Goal: Complete application form

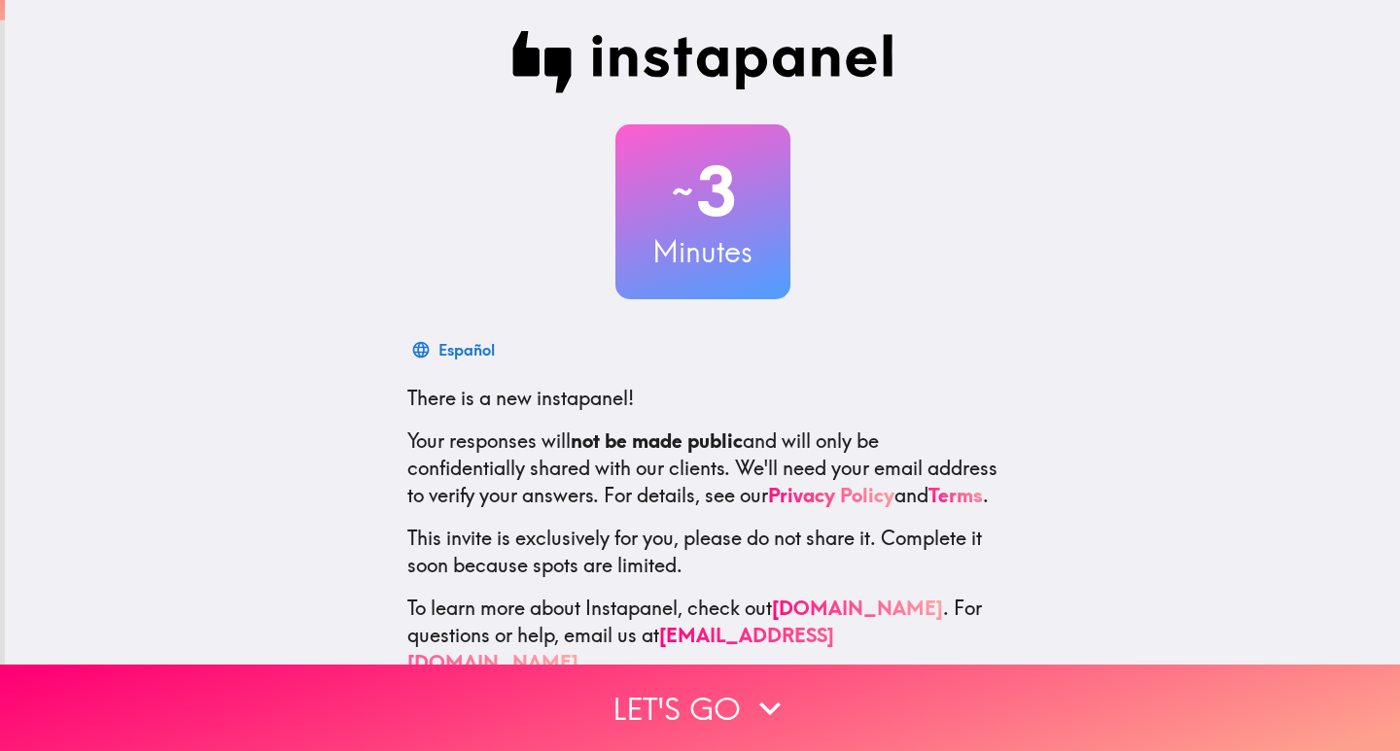
scroll to position [57, 0]
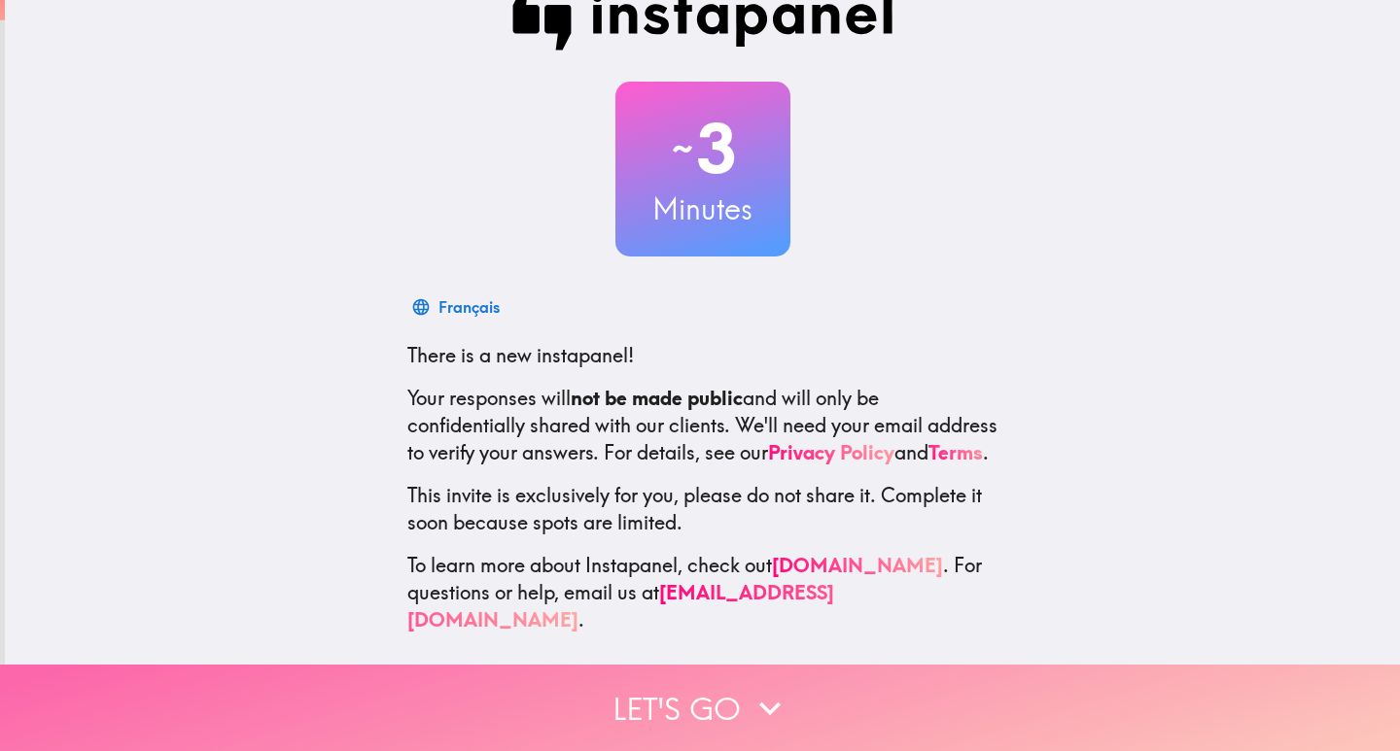
click at [683, 692] on button "Let's go" at bounding box center [700, 708] width 1400 height 87
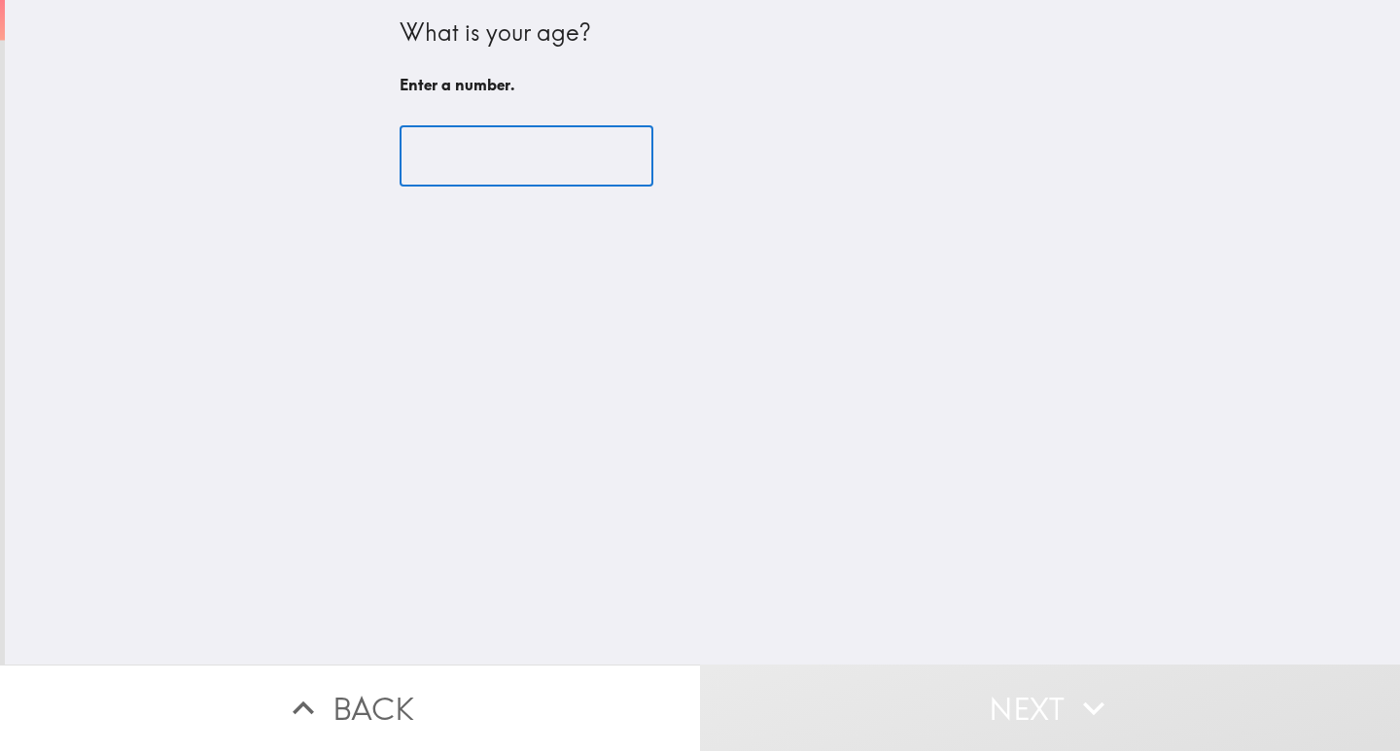
click at [538, 161] on input "number" at bounding box center [527, 156] width 254 height 60
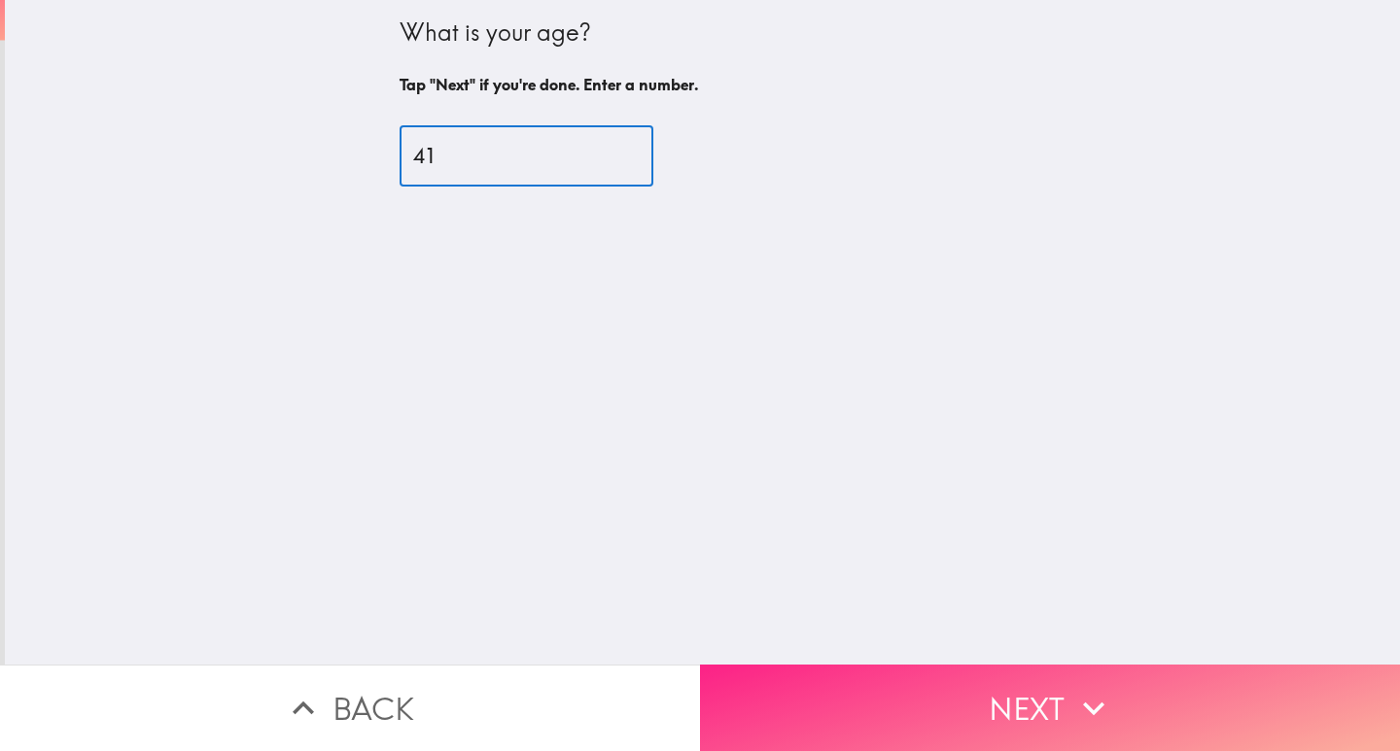
type input "41"
click at [1029, 685] on button "Next" at bounding box center [1050, 708] width 700 height 87
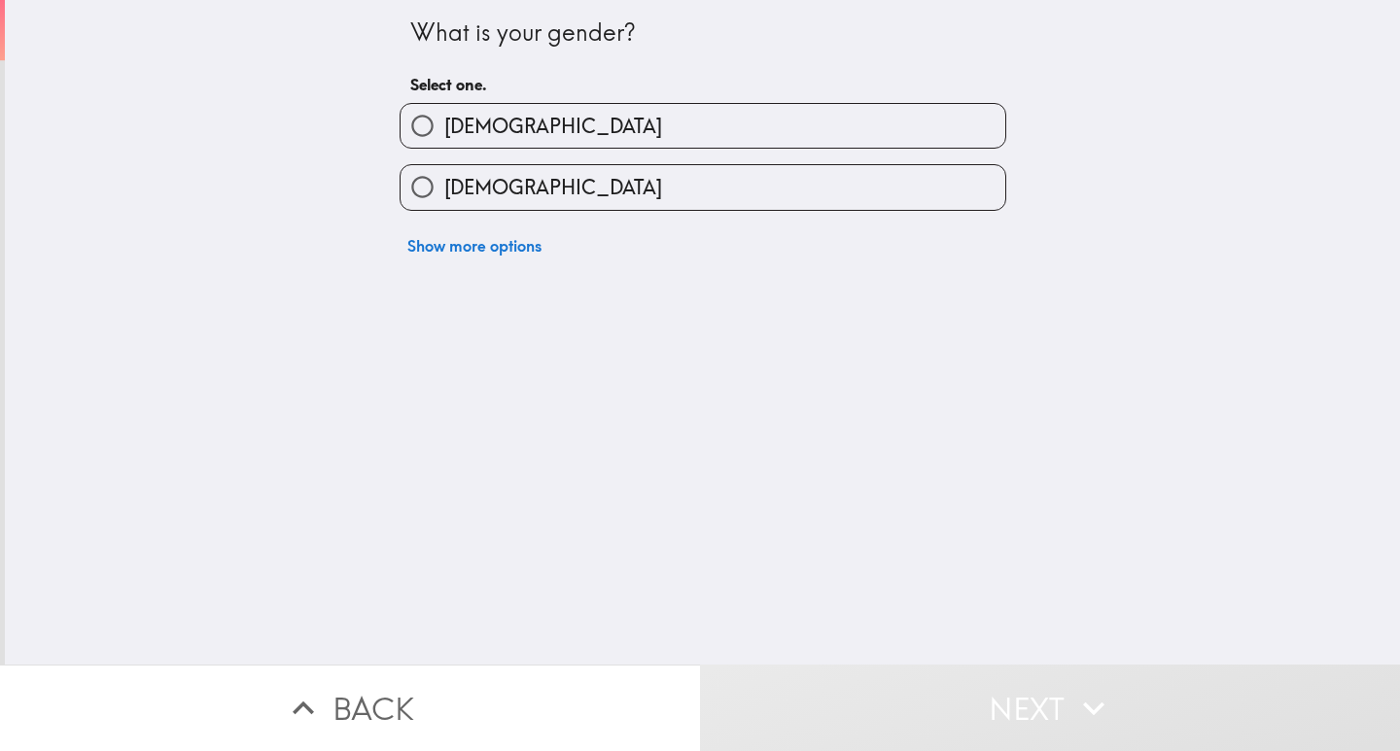
click at [488, 122] on label "[DEMOGRAPHIC_DATA]" at bounding box center [702, 126] width 605 height 44
click at [444, 122] on input "[DEMOGRAPHIC_DATA]" at bounding box center [422, 126] width 44 height 44
radio input "true"
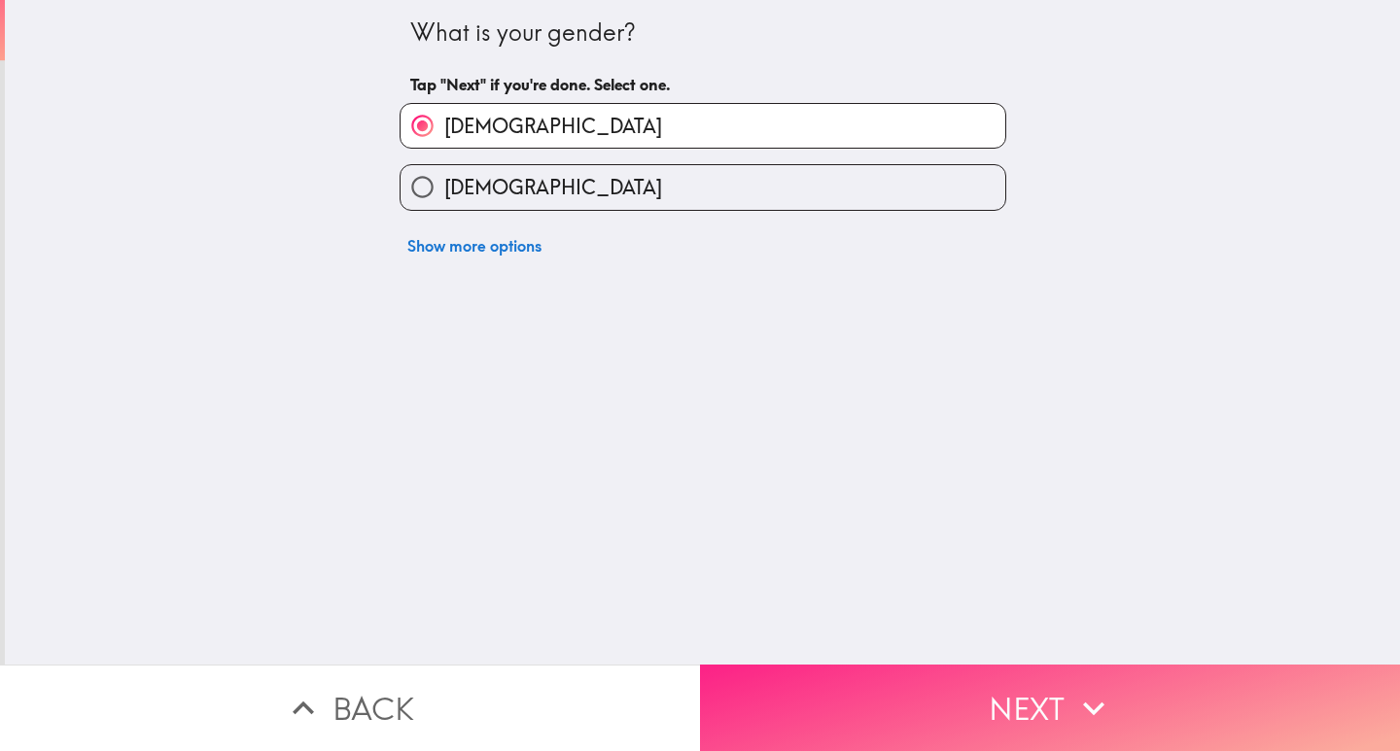
click at [973, 691] on button "Next" at bounding box center [1050, 708] width 700 height 87
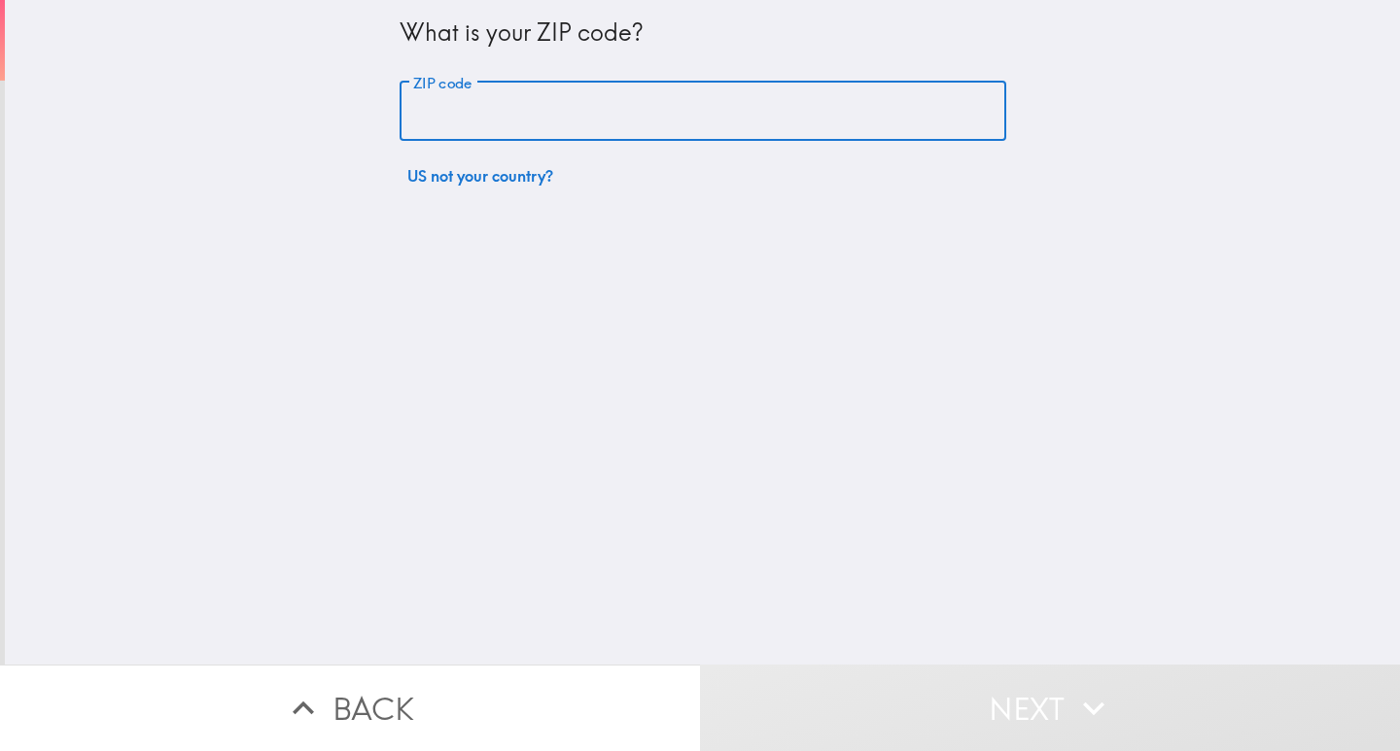
click at [513, 108] on input "ZIP code" at bounding box center [703, 112] width 607 height 60
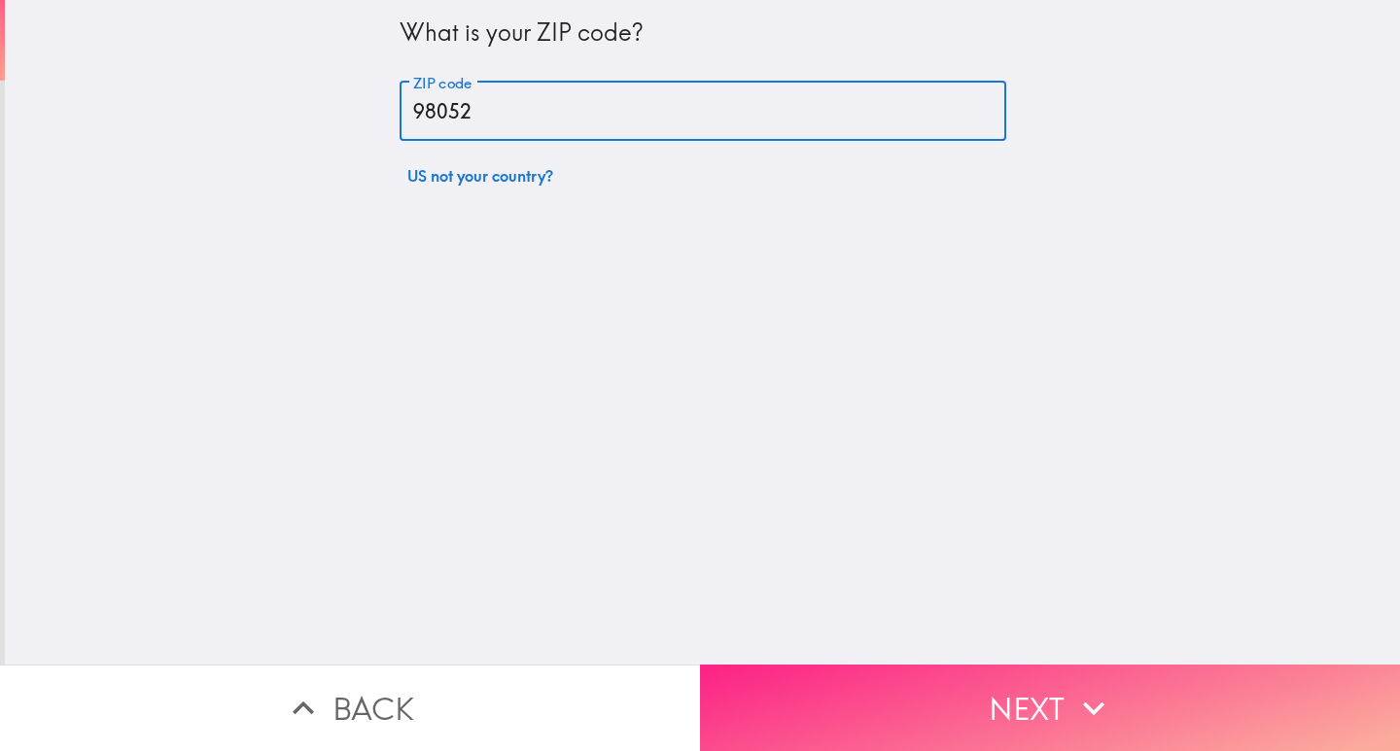
type input "98052"
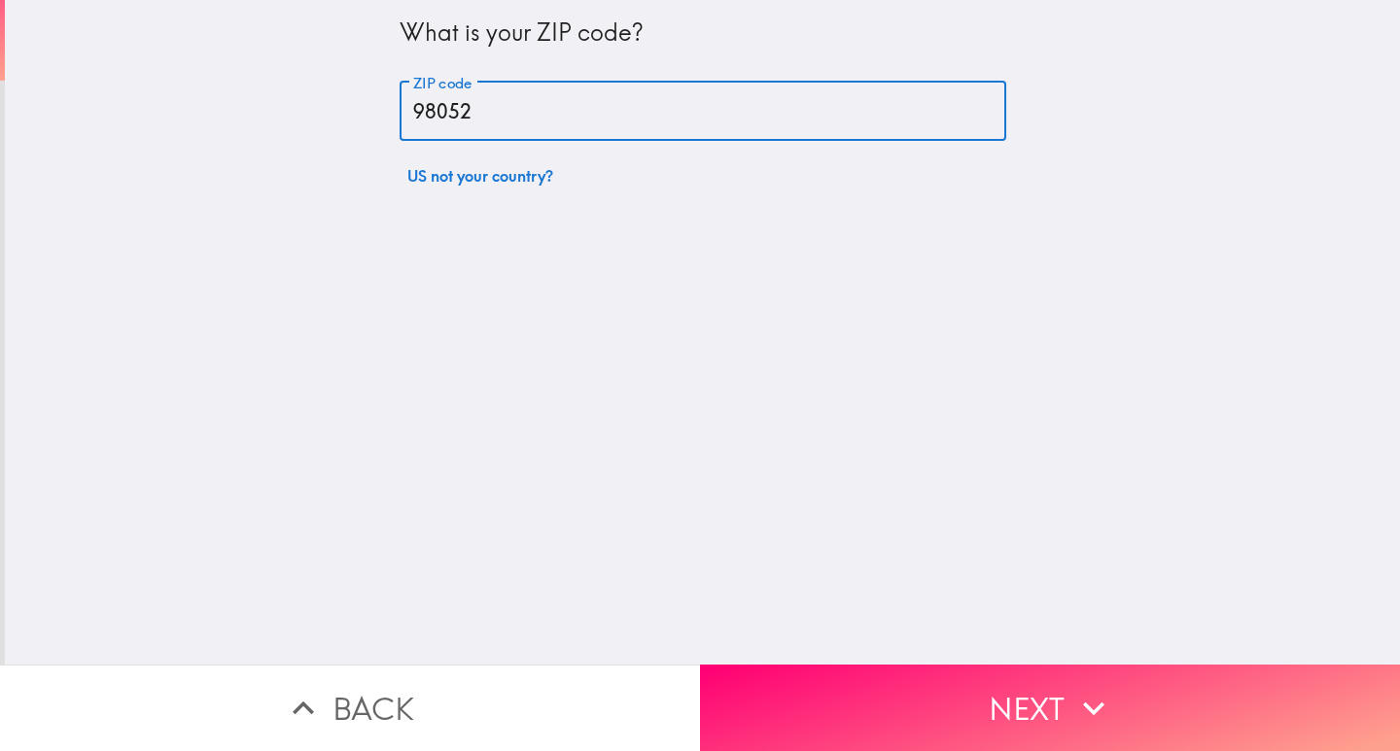
click at [961, 695] on button "Next" at bounding box center [1050, 708] width 700 height 87
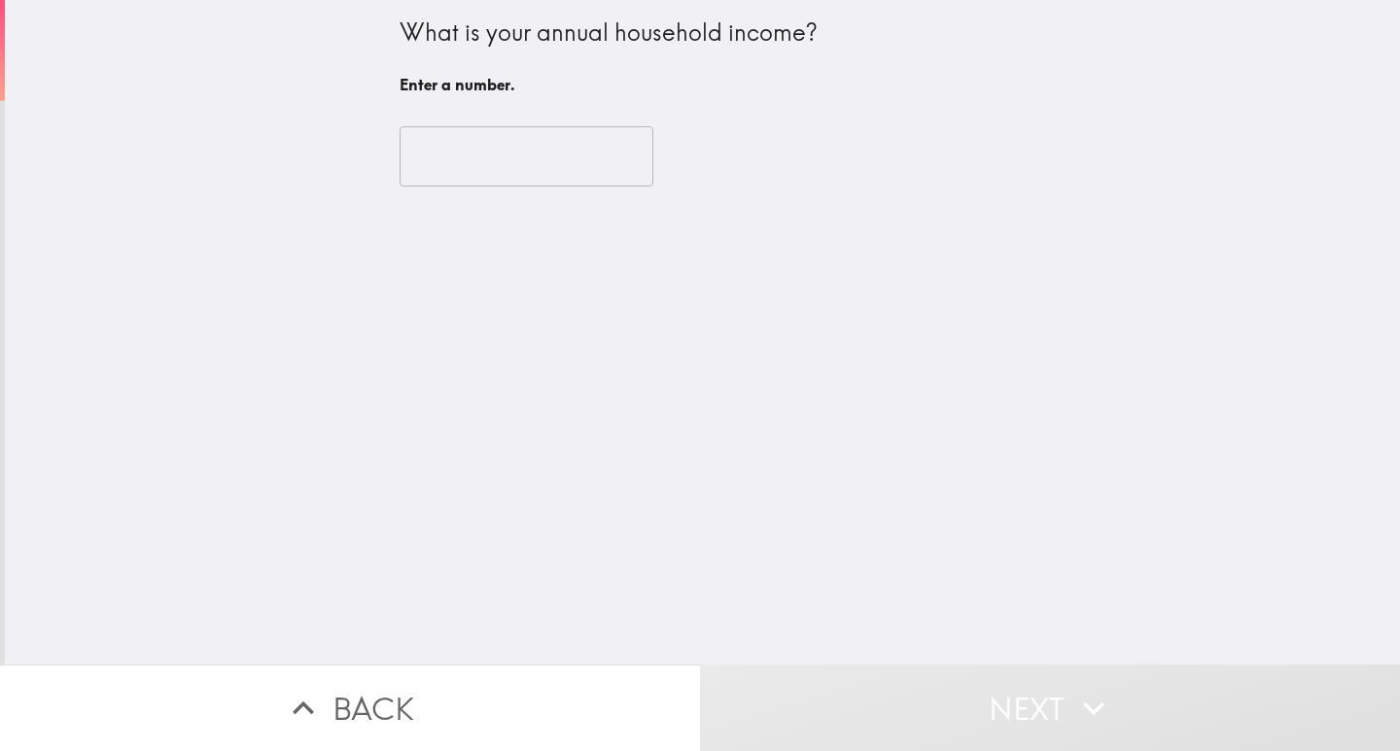
click at [474, 162] on input "number" at bounding box center [527, 156] width 254 height 60
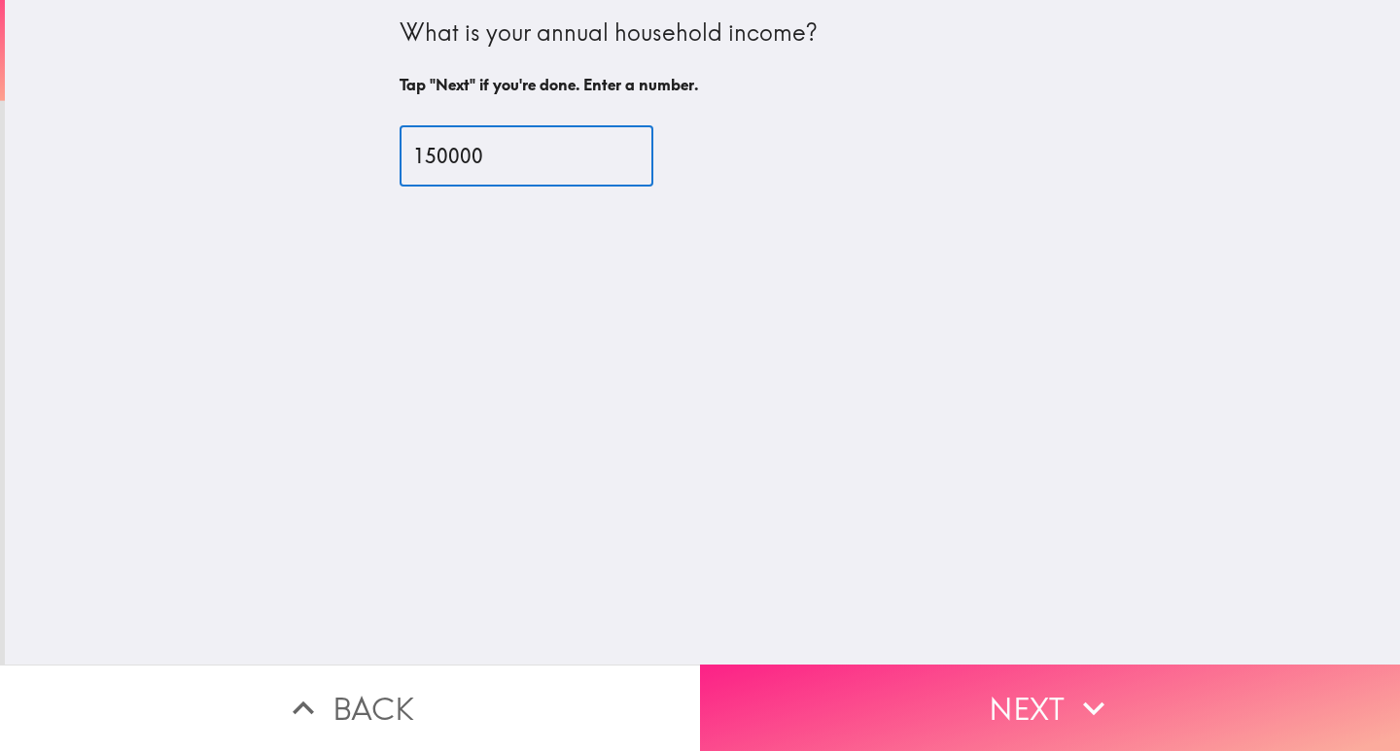
type input "150000"
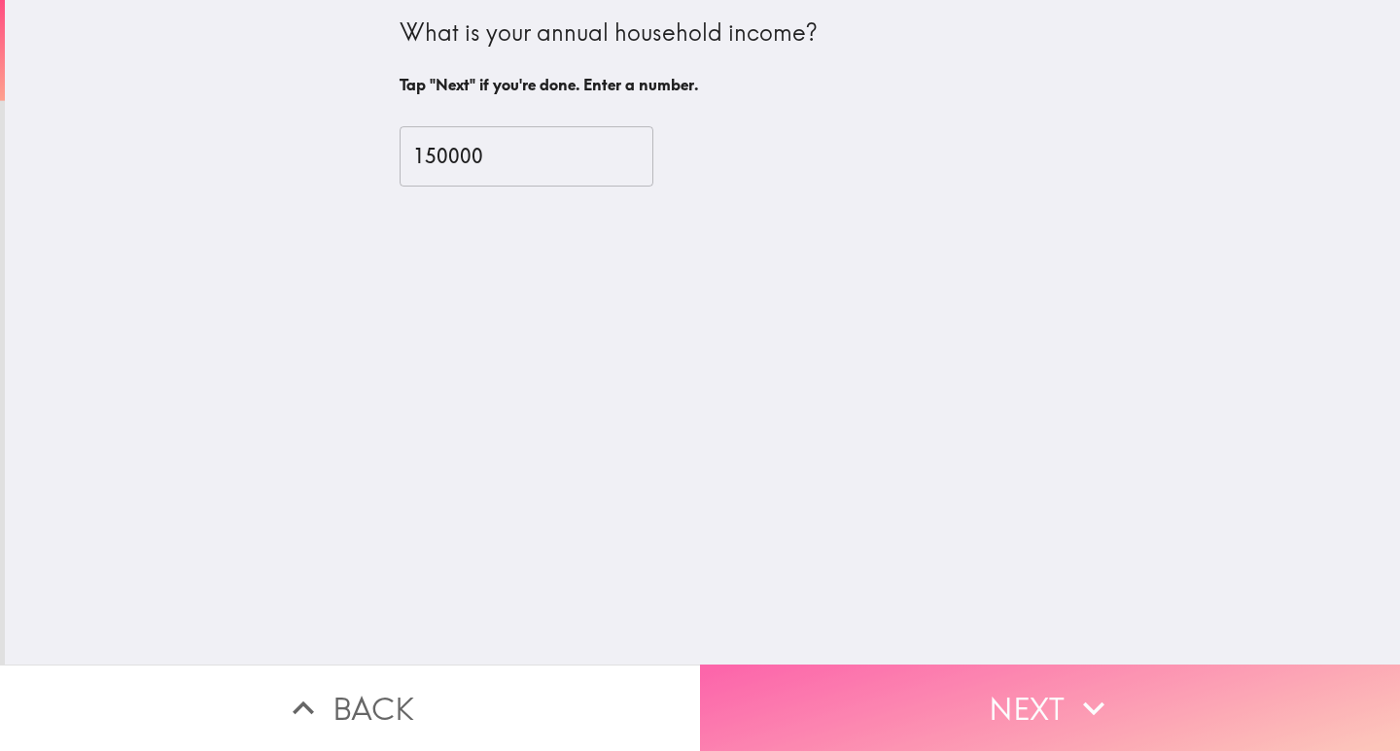
click at [1000, 681] on button "Next" at bounding box center [1050, 708] width 700 height 87
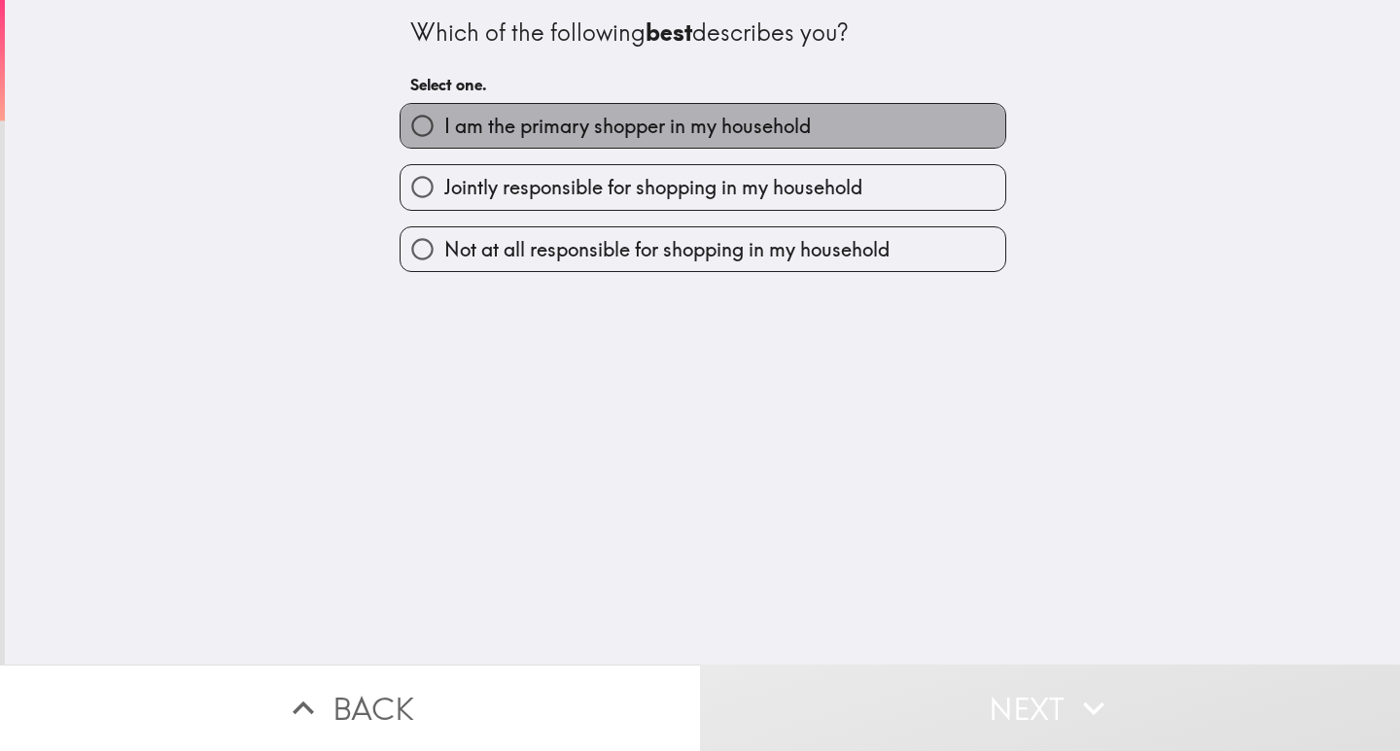
click at [534, 126] on span "I am the primary shopper in my household" at bounding box center [627, 126] width 366 height 27
click at [444, 126] on input "I am the primary shopper in my household" at bounding box center [422, 126] width 44 height 44
radio input "true"
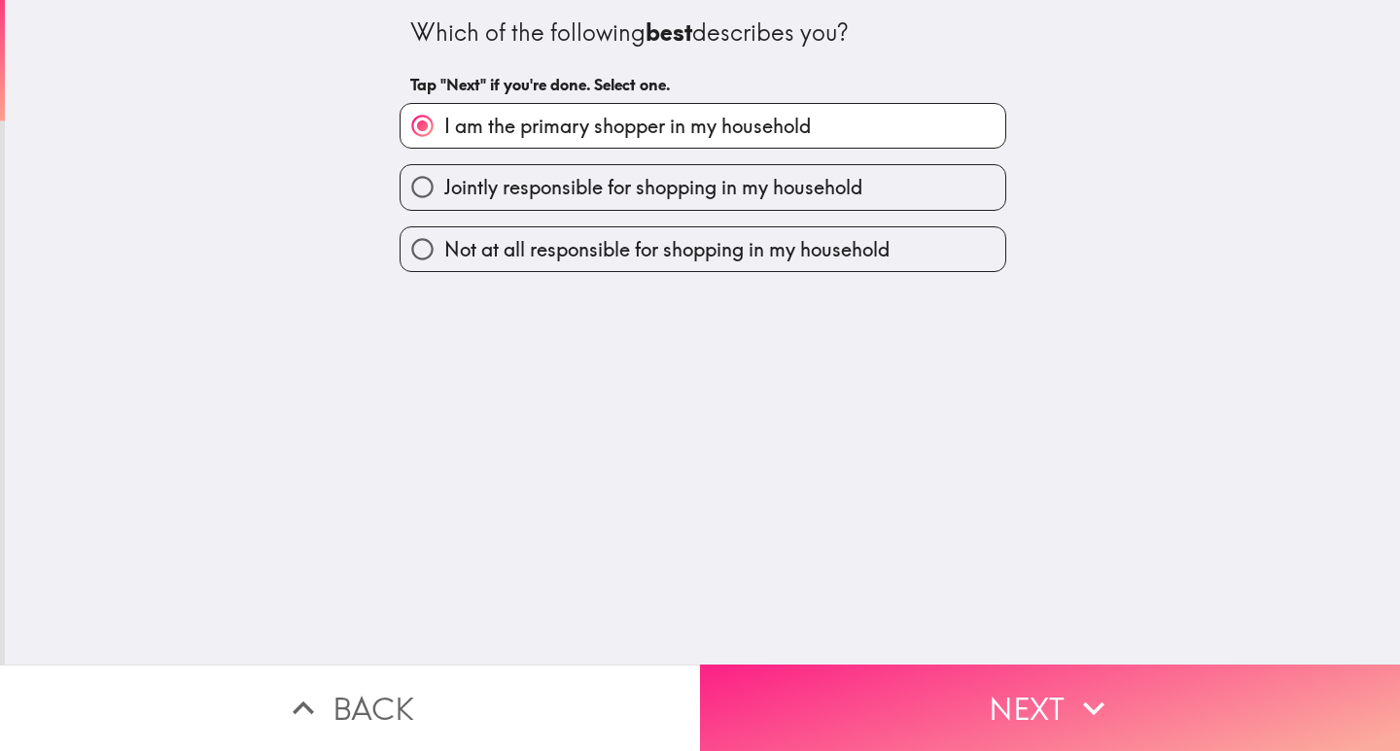
click at [1003, 691] on button "Next" at bounding box center [1050, 708] width 700 height 87
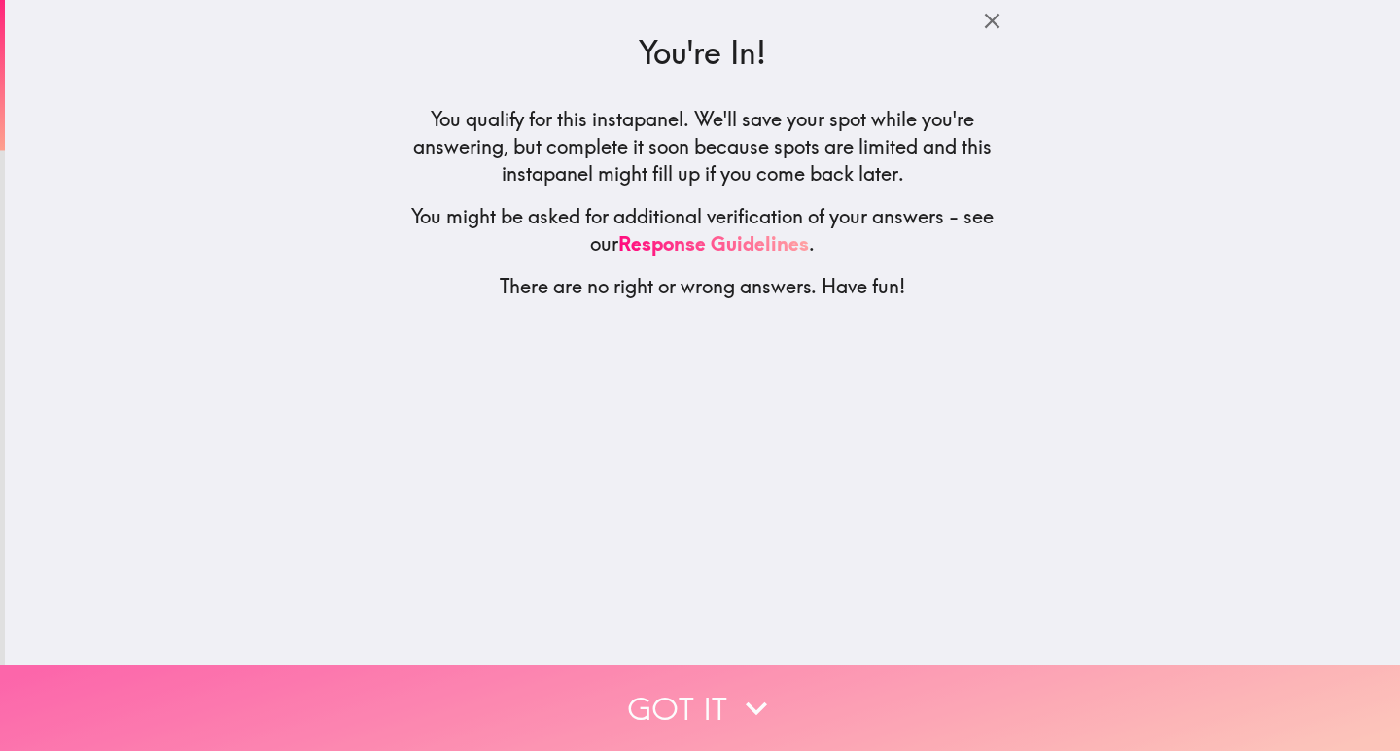
click at [714, 709] on button "Got it" at bounding box center [700, 708] width 1400 height 87
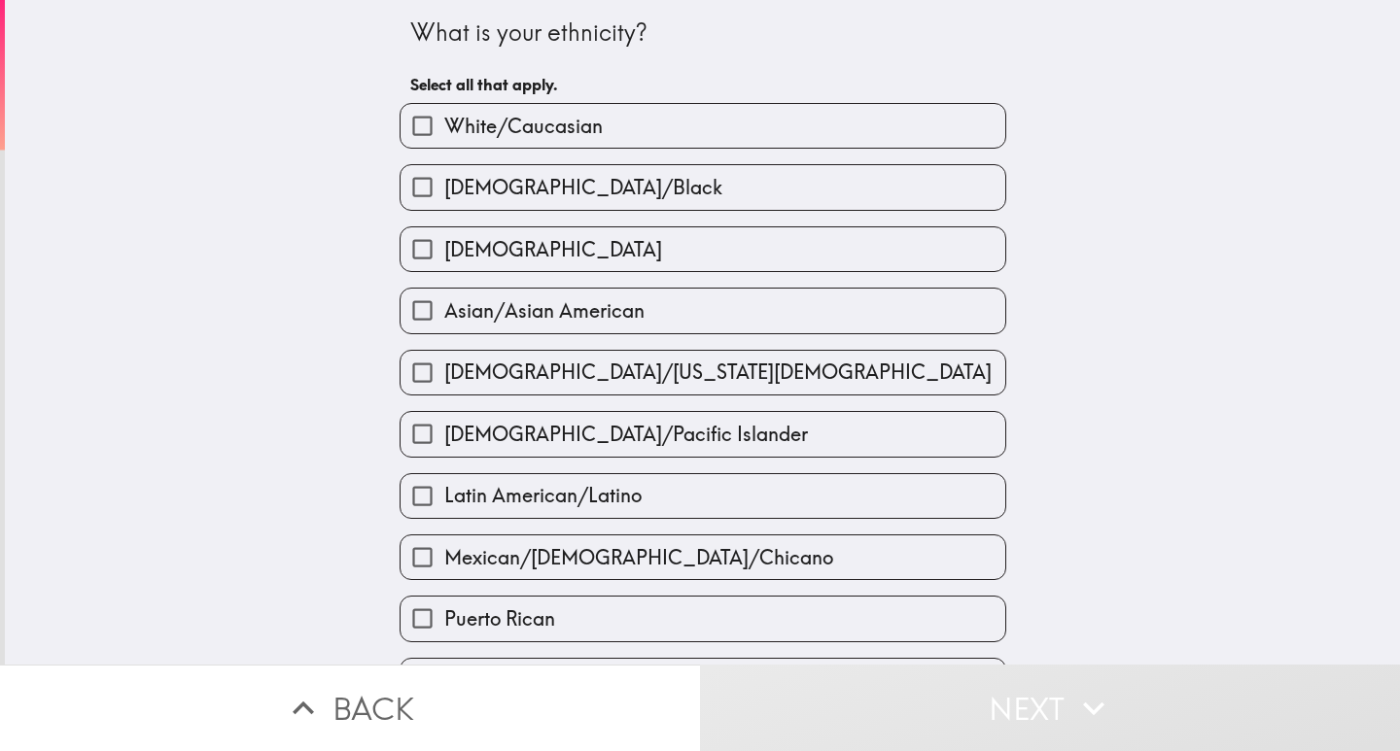
click at [563, 121] on span "White/Caucasian" at bounding box center [523, 126] width 158 height 27
click at [444, 121] on input "White/Caucasian" at bounding box center [422, 126] width 44 height 44
checkbox input "true"
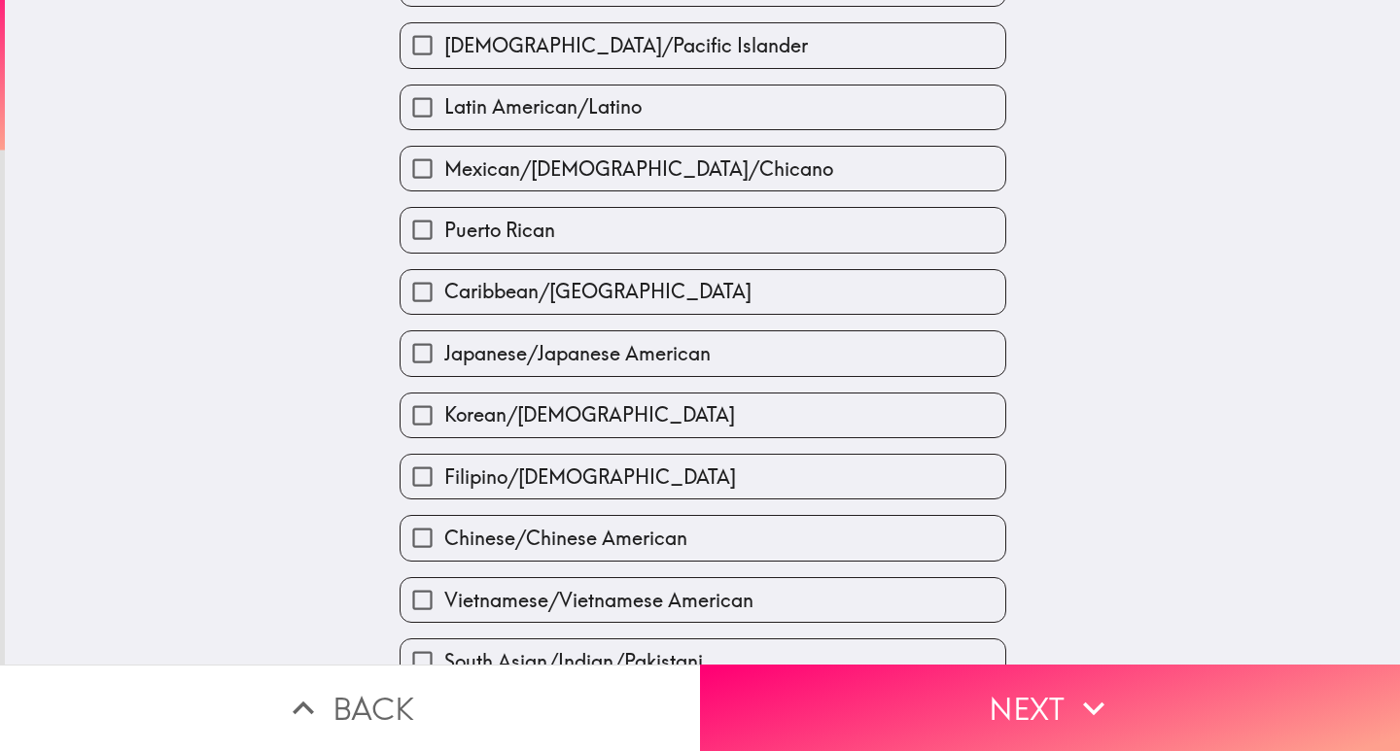
scroll to position [486, 0]
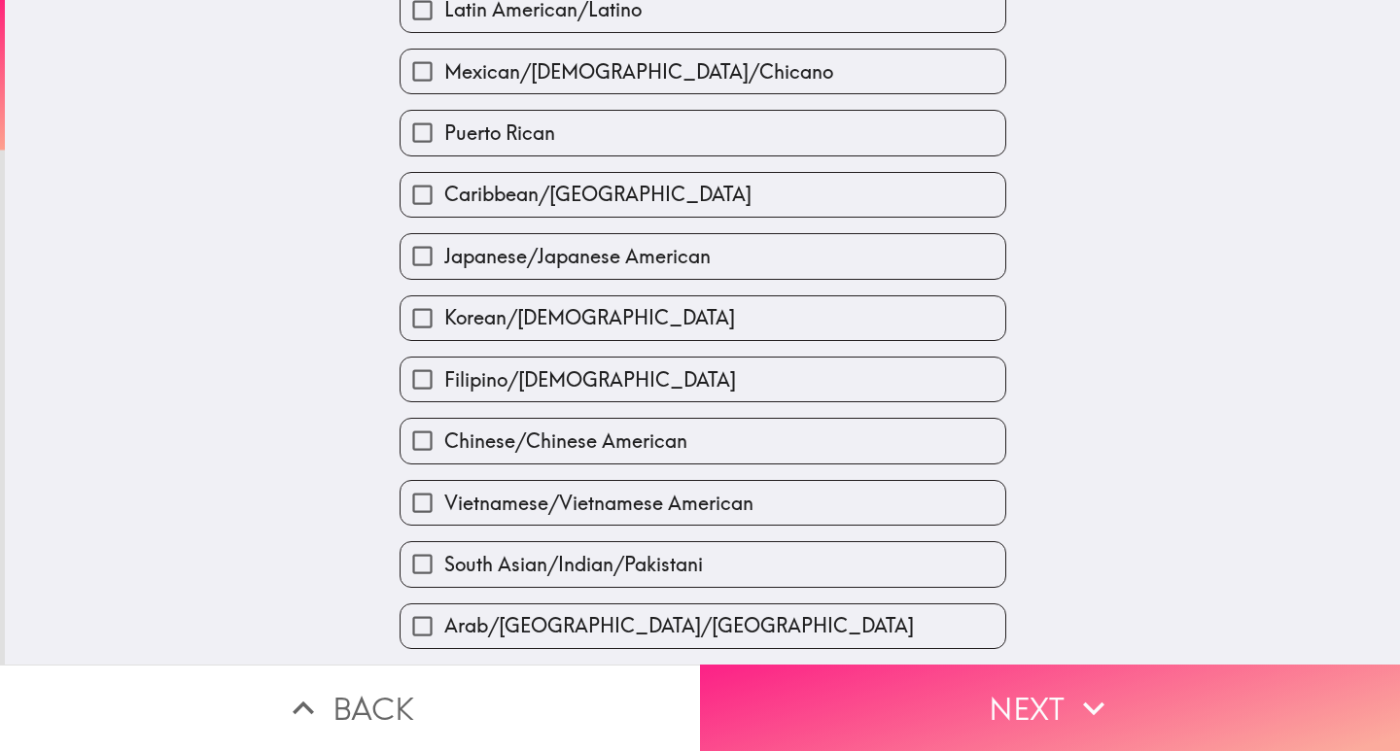
click at [956, 699] on button "Next" at bounding box center [1050, 708] width 700 height 87
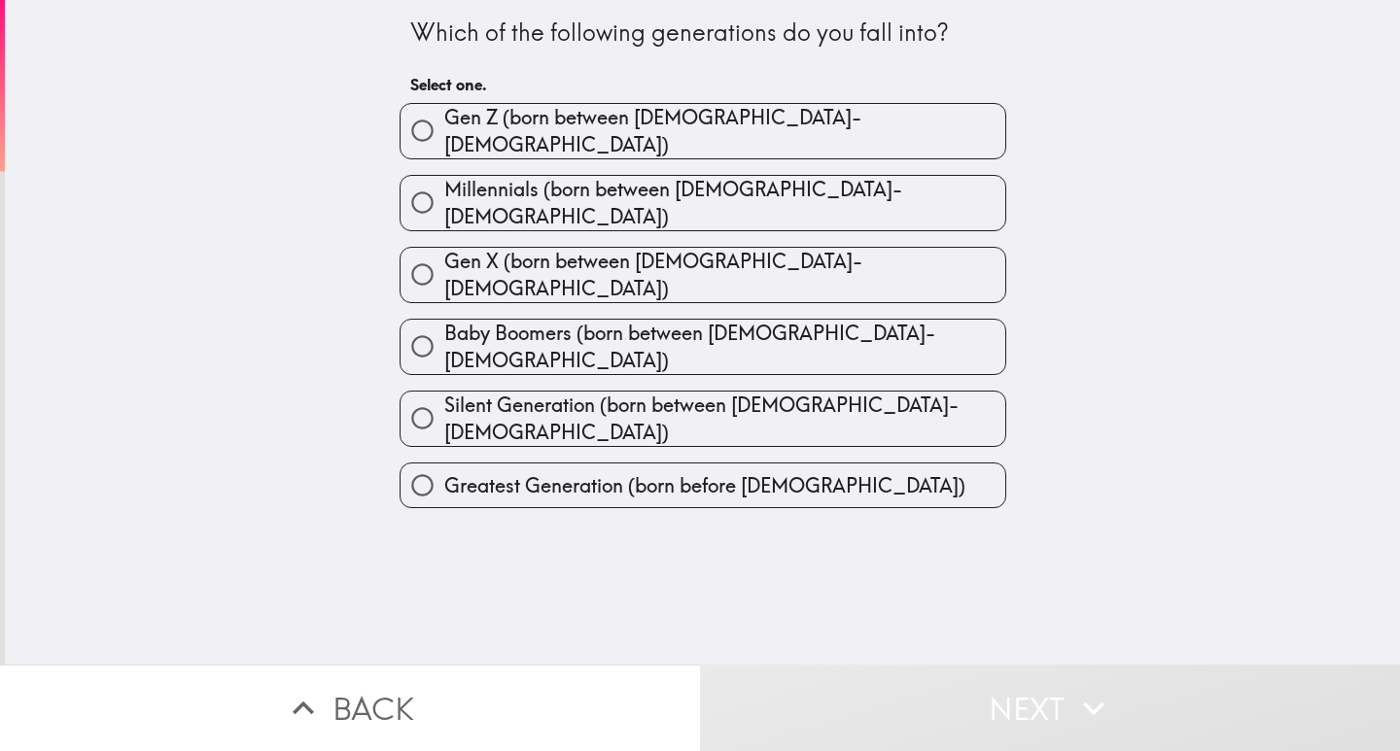
click at [576, 195] on span "Millennials (born between [DEMOGRAPHIC_DATA]-[DEMOGRAPHIC_DATA])" at bounding box center [724, 203] width 561 height 54
click at [444, 195] on input "Millennials (born between [DEMOGRAPHIC_DATA]-[DEMOGRAPHIC_DATA])" at bounding box center [422, 203] width 44 height 44
radio input "true"
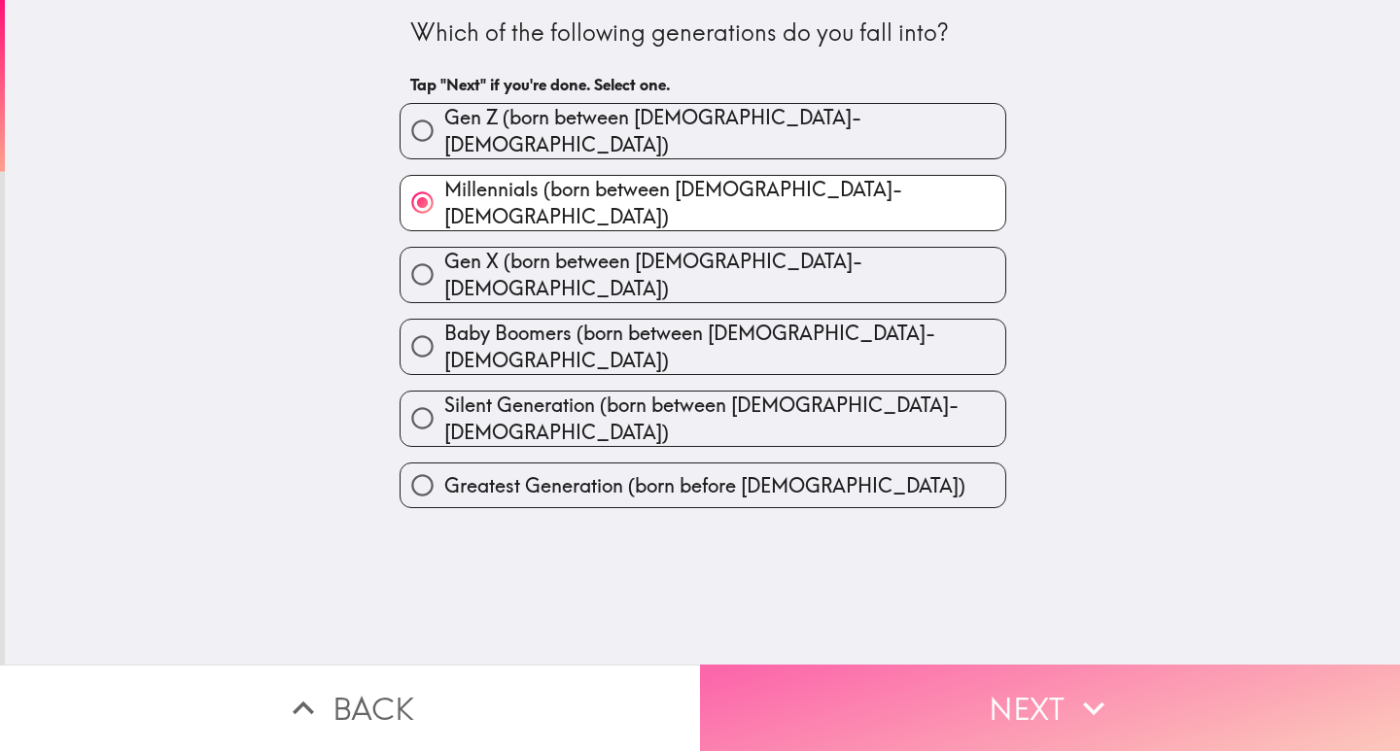
click at [1046, 687] on button "Next" at bounding box center [1050, 708] width 700 height 87
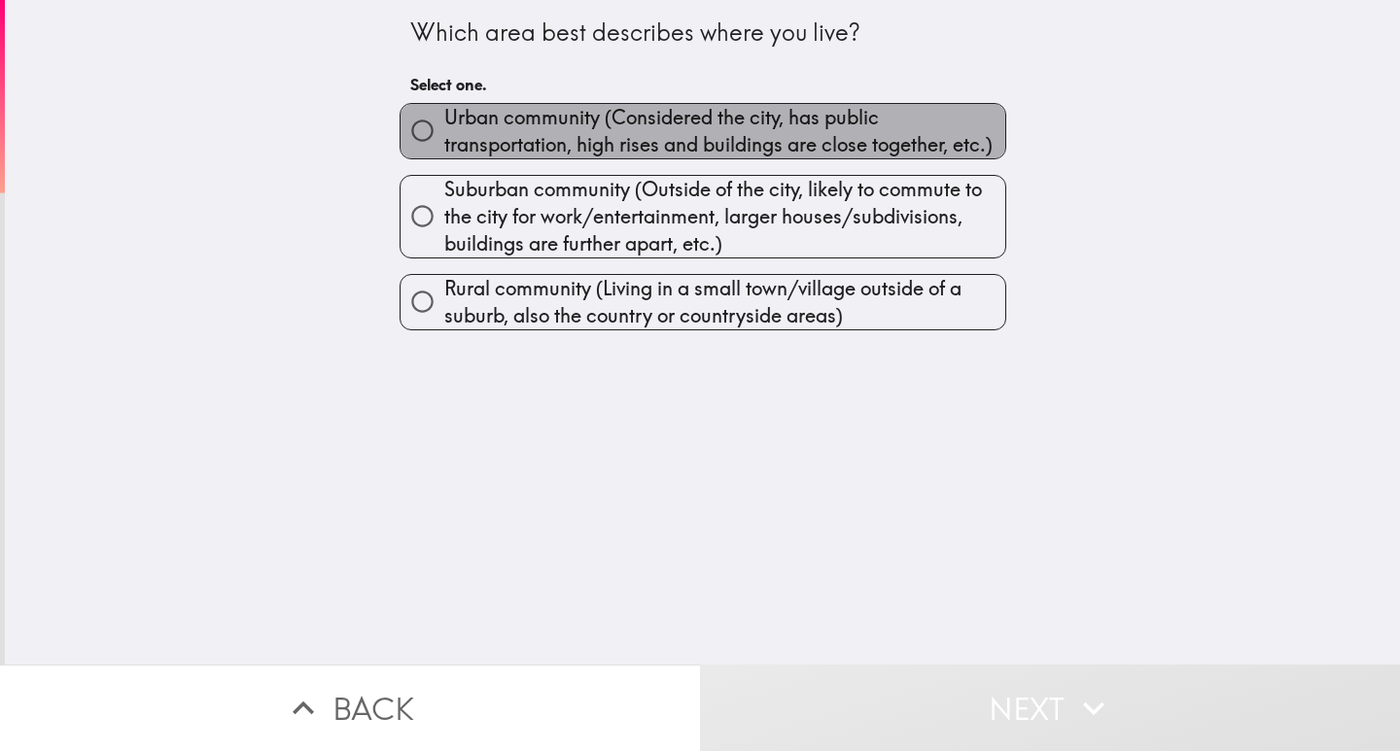
click at [553, 124] on span "Urban community (Considered the city, has public transportation, high rises and…" at bounding box center [724, 131] width 561 height 54
click at [444, 124] on input "Urban community (Considered the city, has public transportation, high rises and…" at bounding box center [422, 131] width 44 height 44
radio input "true"
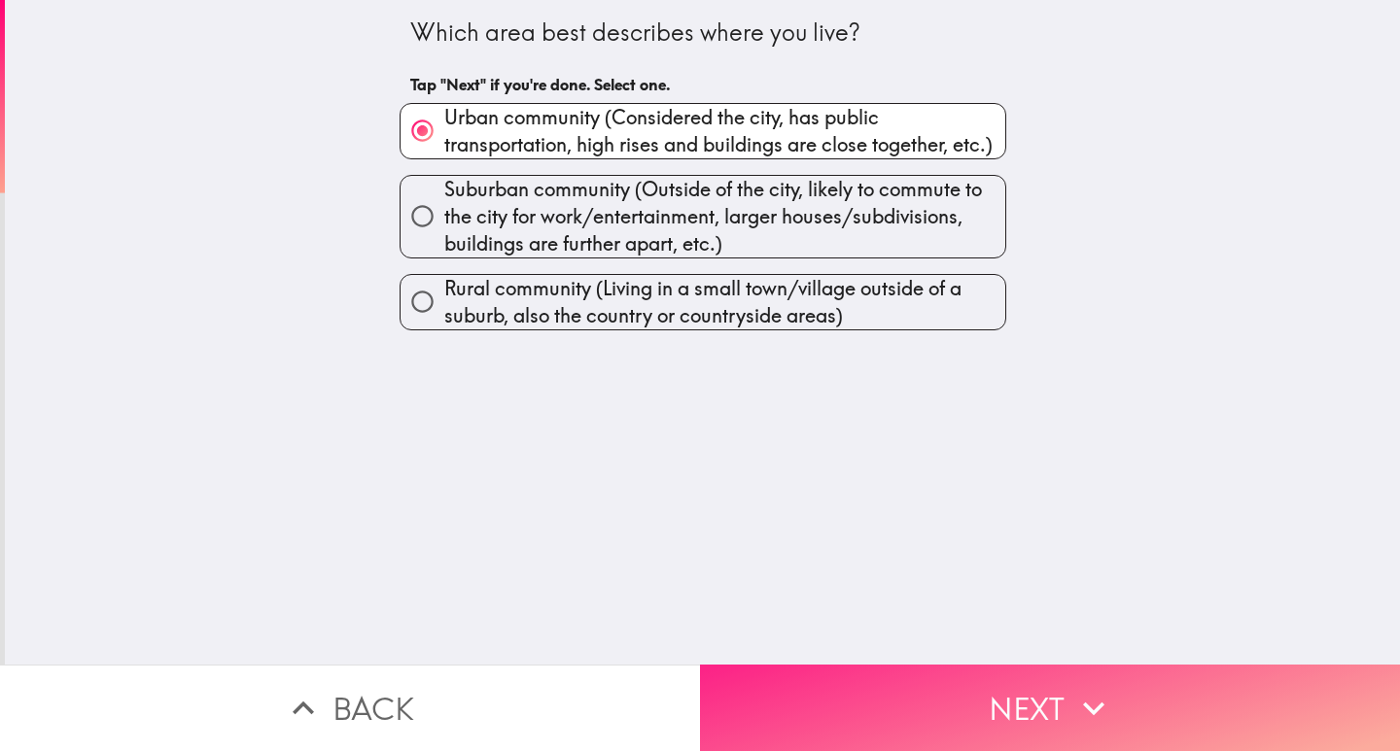
click at [1068, 718] on button "Next" at bounding box center [1050, 708] width 700 height 87
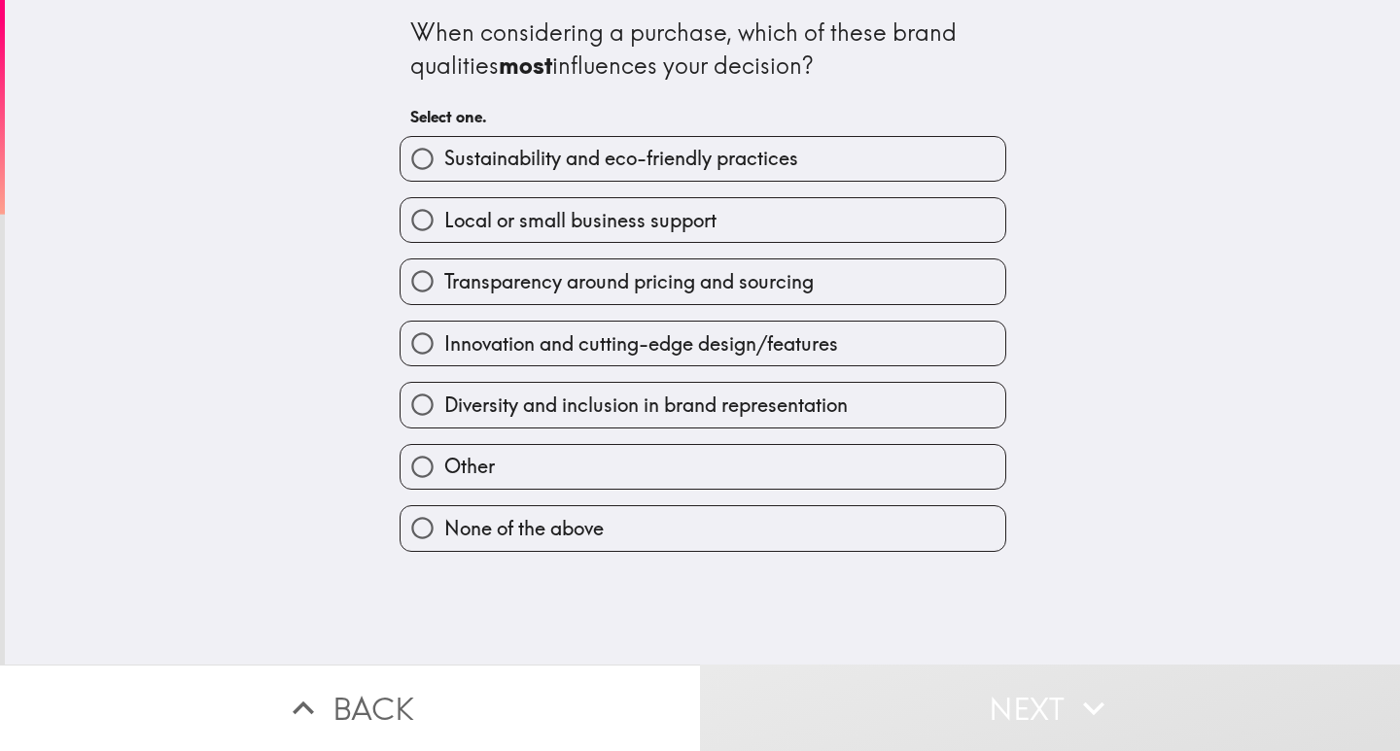
drag, startPoint x: 373, startPoint y: 26, endPoint x: 907, endPoint y: 145, distance: 546.7
click at [907, 145] on div "When considering a purchase, which of these brand qualities most influences you…" at bounding box center [702, 332] width 1395 height 665
click at [659, 345] on span "Innovation and cutting-edge design/features" at bounding box center [641, 344] width 394 height 27
click at [444, 345] on input "Innovation and cutting-edge design/features" at bounding box center [422, 344] width 44 height 44
radio input "true"
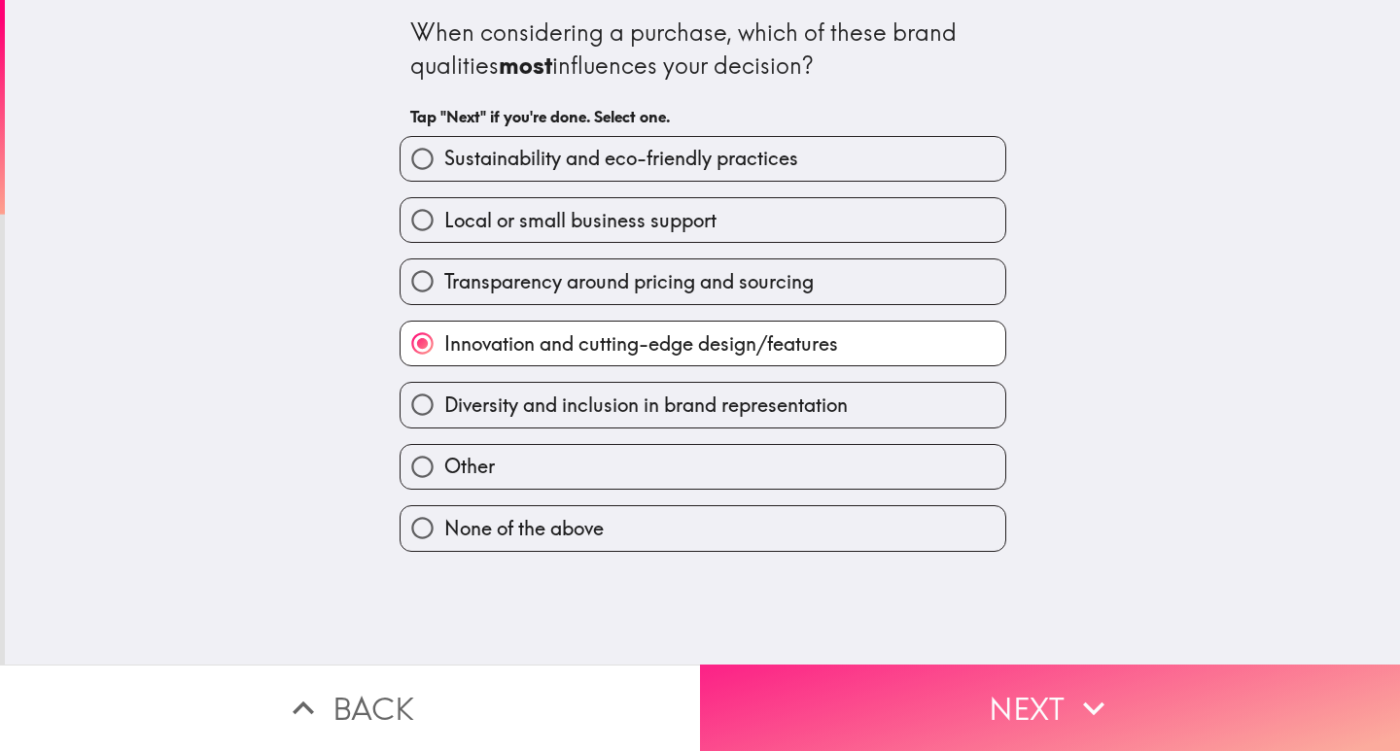
click at [964, 712] on button "Next" at bounding box center [1050, 708] width 700 height 87
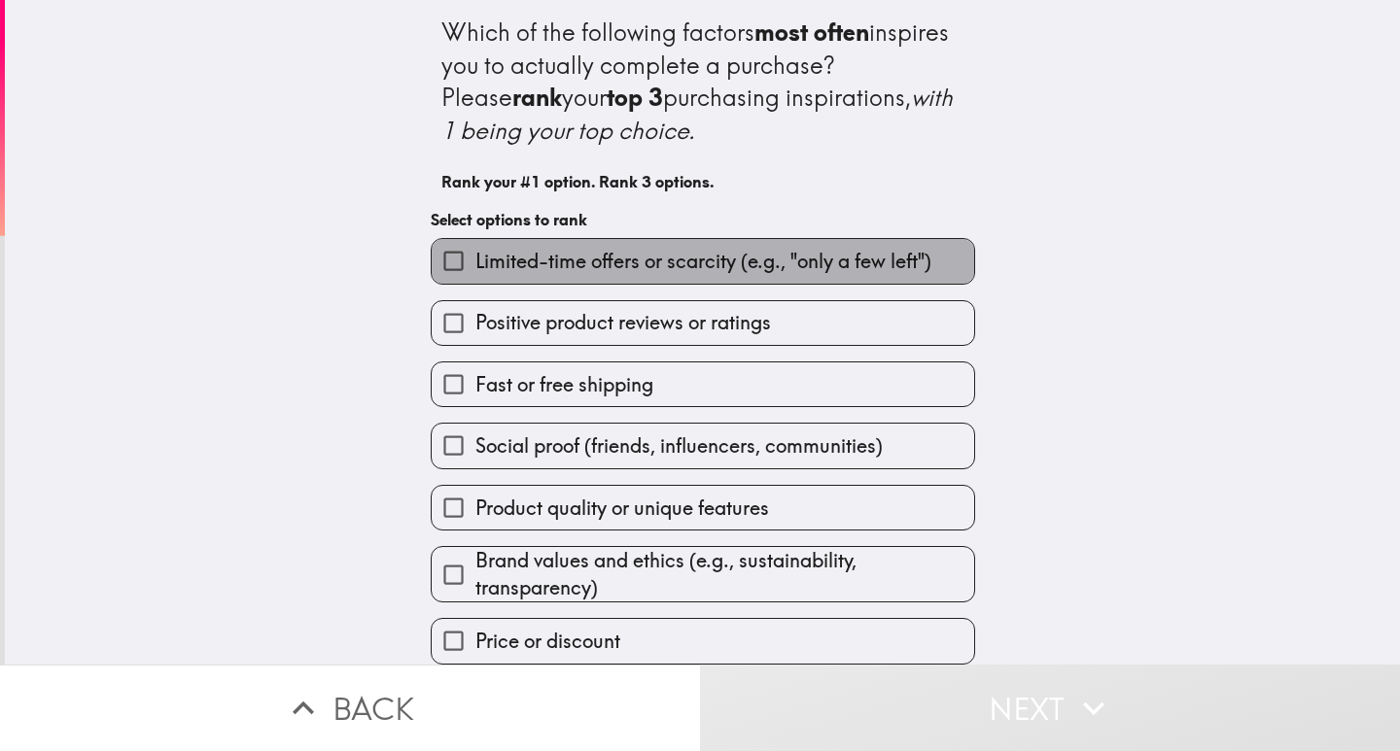
click at [550, 256] on span "Limited-time offers or scarcity (e.g., "only a few left")" at bounding box center [703, 261] width 456 height 27
click at [475, 256] on input "Limited-time offers or scarcity (e.g., "only a few left")" at bounding box center [454, 261] width 44 height 44
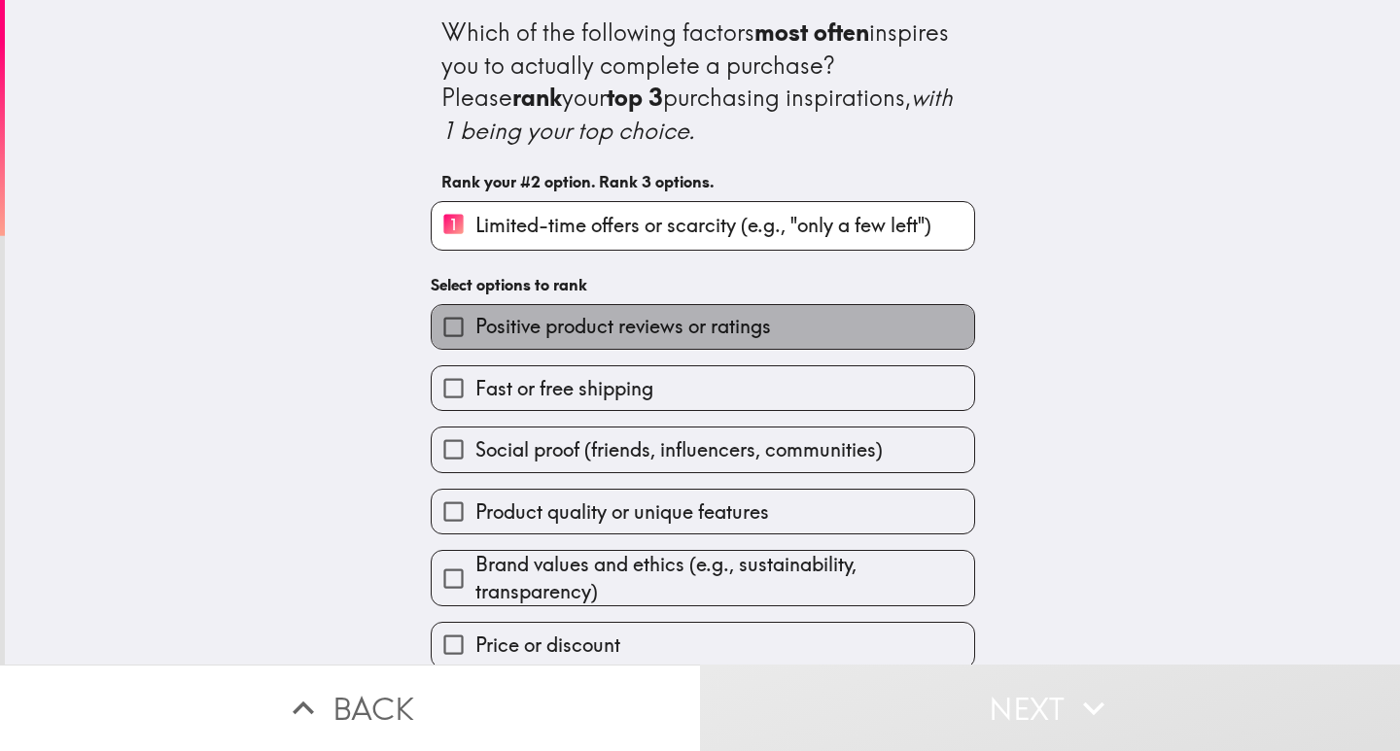
click at [574, 329] on span "Positive product reviews or ratings" at bounding box center [623, 326] width 296 height 27
click at [475, 329] on input "Positive product reviews or ratings" at bounding box center [454, 327] width 44 height 44
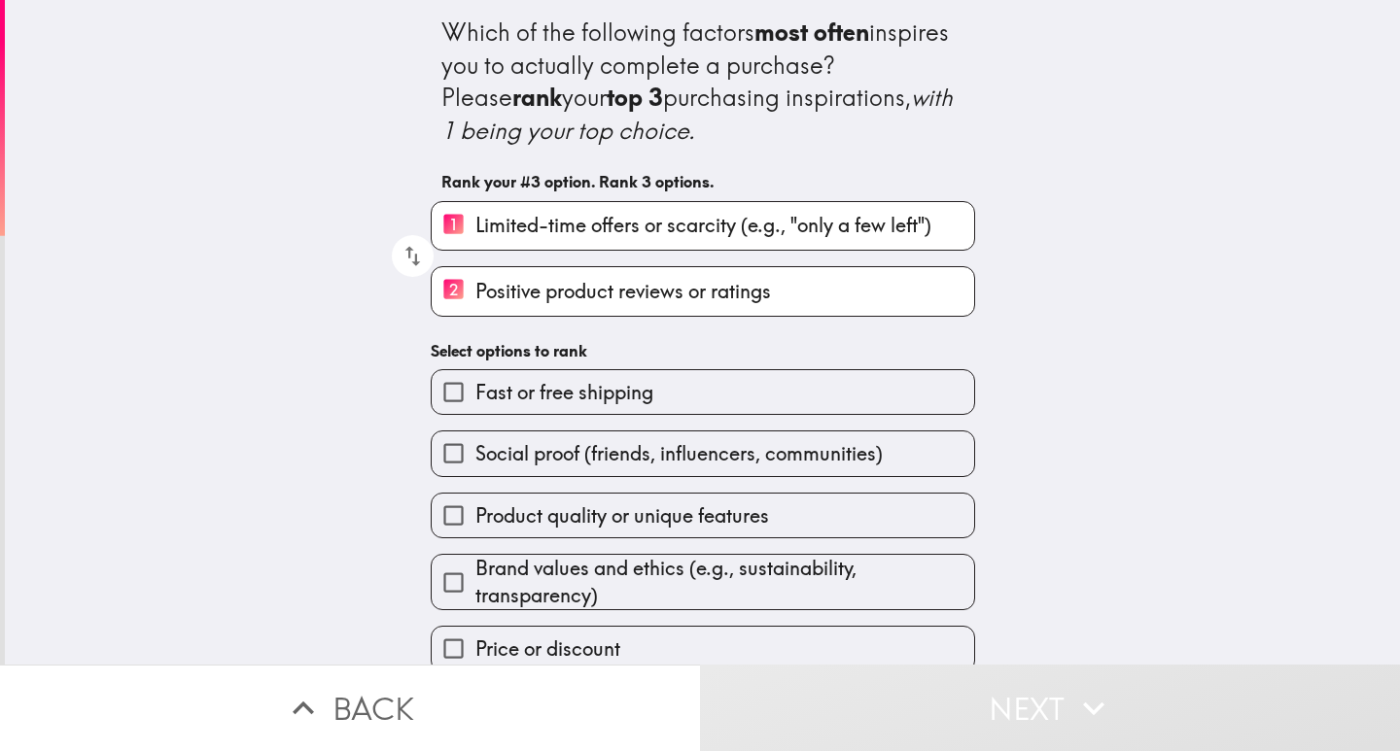
scroll to position [22, 0]
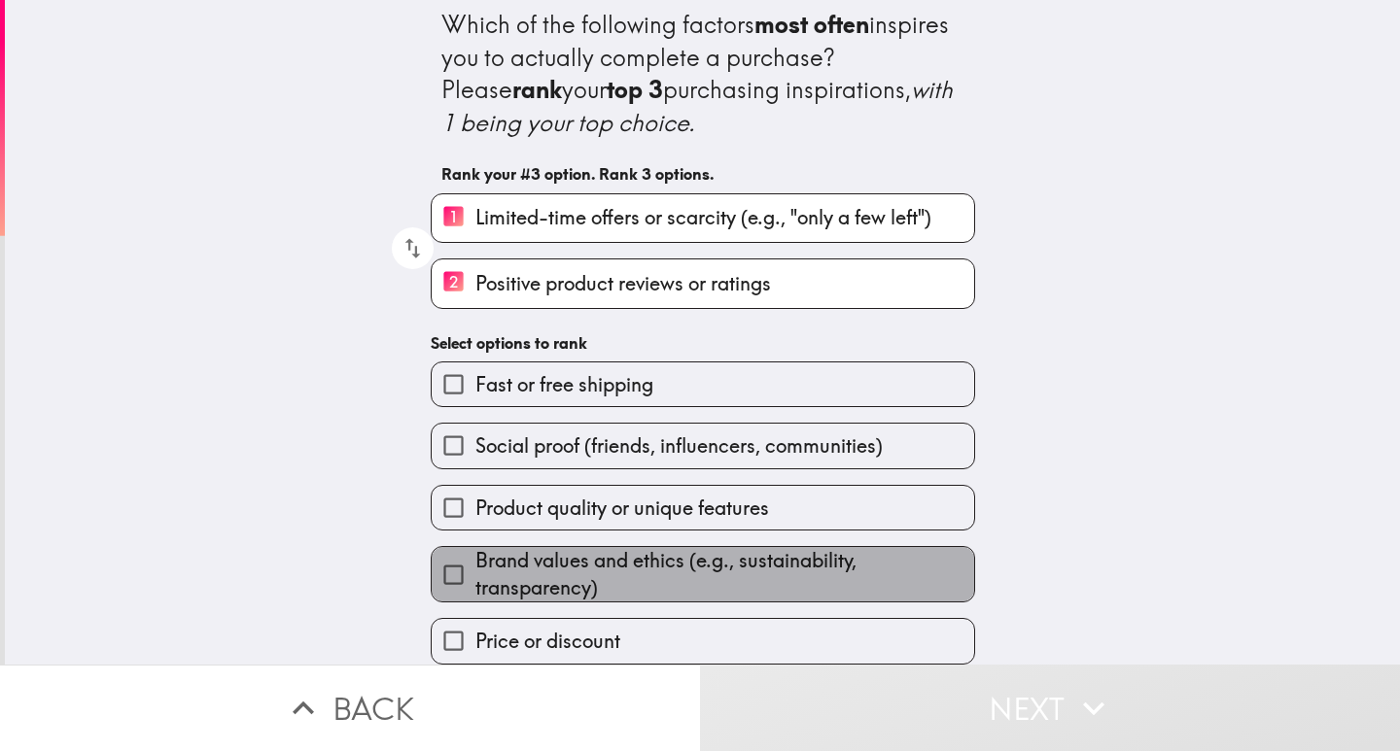
click at [580, 548] on span "Brand values and ethics (e.g., sustainability, transparency)" at bounding box center [724, 574] width 499 height 54
click at [475, 553] on input "Brand values and ethics (e.g., sustainability, transparency)" at bounding box center [454, 575] width 44 height 44
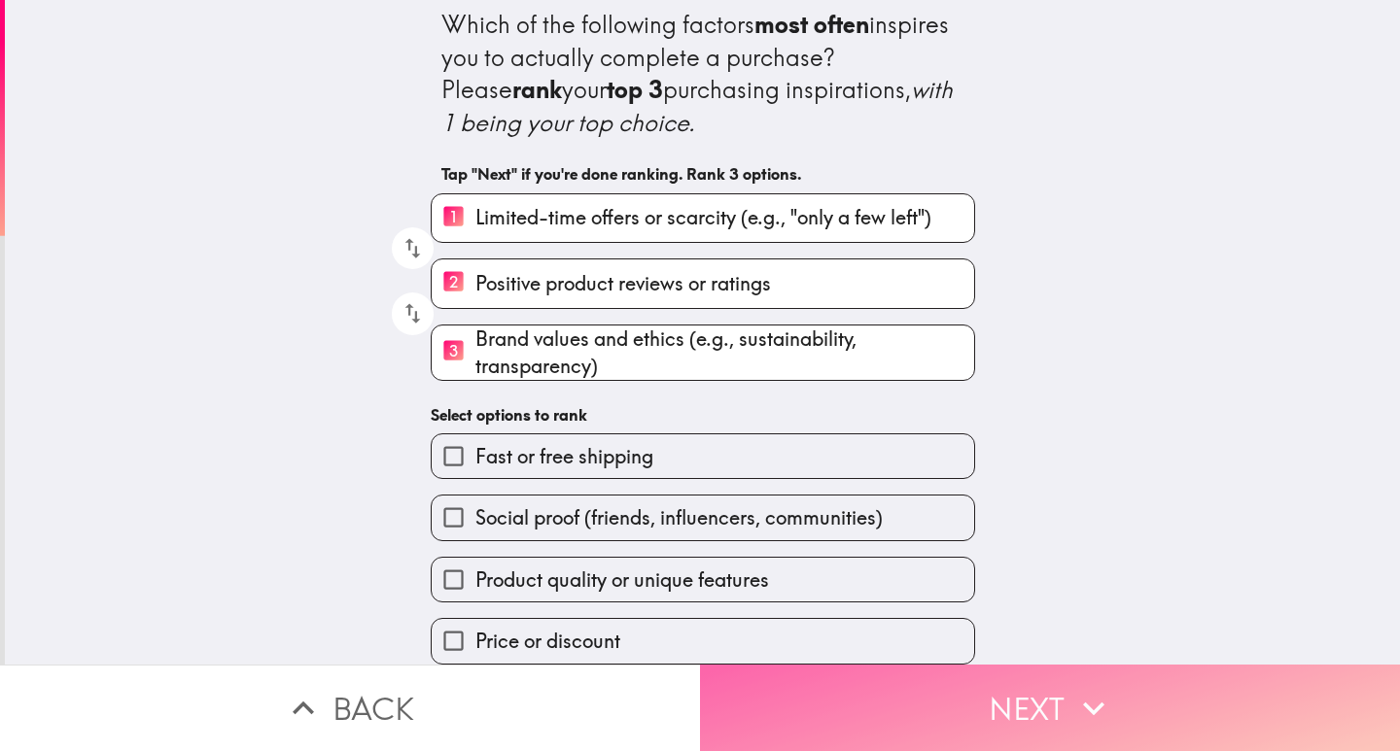
click at [1015, 695] on button "Next" at bounding box center [1050, 708] width 700 height 87
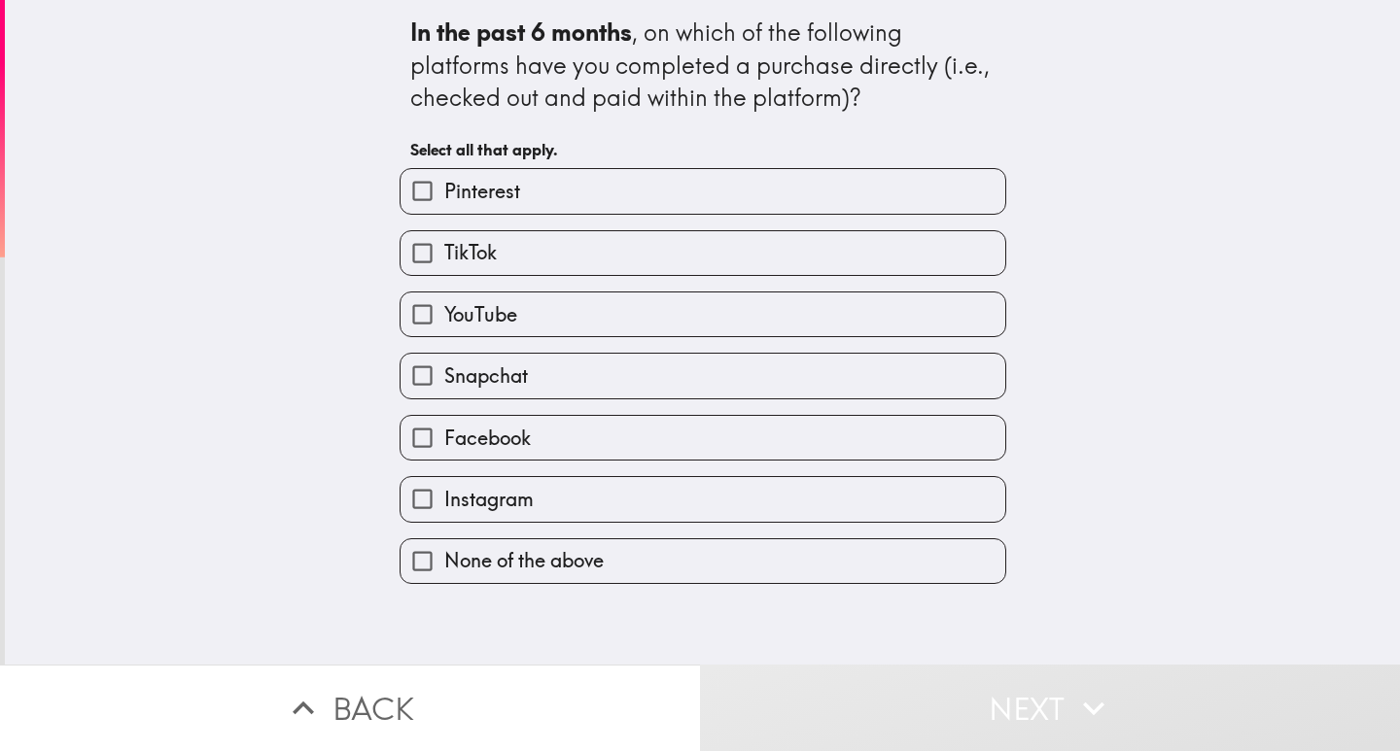
click at [480, 248] on span "TikTok" at bounding box center [470, 252] width 52 height 27
click at [444, 248] on input "TikTok" at bounding box center [422, 253] width 44 height 44
checkbox input "true"
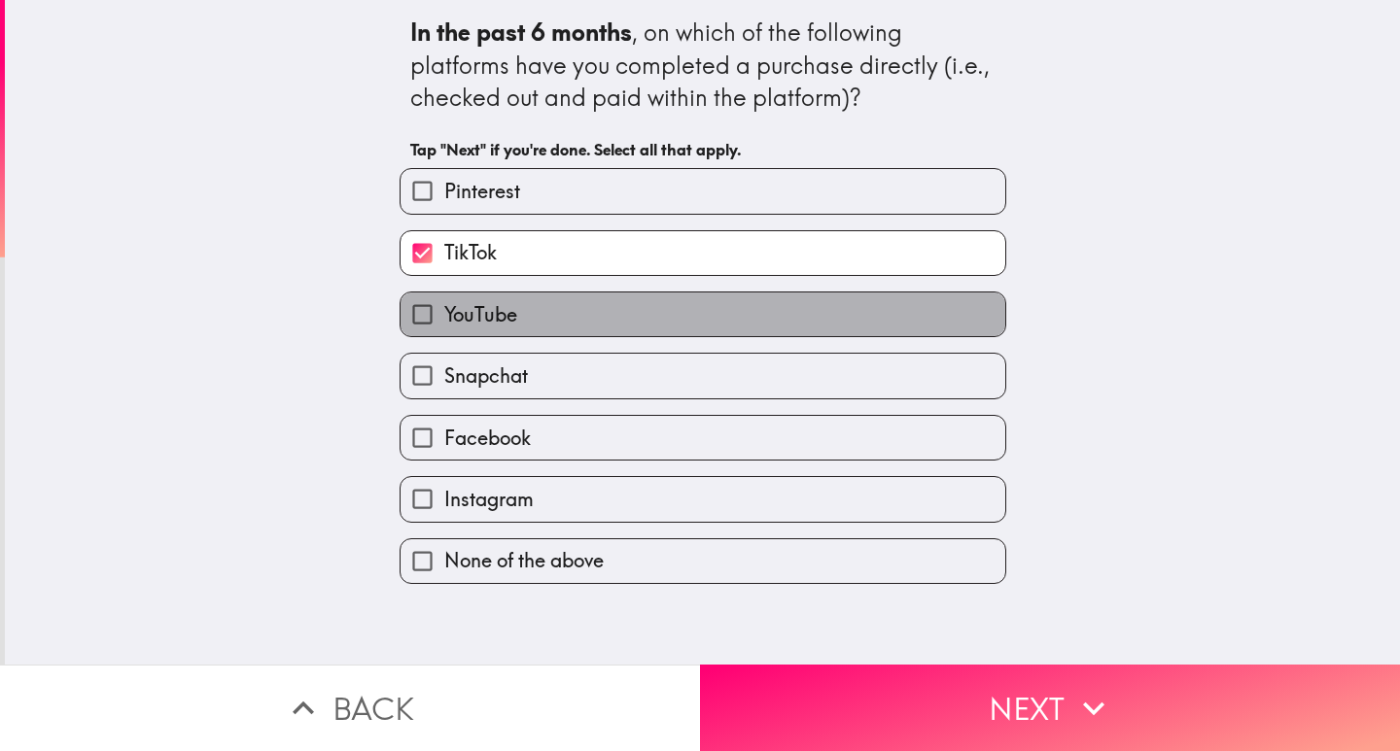
click at [483, 323] on span "YouTube" at bounding box center [480, 314] width 73 height 27
click at [444, 323] on input "YouTube" at bounding box center [422, 315] width 44 height 44
checkbox input "true"
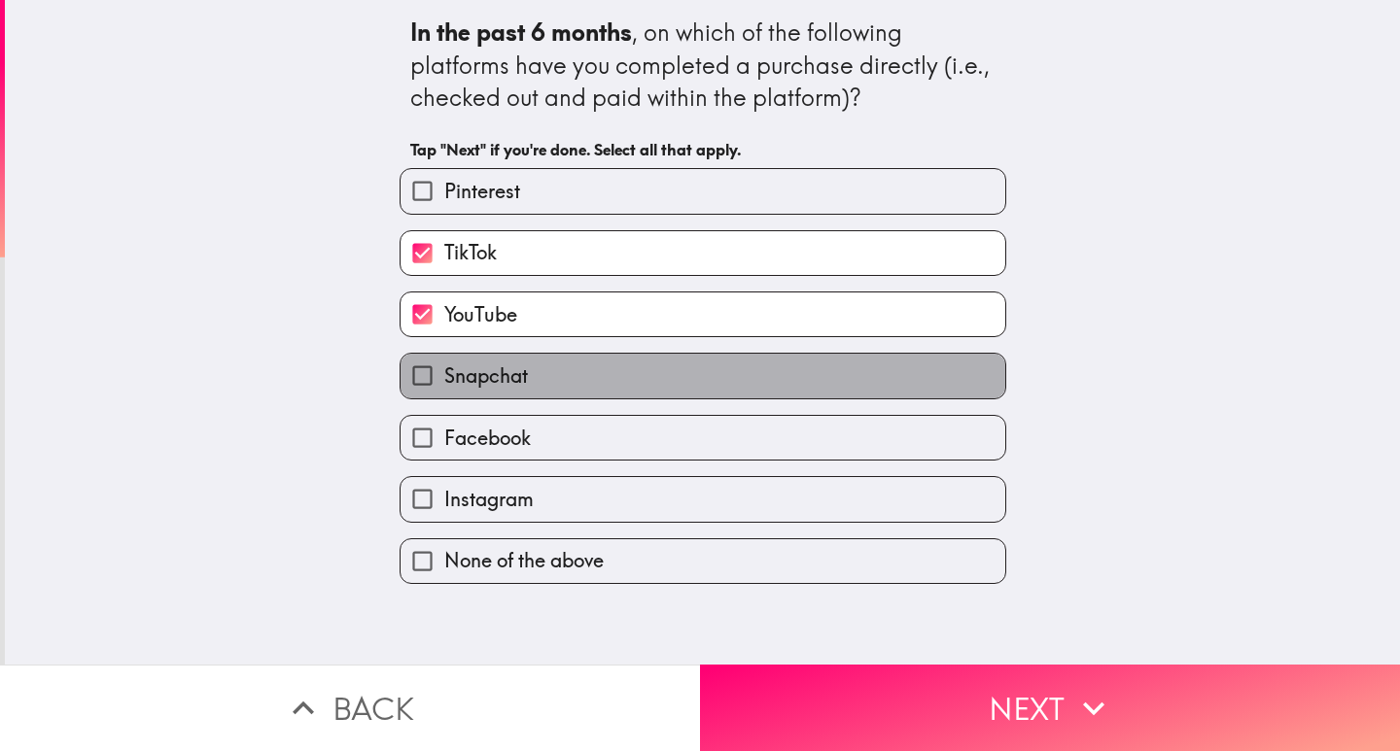
click at [496, 363] on span "Snapchat" at bounding box center [486, 376] width 84 height 27
click at [444, 363] on input "Snapchat" at bounding box center [422, 376] width 44 height 44
checkbox input "true"
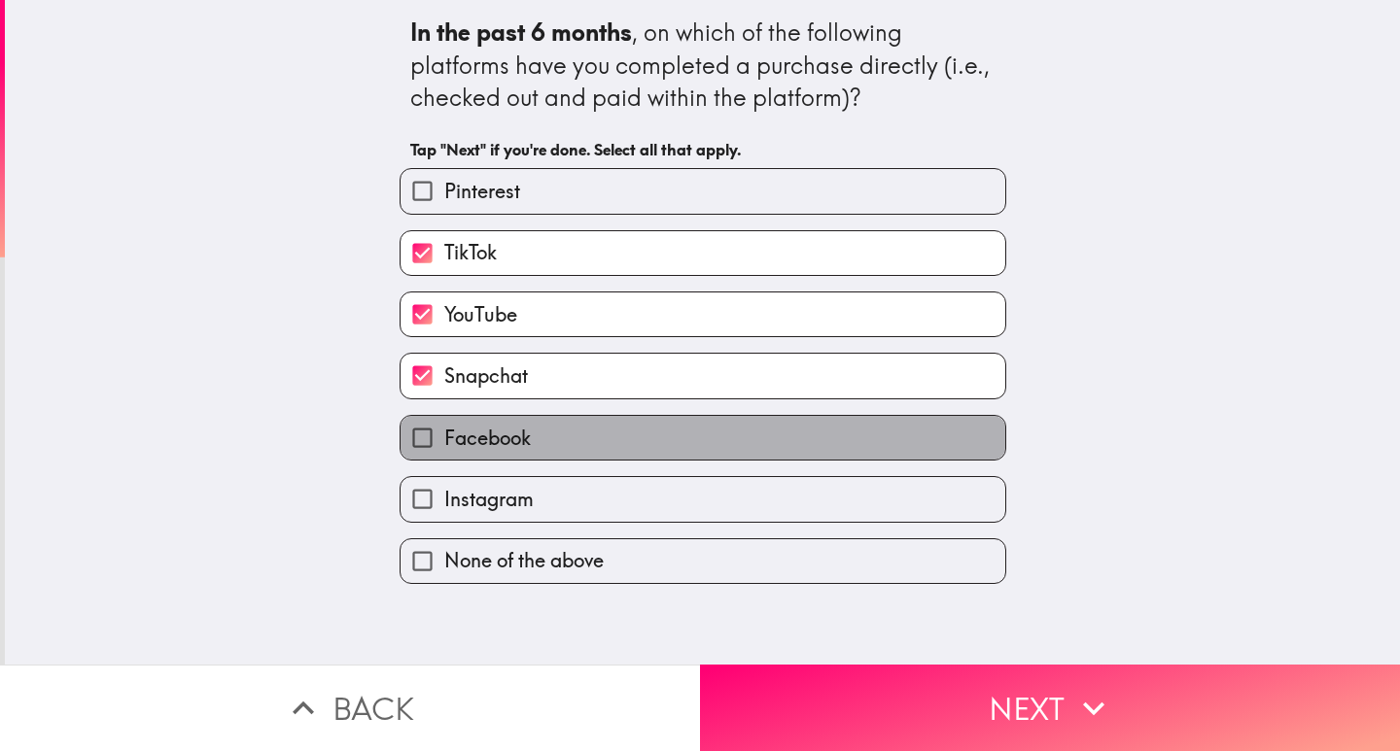
click at [512, 437] on span "Facebook" at bounding box center [487, 438] width 87 height 27
click at [444, 437] on input "Facebook" at bounding box center [422, 438] width 44 height 44
checkbox input "true"
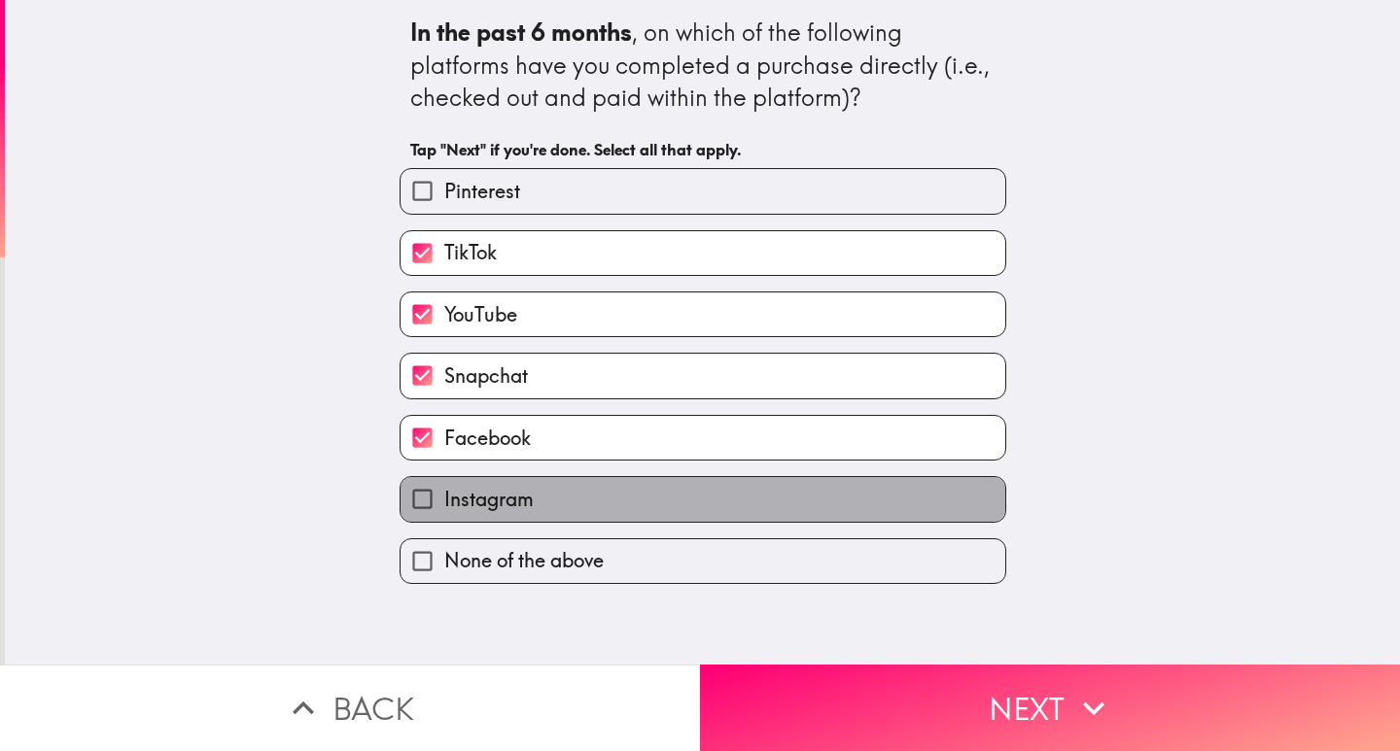
click at [524, 506] on label "Instagram" at bounding box center [702, 499] width 605 height 44
click at [444, 506] on input "Instagram" at bounding box center [422, 499] width 44 height 44
checkbox input "true"
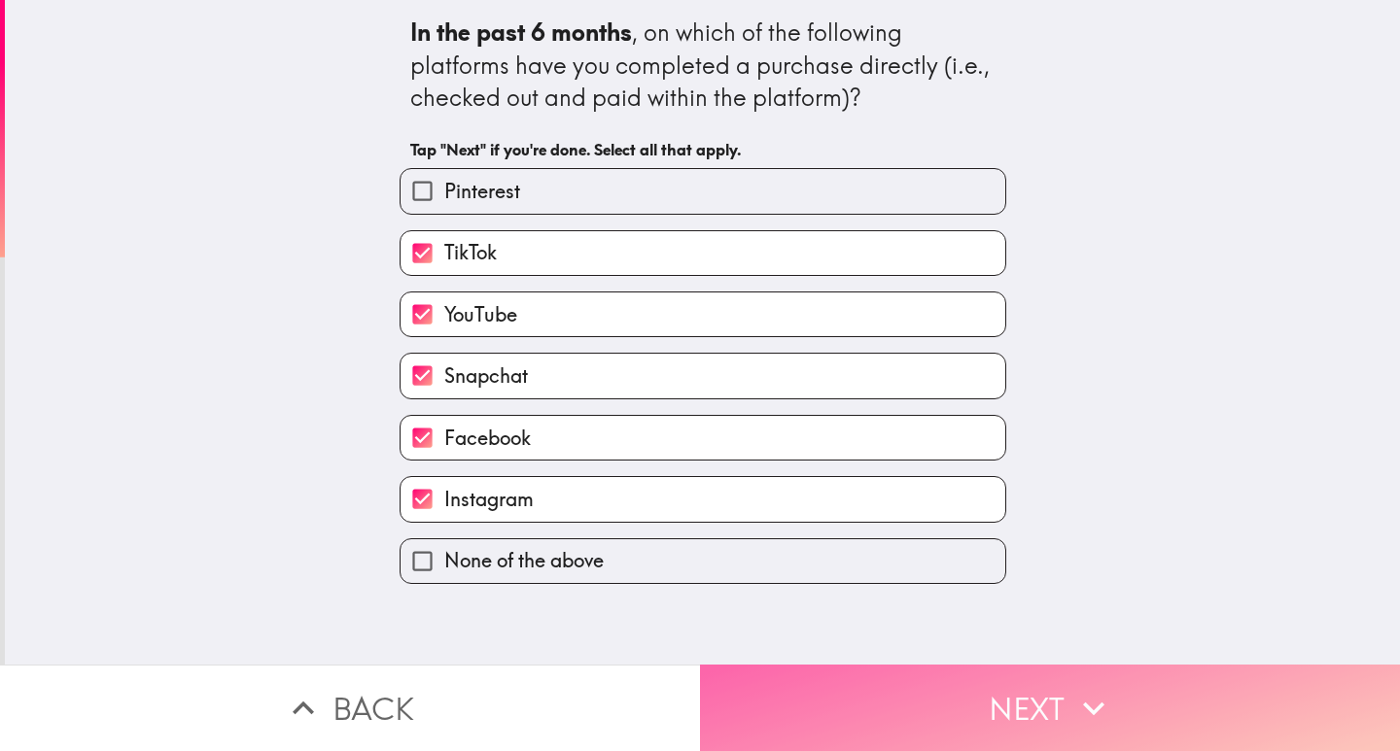
click at [1020, 682] on button "Next" at bounding box center [1050, 708] width 700 height 87
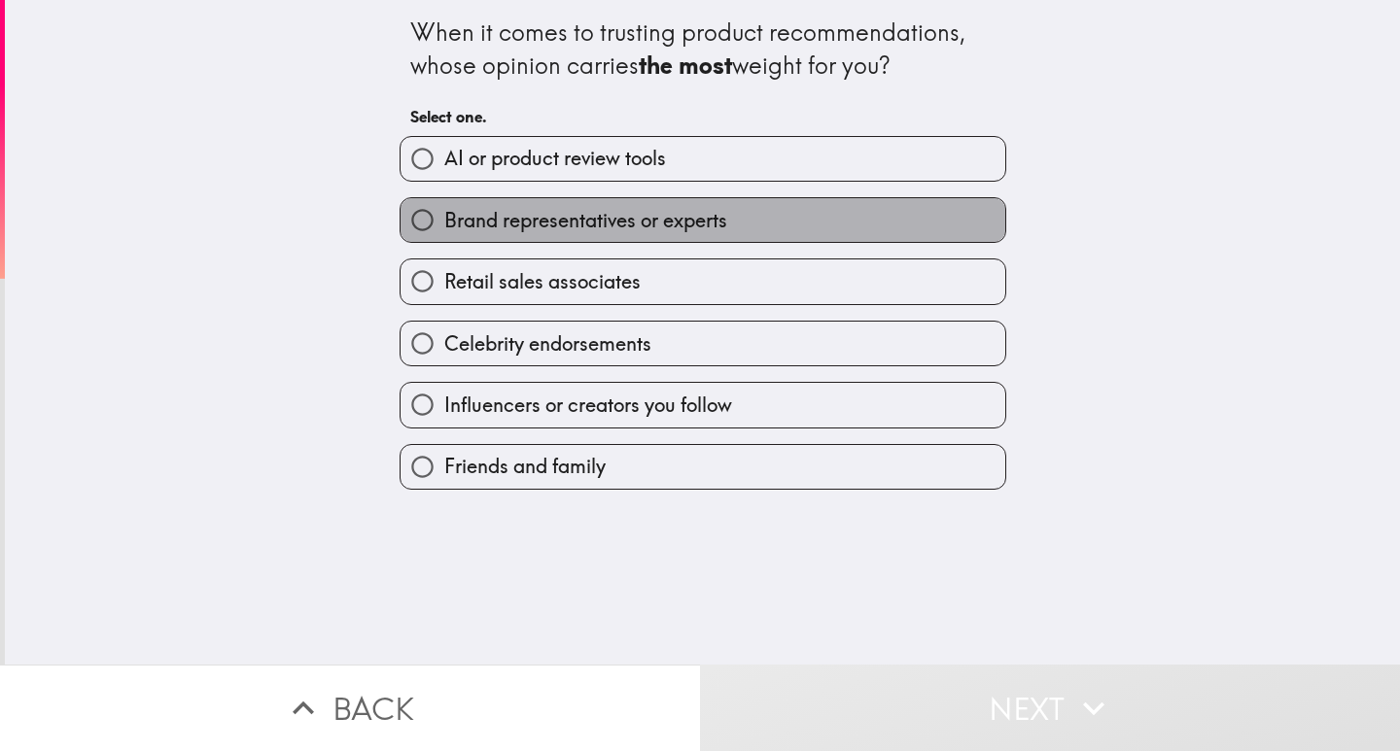
click at [632, 227] on span "Brand representatives or experts" at bounding box center [585, 220] width 283 height 27
click at [444, 227] on input "Brand representatives or experts" at bounding box center [422, 220] width 44 height 44
radio input "true"
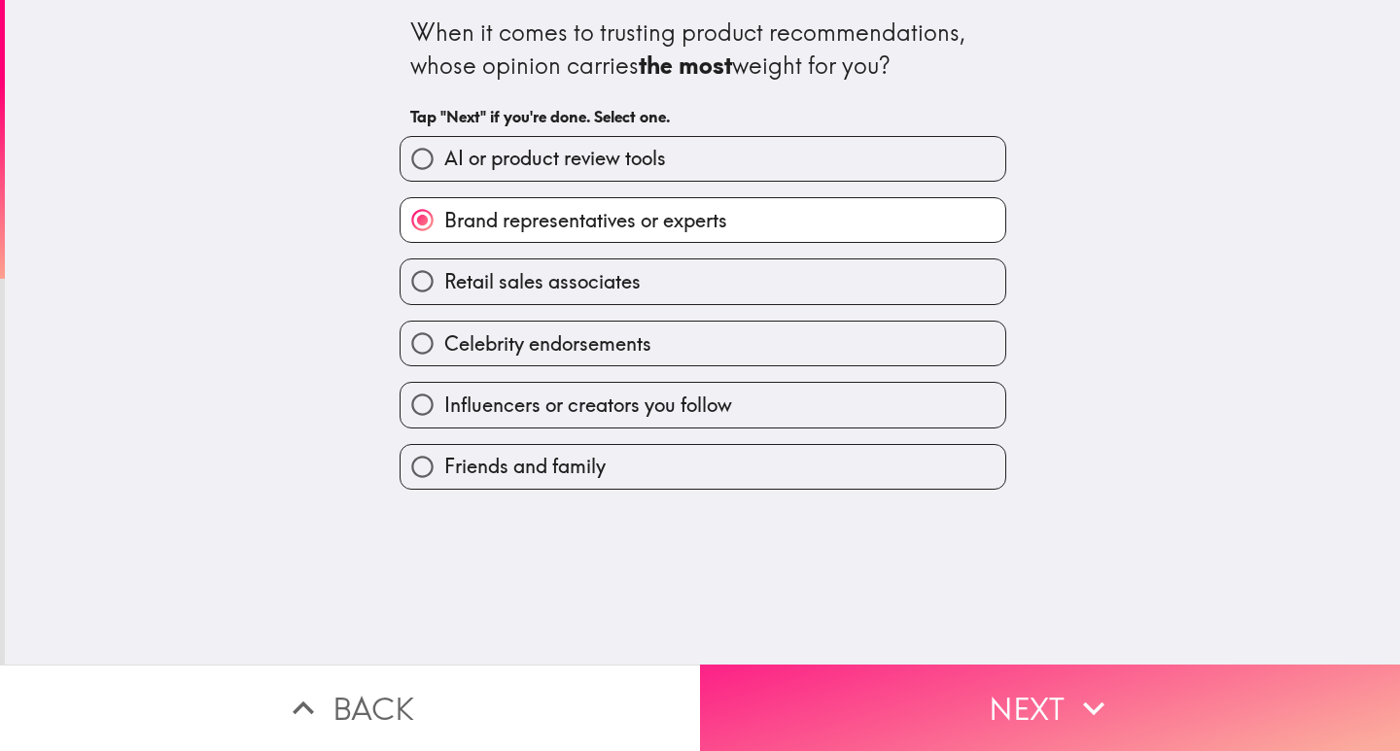
click at [1020, 709] on button "Next" at bounding box center [1050, 708] width 700 height 87
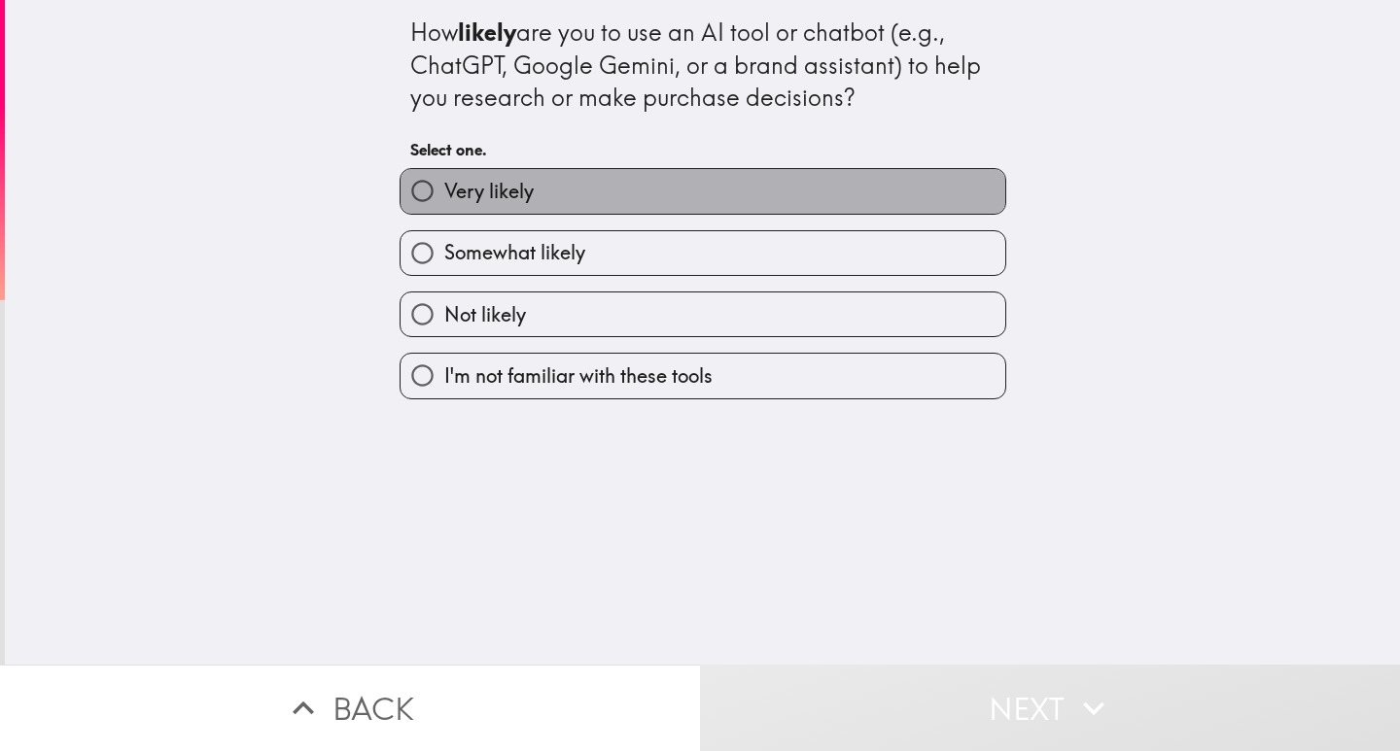
click at [495, 200] on span "Very likely" at bounding box center [488, 191] width 89 height 27
click at [444, 200] on input "Very likely" at bounding box center [422, 191] width 44 height 44
radio input "true"
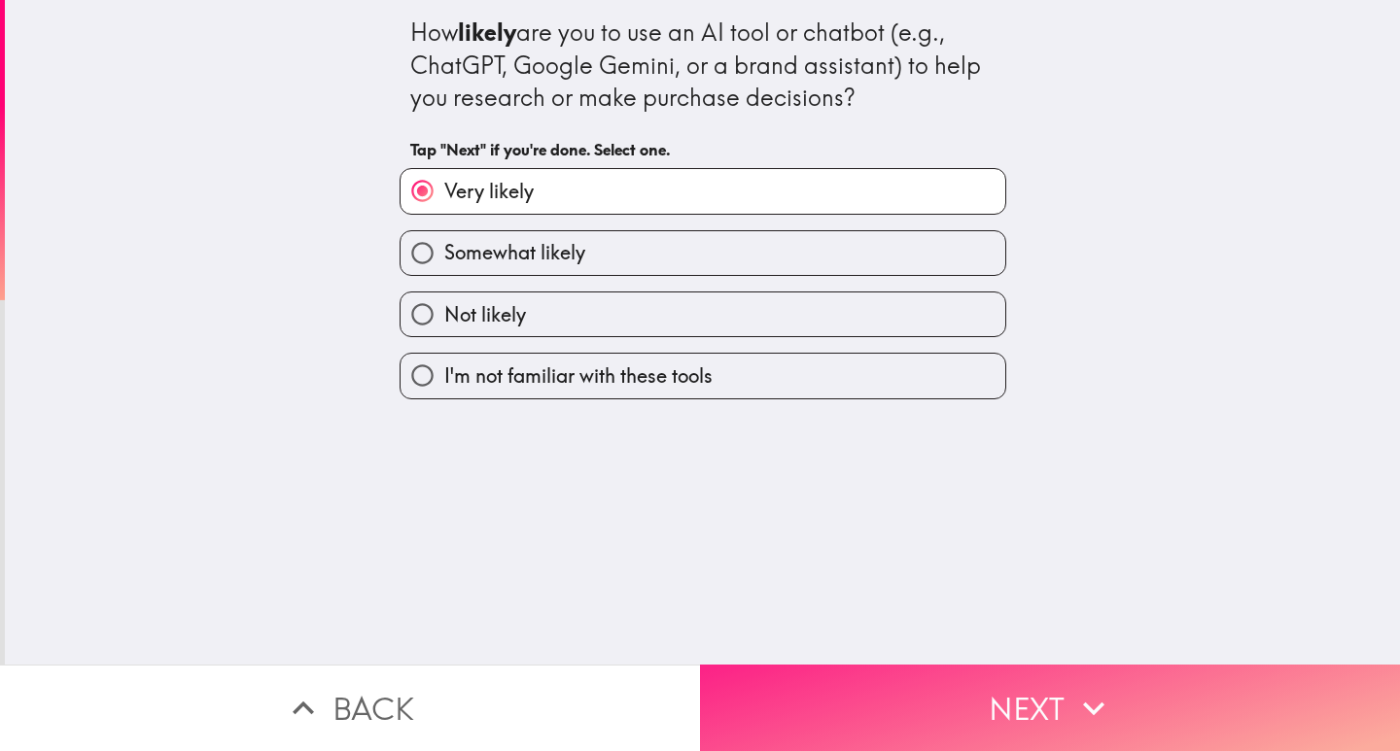
click at [978, 699] on button "Next" at bounding box center [1050, 708] width 700 height 87
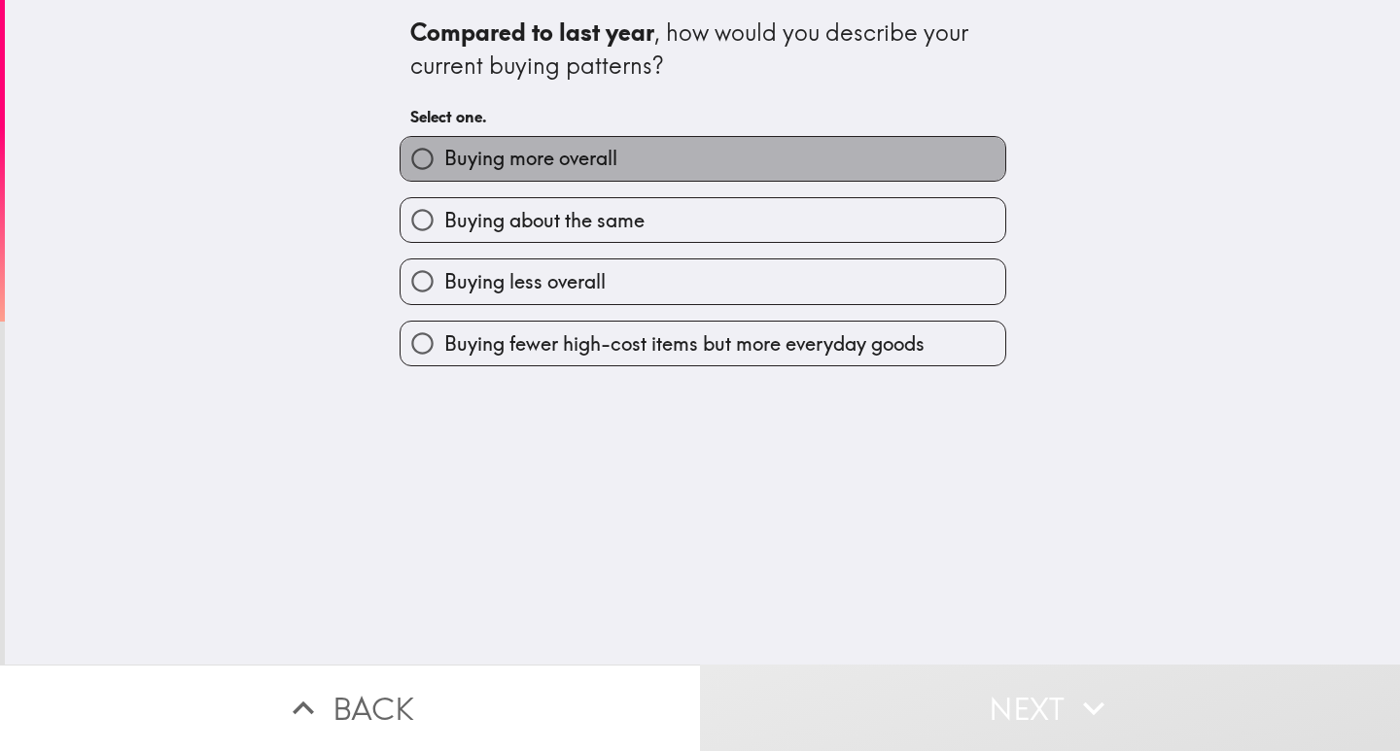
click at [516, 169] on span "Buying more overall" at bounding box center [530, 158] width 173 height 27
click at [444, 169] on input "Buying more overall" at bounding box center [422, 159] width 44 height 44
radio input "true"
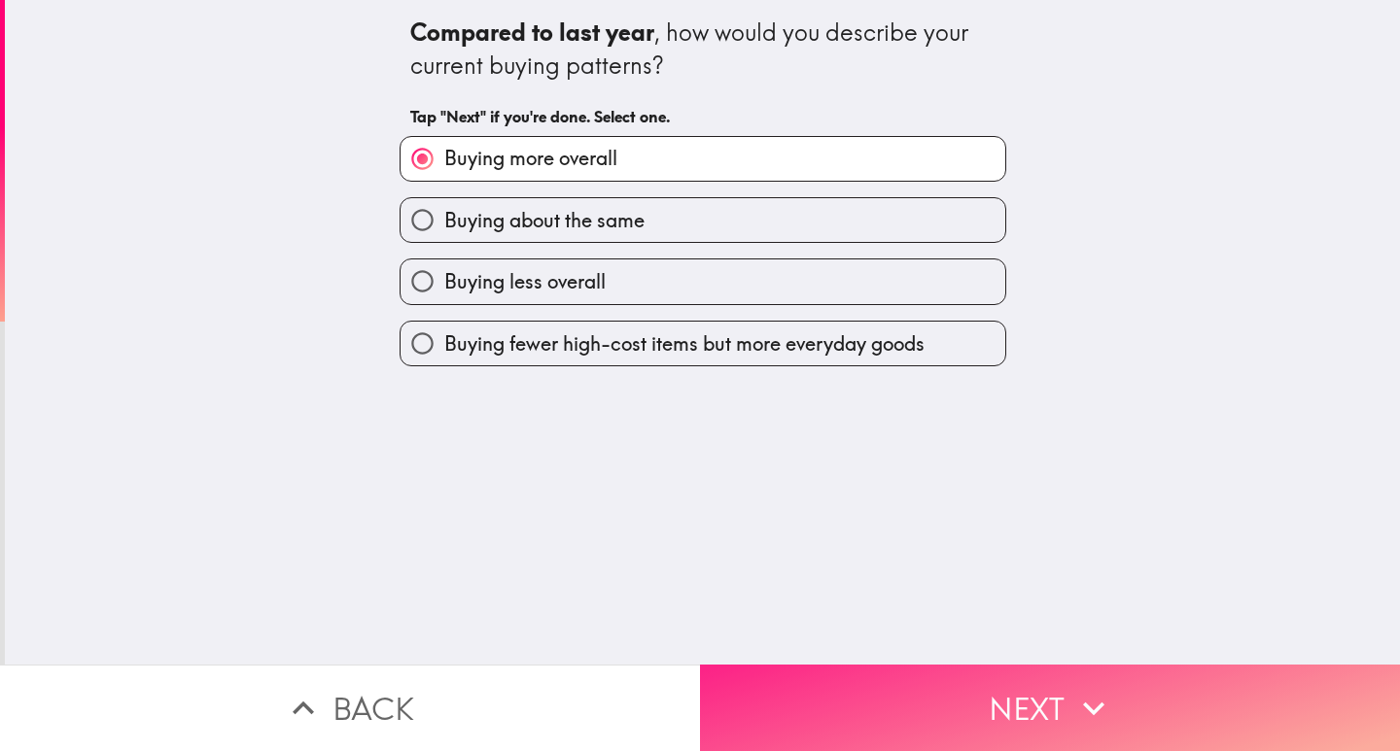
click at [1025, 689] on button "Next" at bounding box center [1050, 708] width 700 height 87
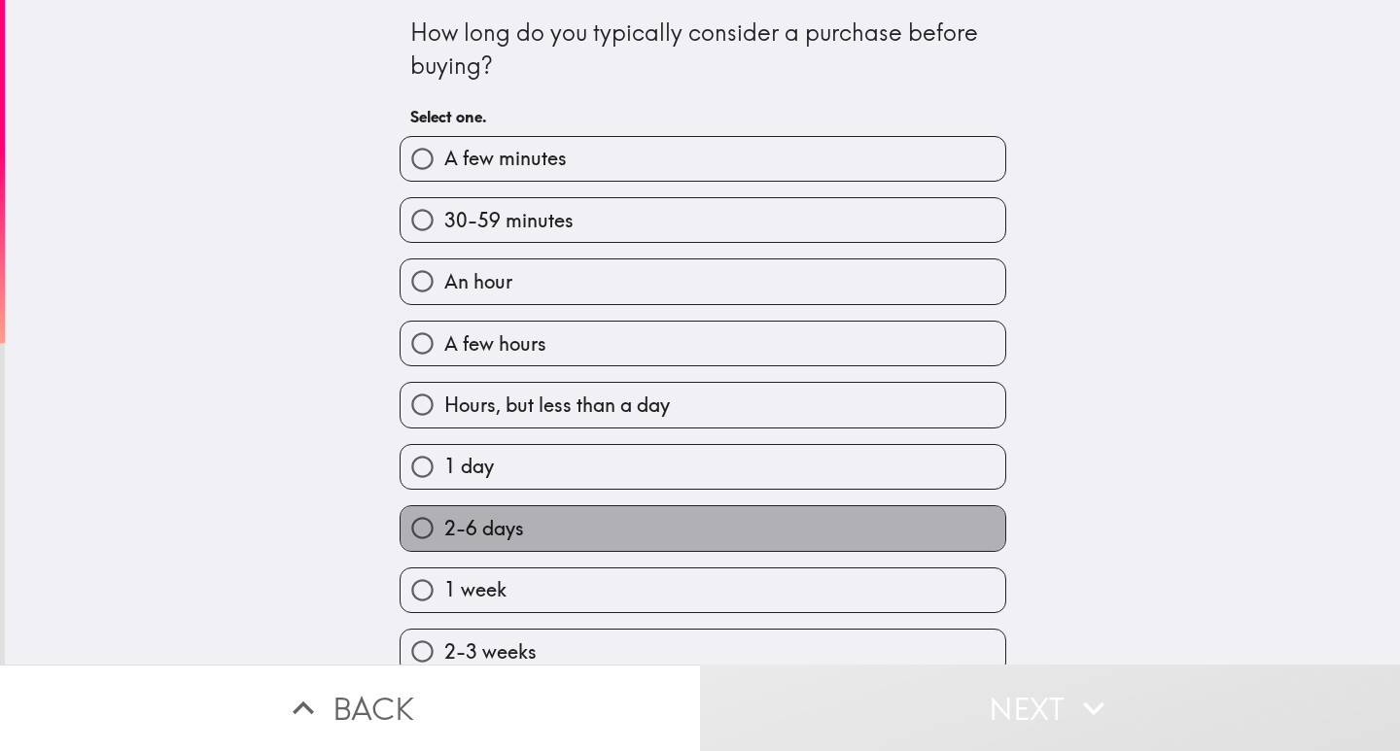
click at [514, 531] on label "2-6 days" at bounding box center [702, 528] width 605 height 44
click at [444, 531] on input "2-6 days" at bounding box center [422, 528] width 44 height 44
radio input "true"
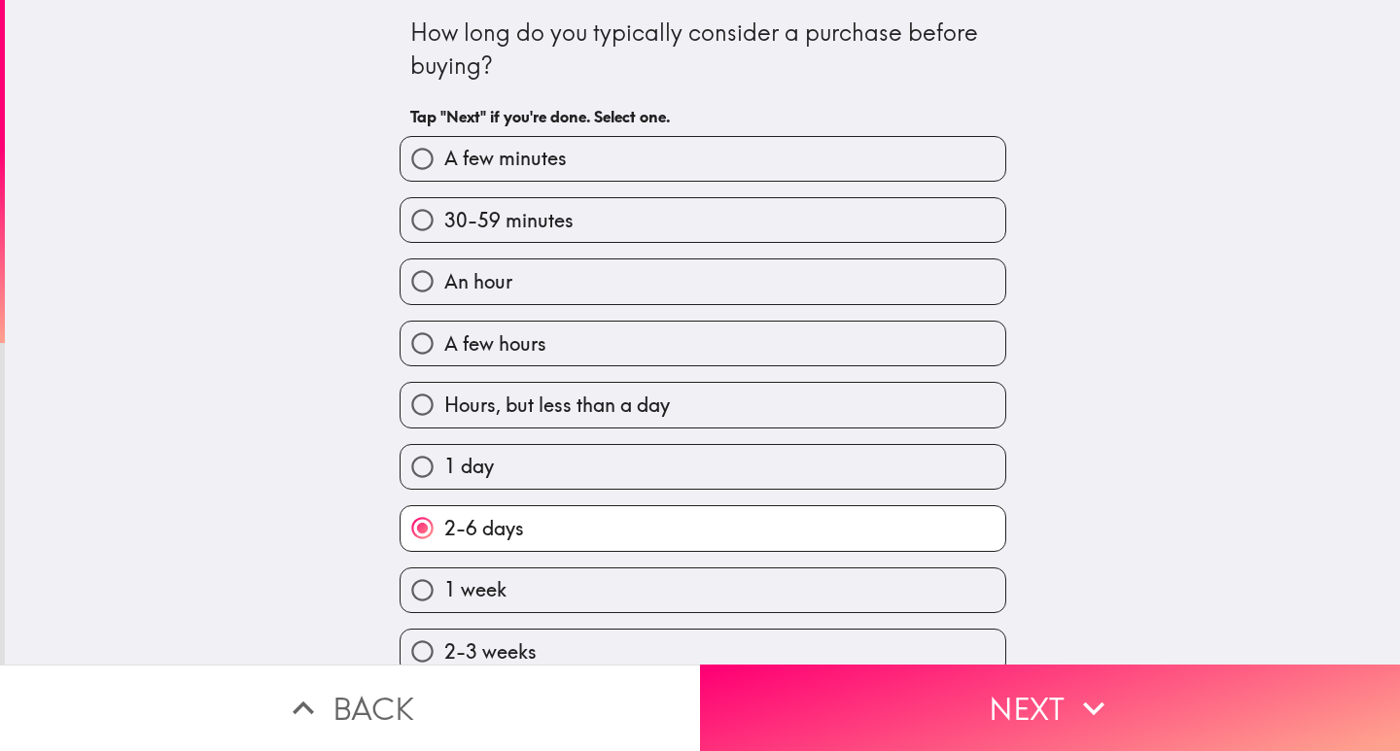
scroll to position [194, 0]
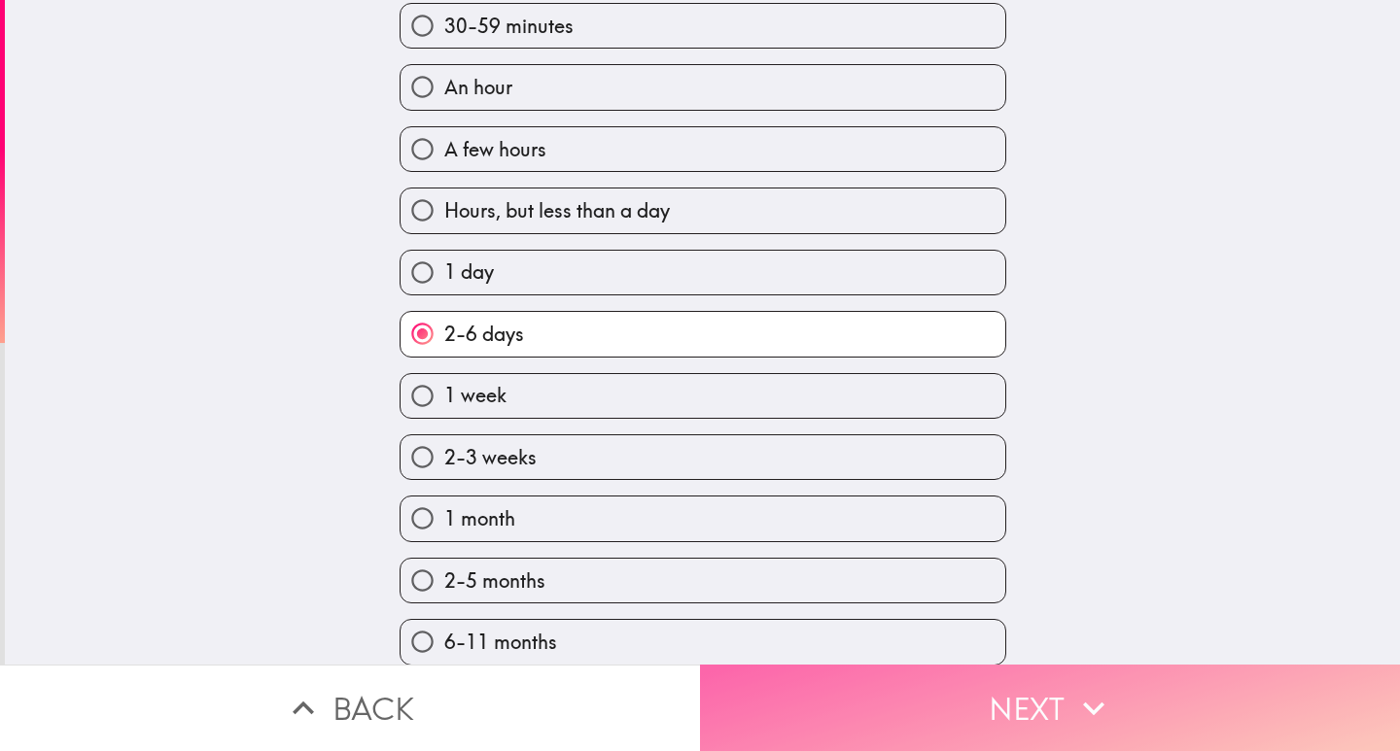
click at [1083, 702] on icon "button" at bounding box center [1093, 709] width 21 height 14
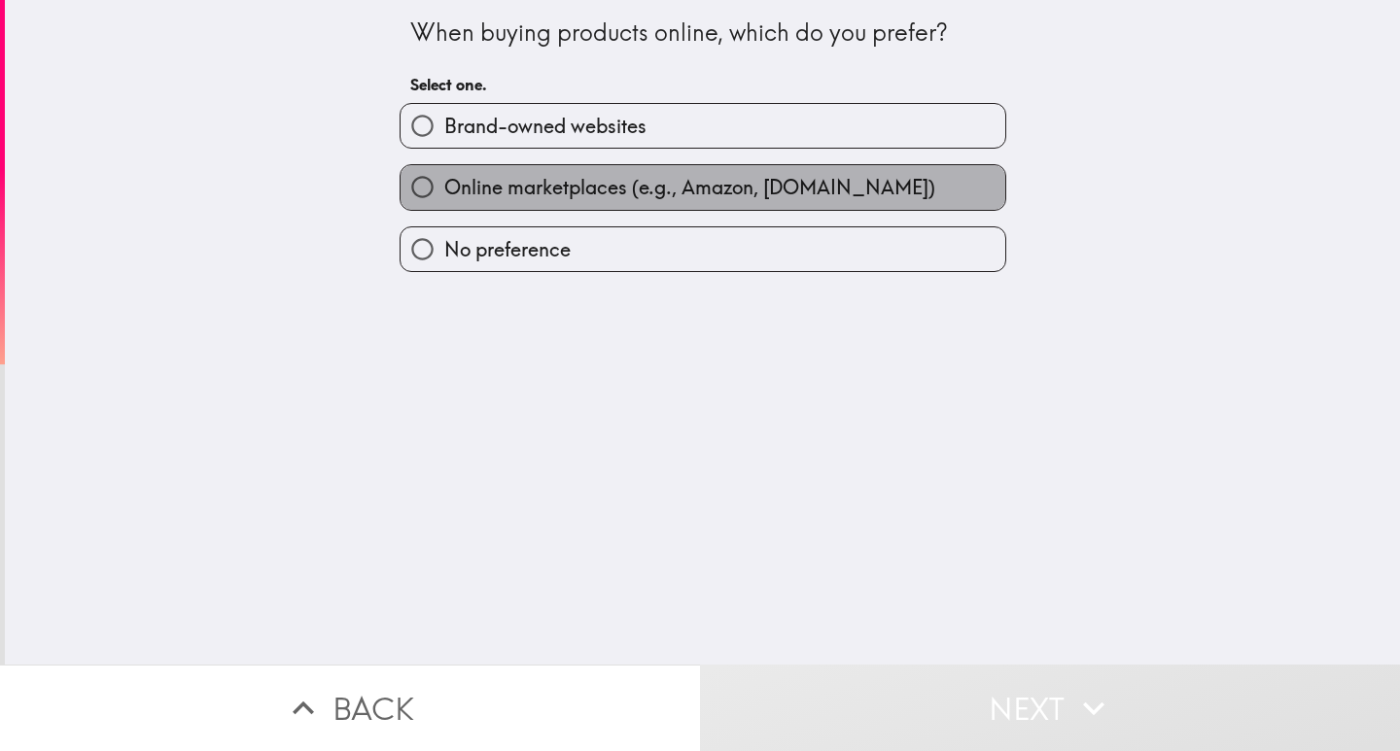
click at [615, 178] on span "Online marketplaces (e.g., Amazon, [DOMAIN_NAME])" at bounding box center [689, 187] width 491 height 27
click at [444, 178] on input "Online marketplaces (e.g., Amazon, [DOMAIN_NAME])" at bounding box center [422, 187] width 44 height 44
radio input "true"
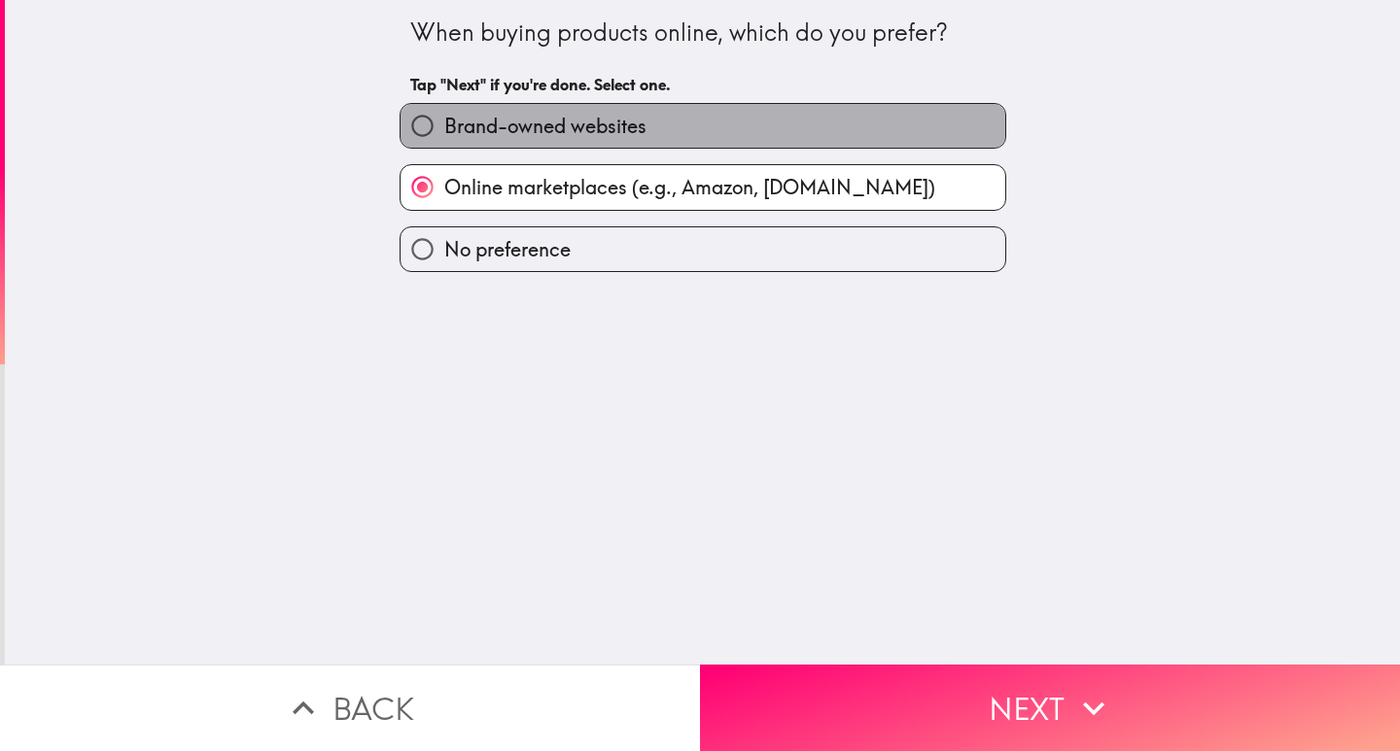
click at [597, 124] on span "Brand-owned websites" at bounding box center [545, 126] width 202 height 27
click at [444, 124] on input "Brand-owned websites" at bounding box center [422, 126] width 44 height 44
radio input "true"
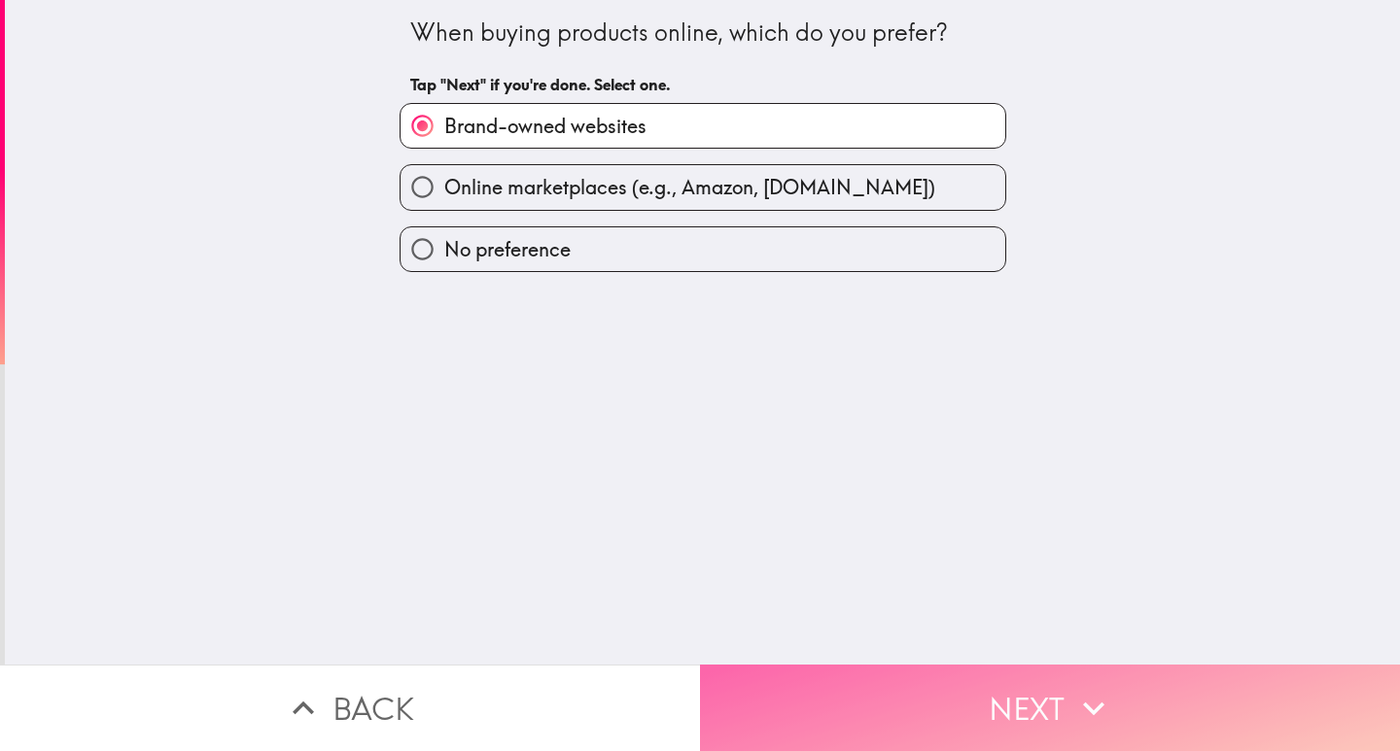
click at [1075, 688] on icon "button" at bounding box center [1093, 708] width 43 height 43
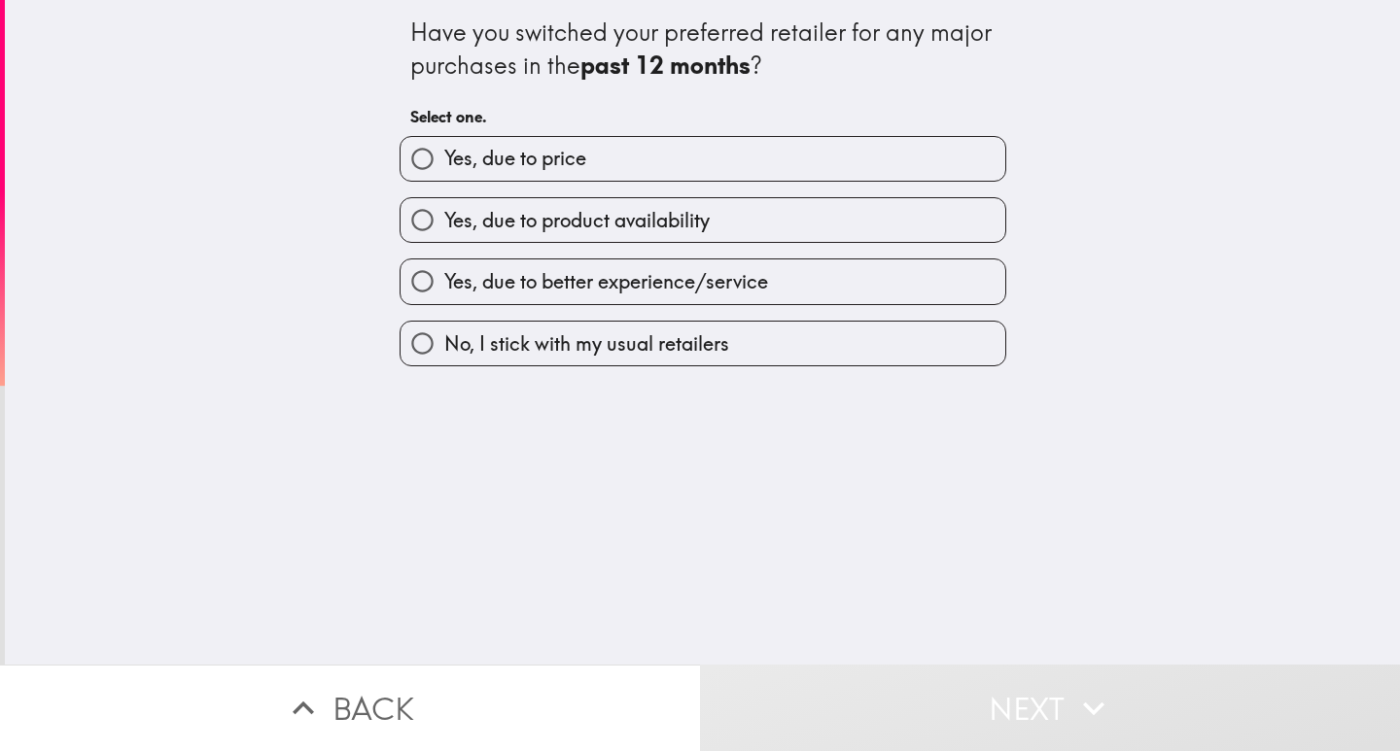
click at [582, 220] on span "Yes, due to product availability" at bounding box center [576, 220] width 265 height 27
click at [444, 220] on input "Yes, due to product availability" at bounding box center [422, 220] width 44 height 44
radio input "true"
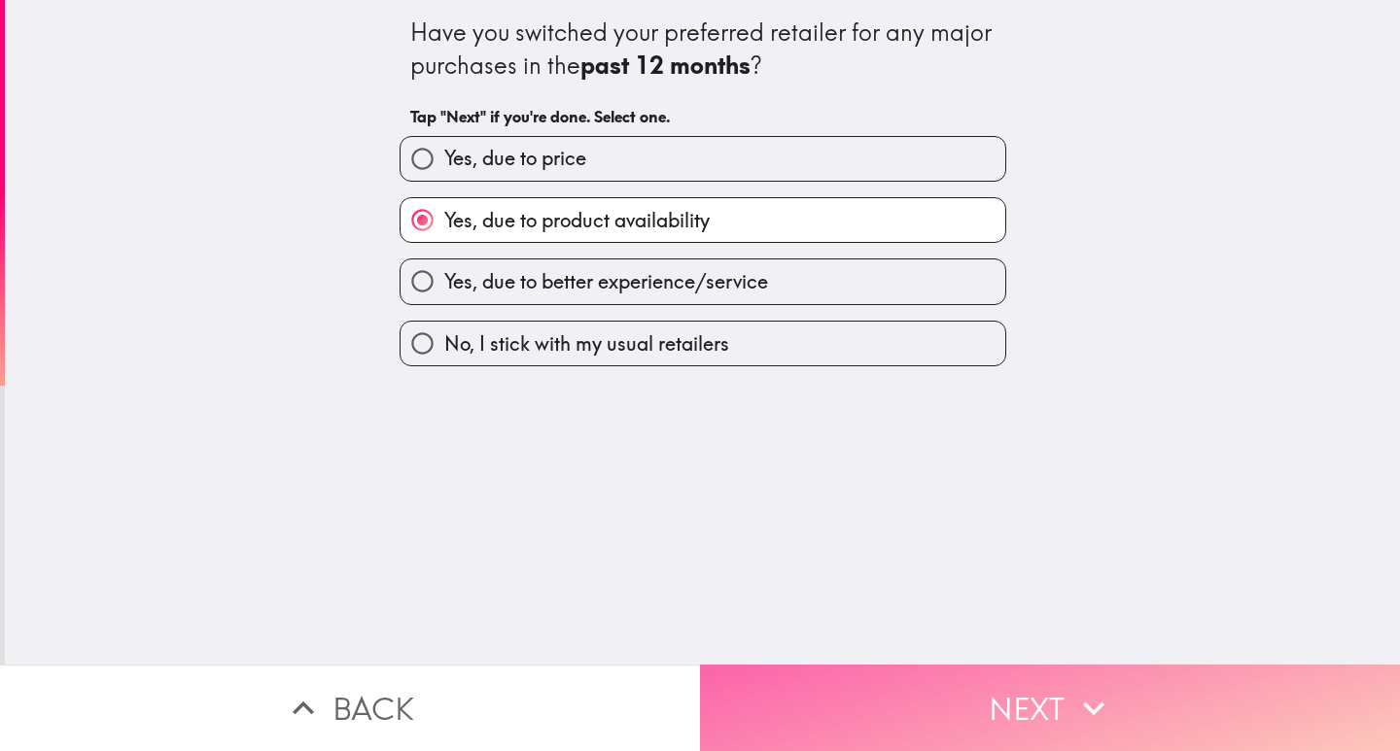
click at [1040, 685] on button "Next" at bounding box center [1050, 708] width 700 height 87
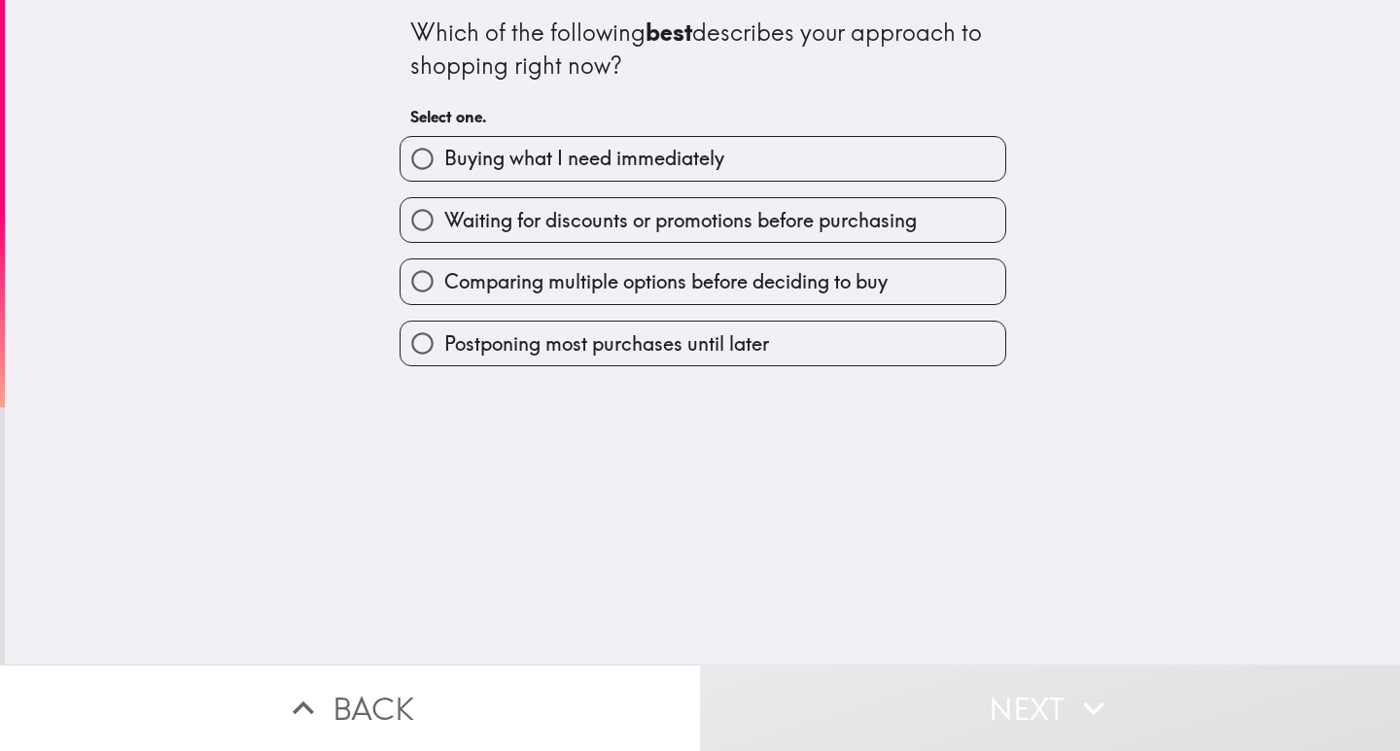
click at [547, 165] on span "Buying what I need immediately" at bounding box center [584, 158] width 280 height 27
click at [444, 165] on input "Buying what I need immediately" at bounding box center [422, 159] width 44 height 44
radio input "true"
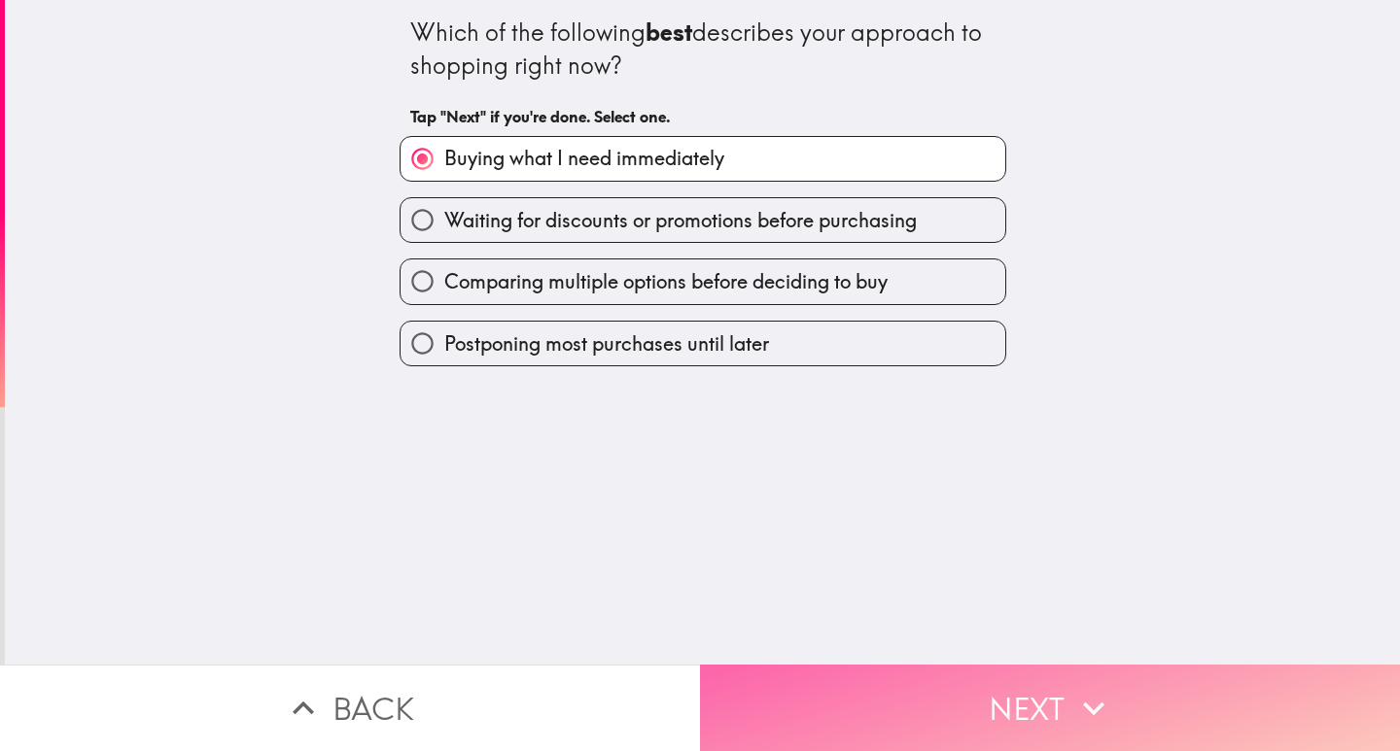
click at [1035, 686] on button "Next" at bounding box center [1050, 708] width 700 height 87
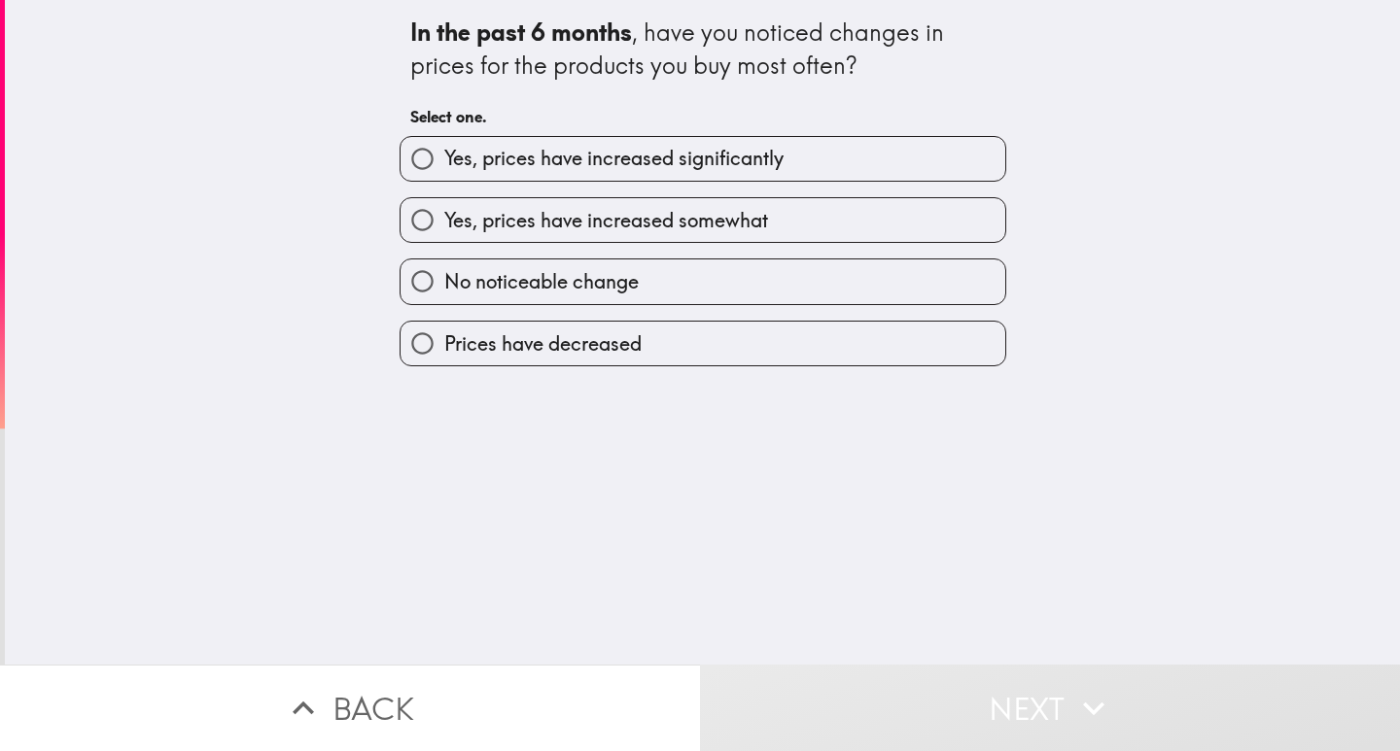
click at [568, 162] on span "Yes, prices have increased significantly" at bounding box center [613, 158] width 339 height 27
click at [444, 162] on input "Yes, prices have increased significantly" at bounding box center [422, 159] width 44 height 44
radio input "true"
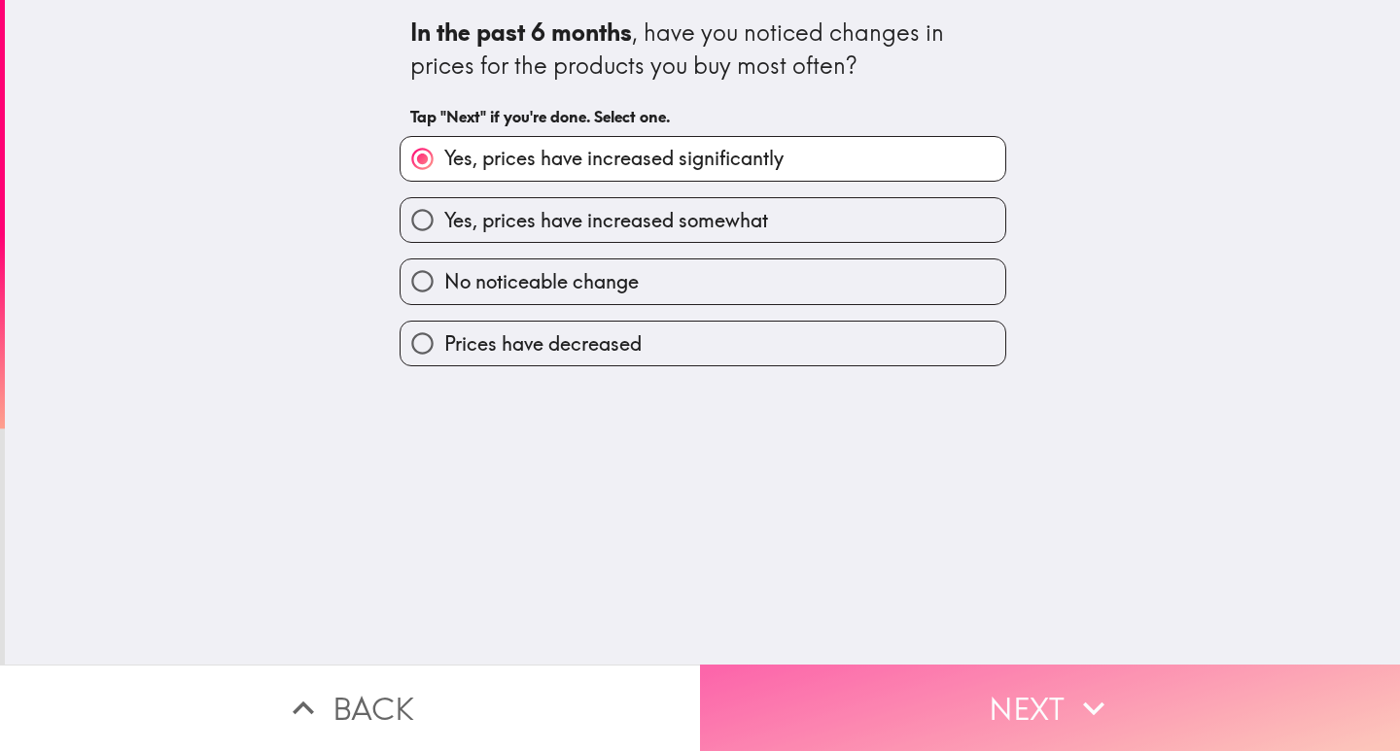
click at [980, 712] on button "Next" at bounding box center [1050, 708] width 700 height 87
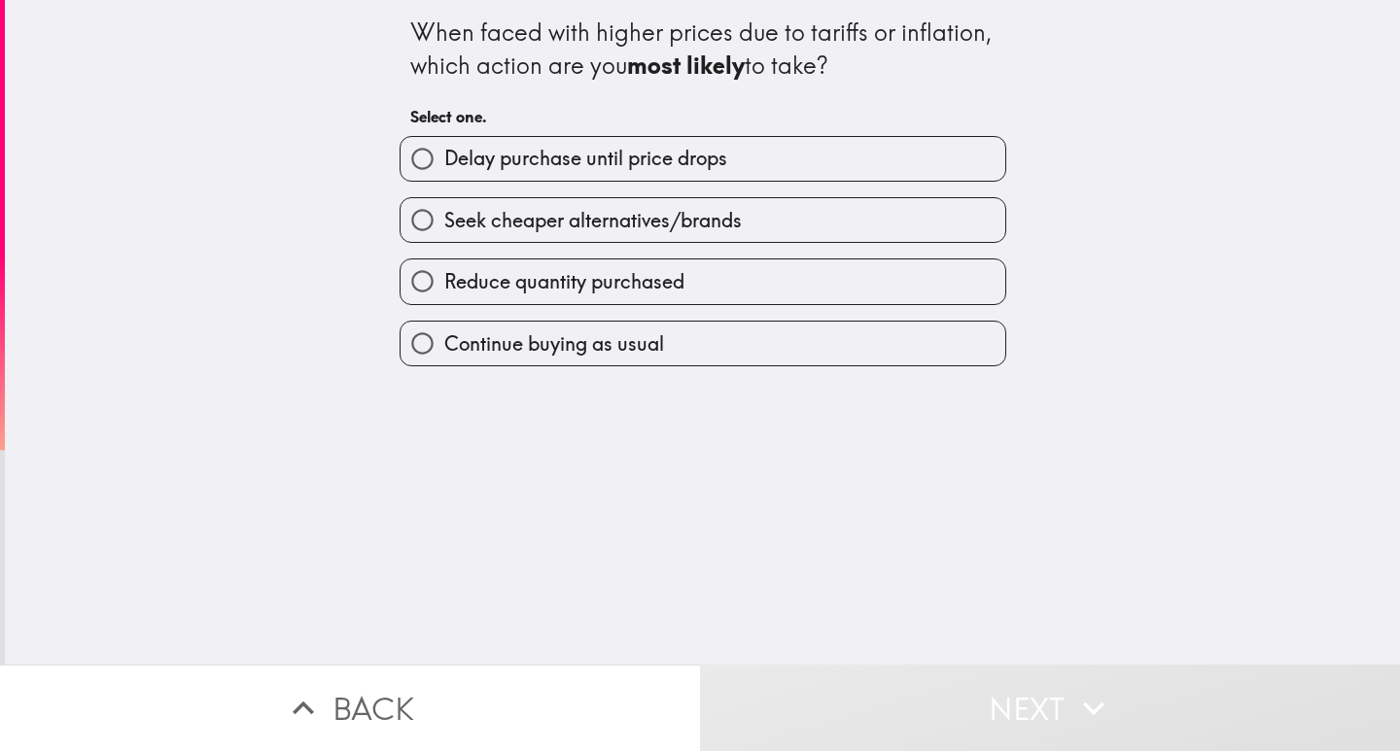
drag, startPoint x: 569, startPoint y: 172, endPoint x: 576, endPoint y: 196, distance: 25.5
click at [575, 191] on div "Delay purchase until price drops Seek cheaper alternatives/brands Reduce quanti…" at bounding box center [695, 244] width 622 height 247
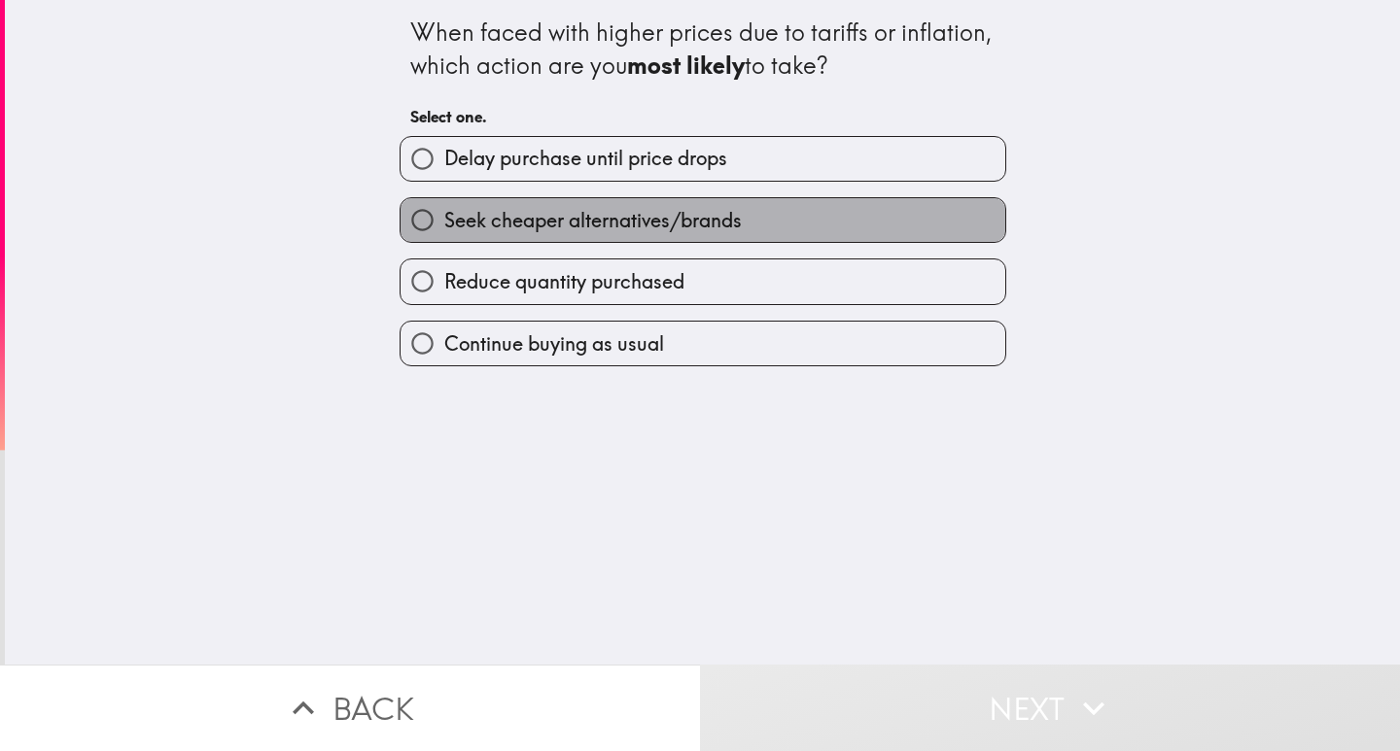
click at [580, 203] on label "Seek cheaper alternatives/brands" at bounding box center [702, 220] width 605 height 44
click at [444, 203] on input "Seek cheaper alternatives/brands" at bounding box center [422, 220] width 44 height 44
radio input "true"
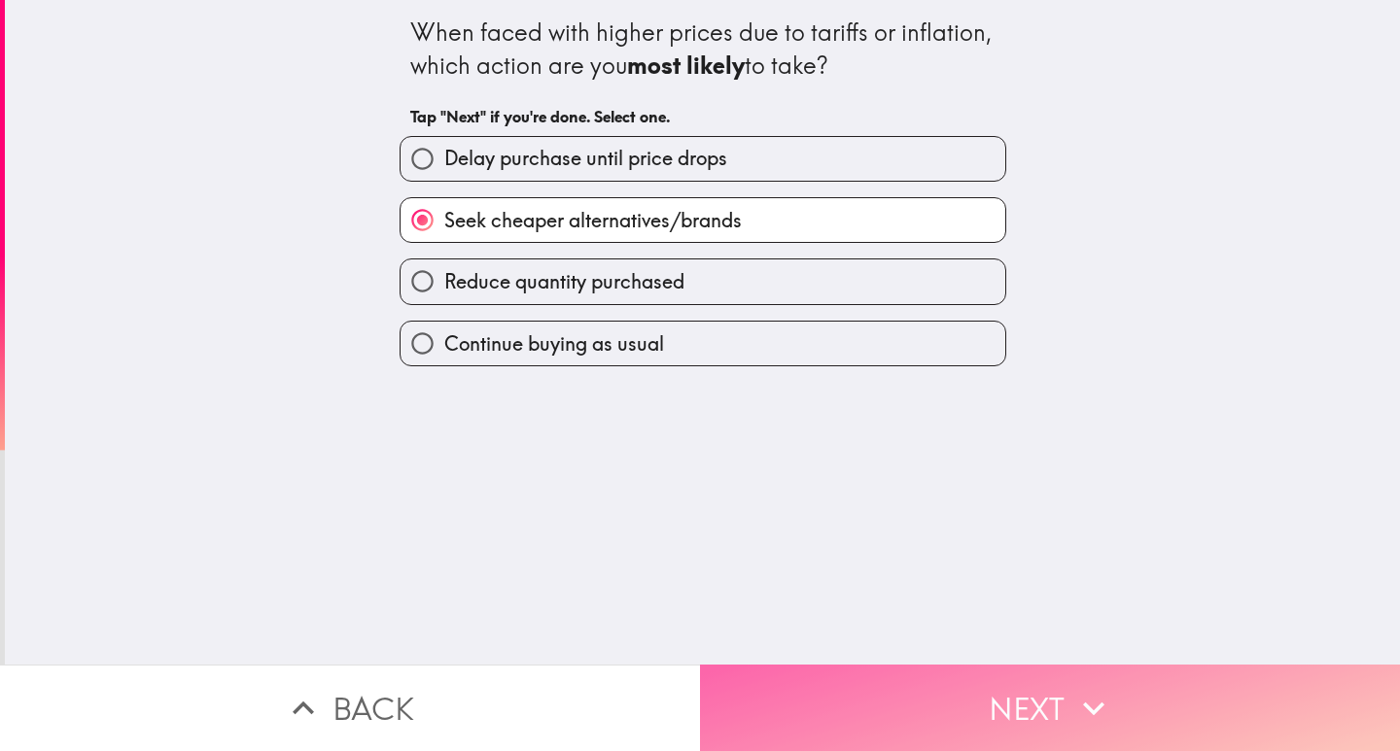
click at [1072, 695] on icon "button" at bounding box center [1093, 708] width 43 height 43
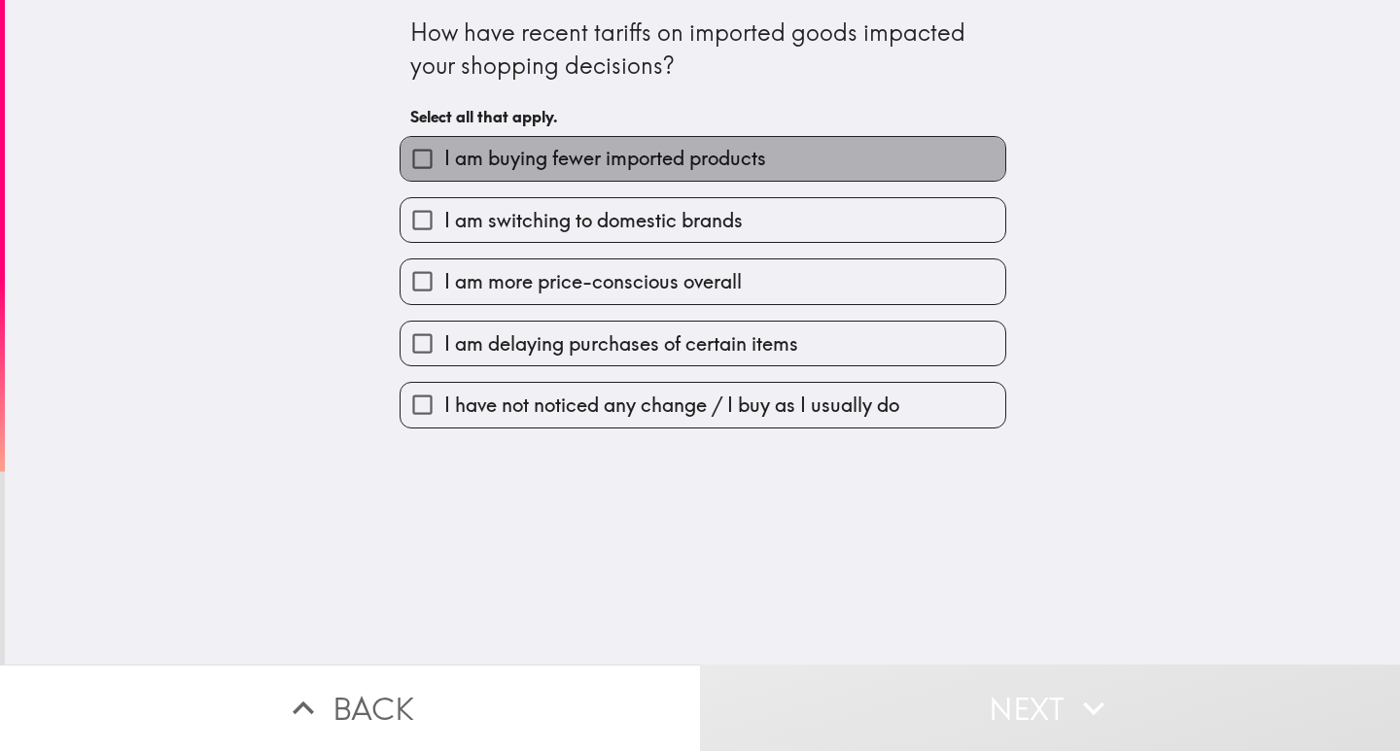
click at [604, 158] on span "I am buying fewer imported products" at bounding box center [605, 158] width 322 height 27
click at [444, 158] on input "I am buying fewer imported products" at bounding box center [422, 159] width 44 height 44
checkbox input "true"
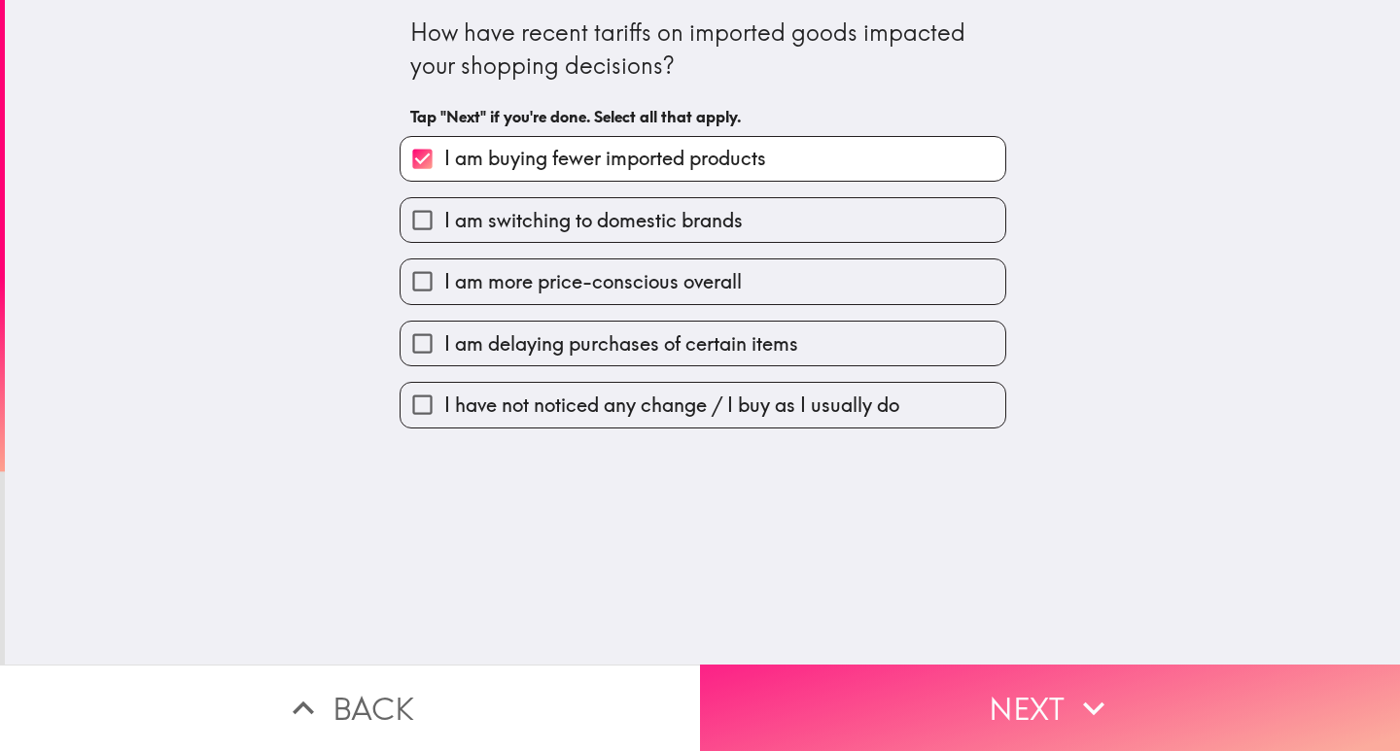
click at [1015, 726] on button "Next" at bounding box center [1050, 708] width 700 height 87
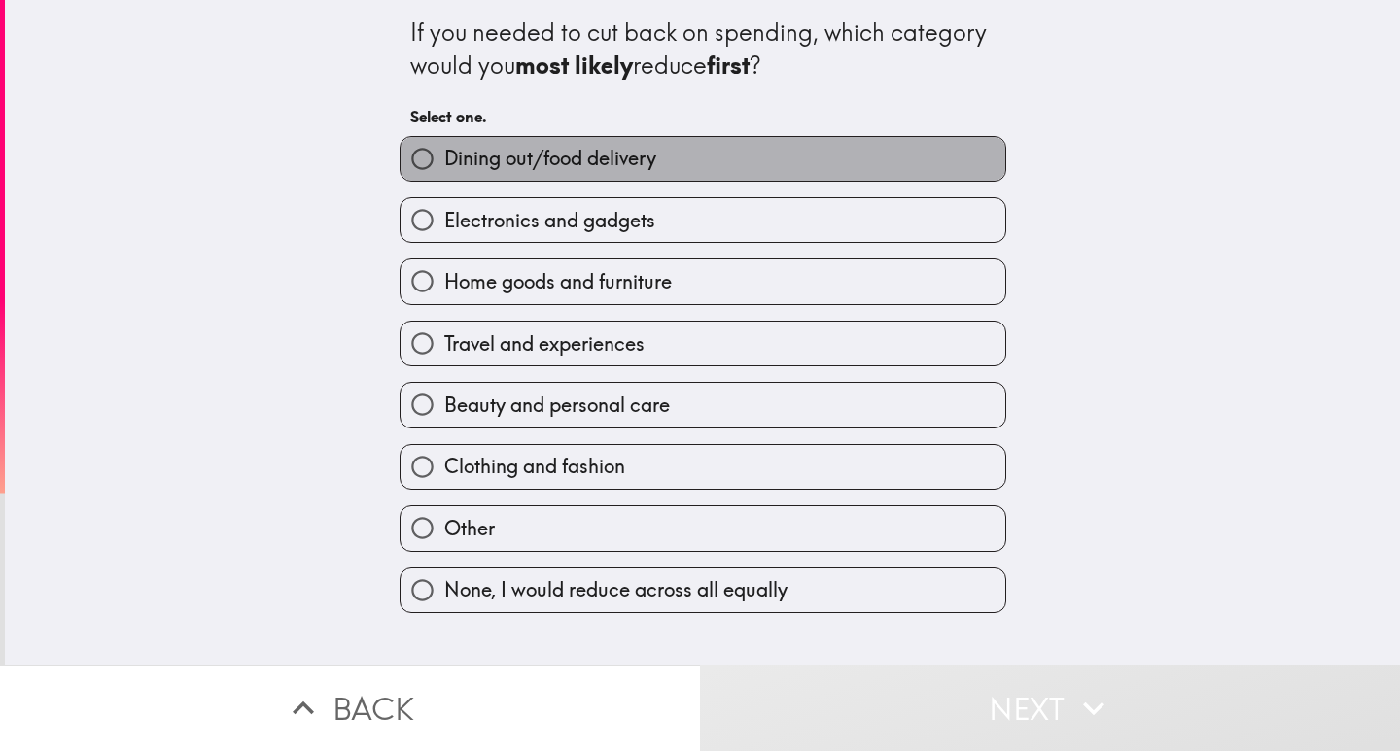
click at [555, 177] on label "Dining out/food delivery" at bounding box center [702, 159] width 605 height 44
click at [444, 177] on input "Dining out/food delivery" at bounding box center [422, 159] width 44 height 44
radio input "true"
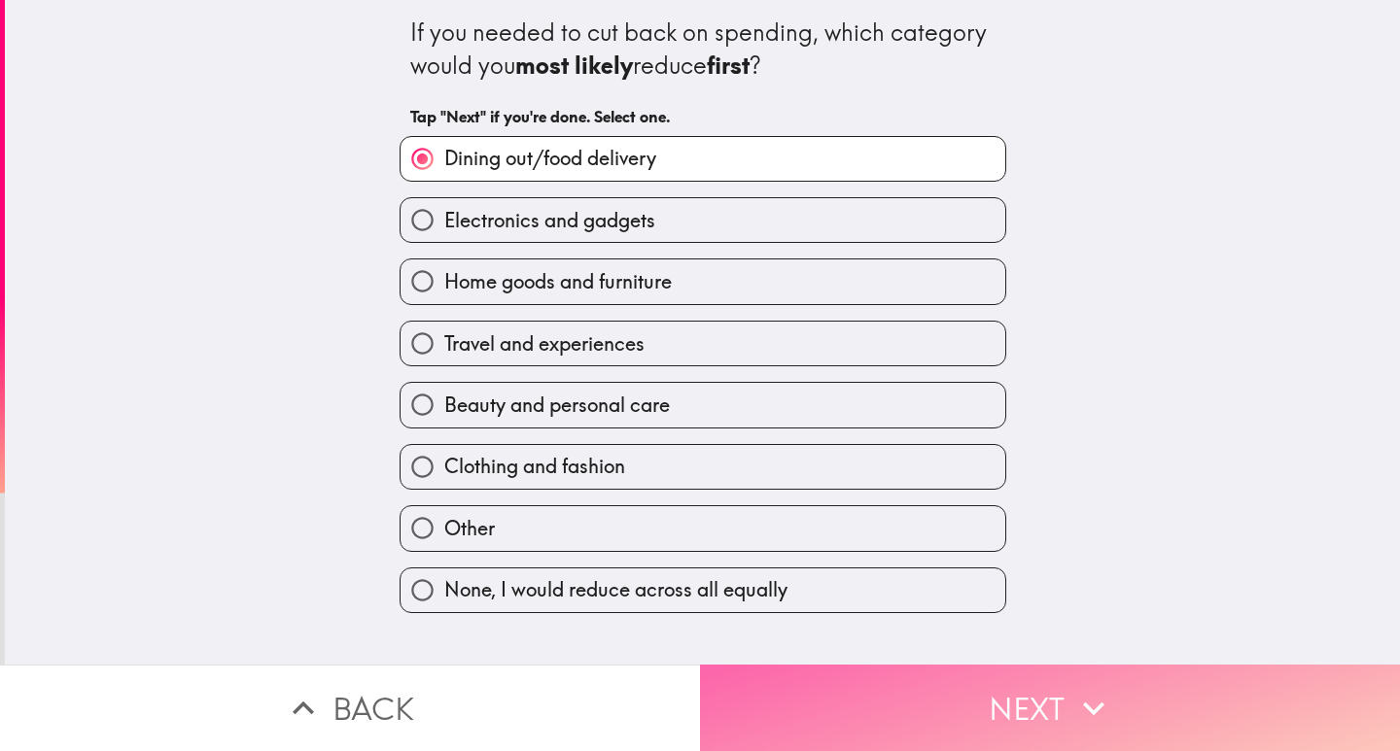
click at [990, 700] on button "Next" at bounding box center [1050, 708] width 700 height 87
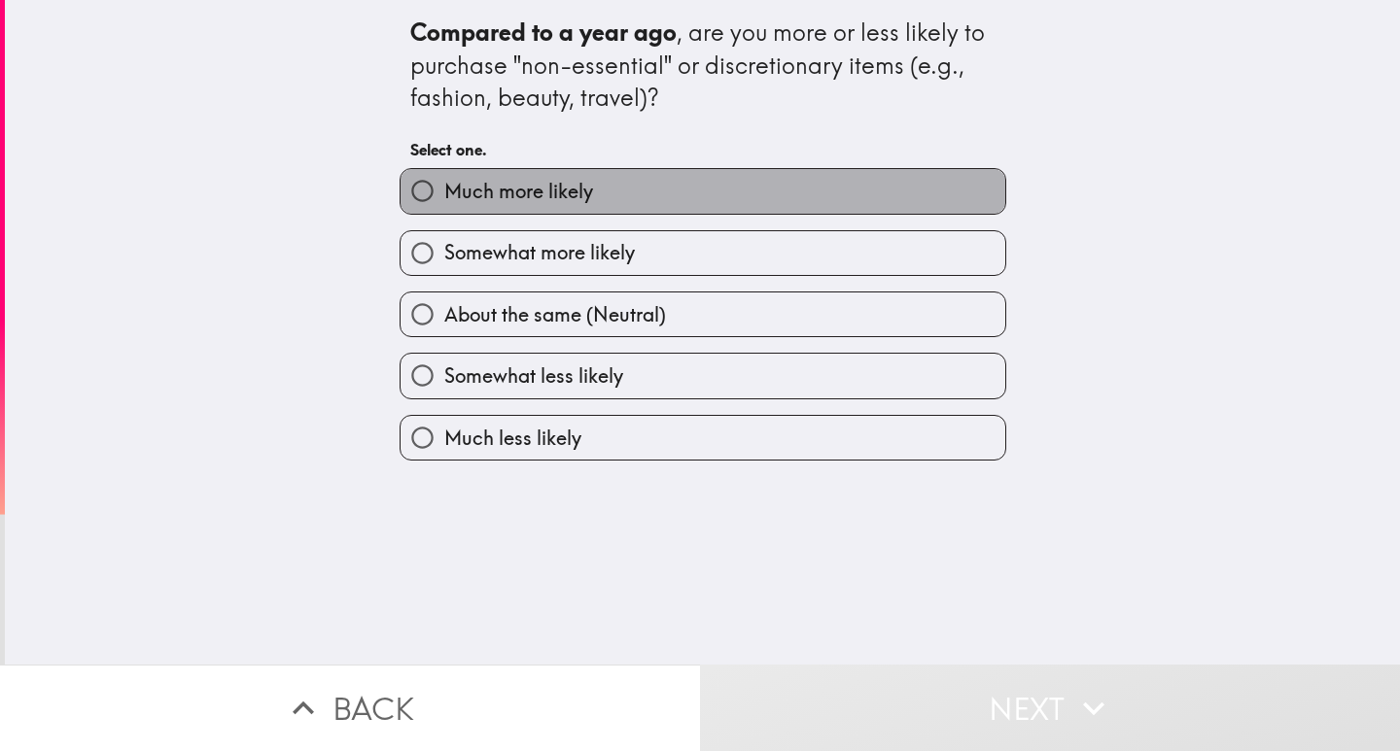
click at [502, 195] on span "Much more likely" at bounding box center [518, 191] width 149 height 27
click at [444, 195] on input "Much more likely" at bounding box center [422, 191] width 44 height 44
radio input "true"
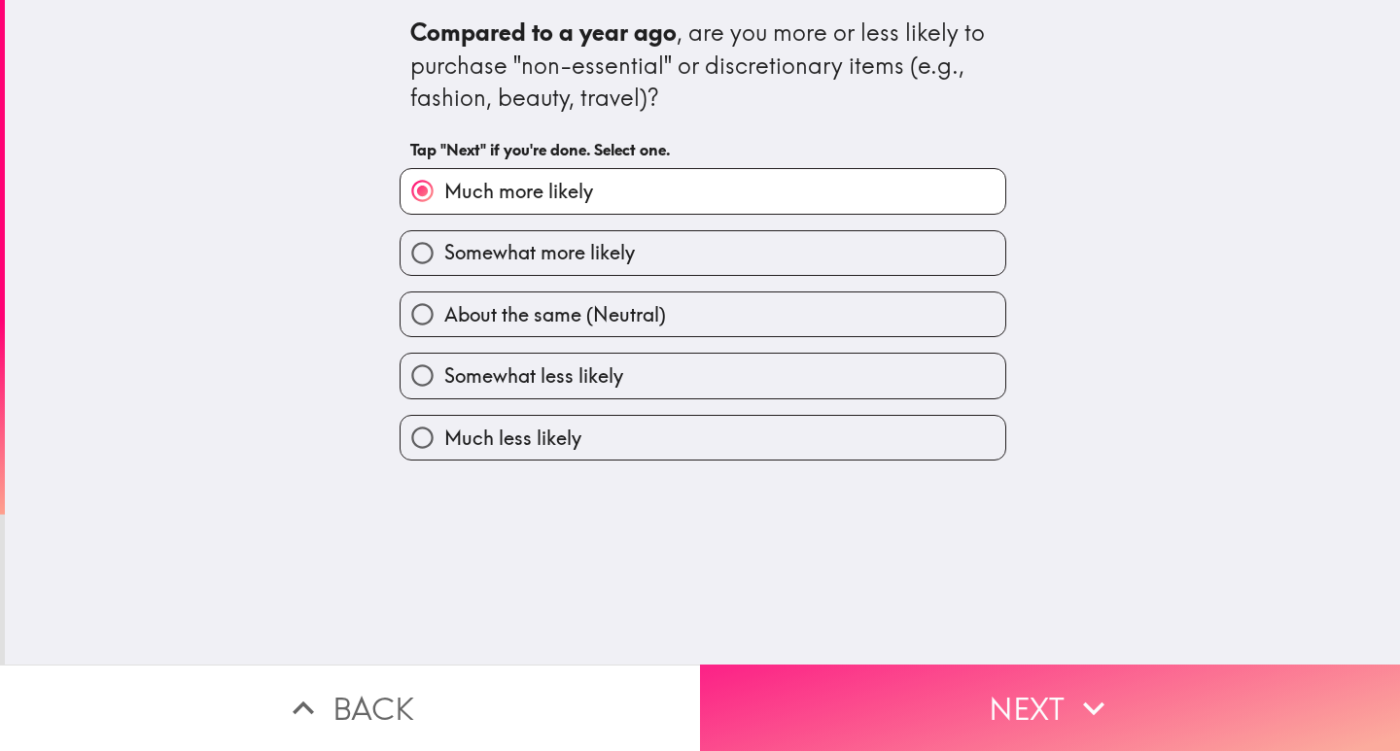
click at [963, 678] on button "Next" at bounding box center [1050, 708] width 700 height 87
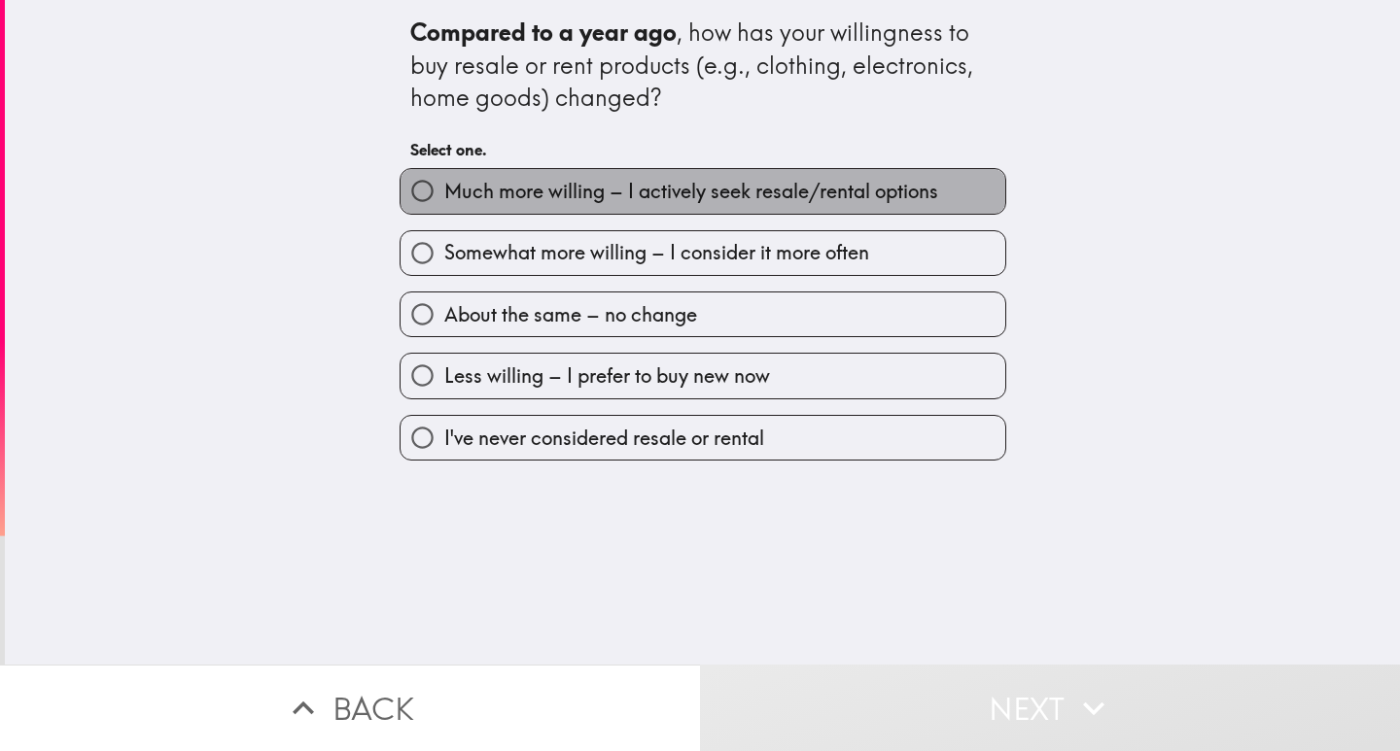
click at [556, 199] on span "Much more willing – I actively seek resale/rental options" at bounding box center [691, 191] width 494 height 27
click at [444, 199] on input "Much more willing – I actively seek resale/rental options" at bounding box center [422, 191] width 44 height 44
radio input "true"
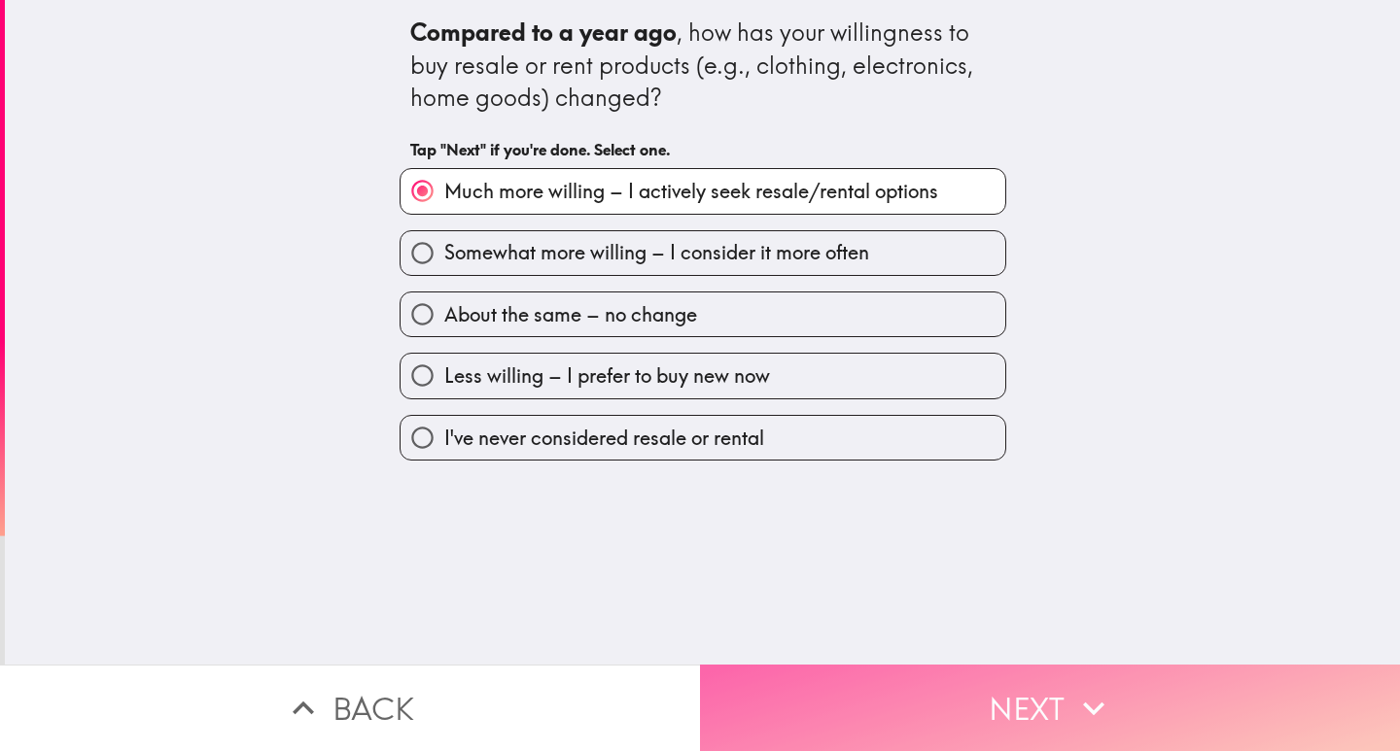
click at [951, 703] on button "Next" at bounding box center [1050, 708] width 700 height 87
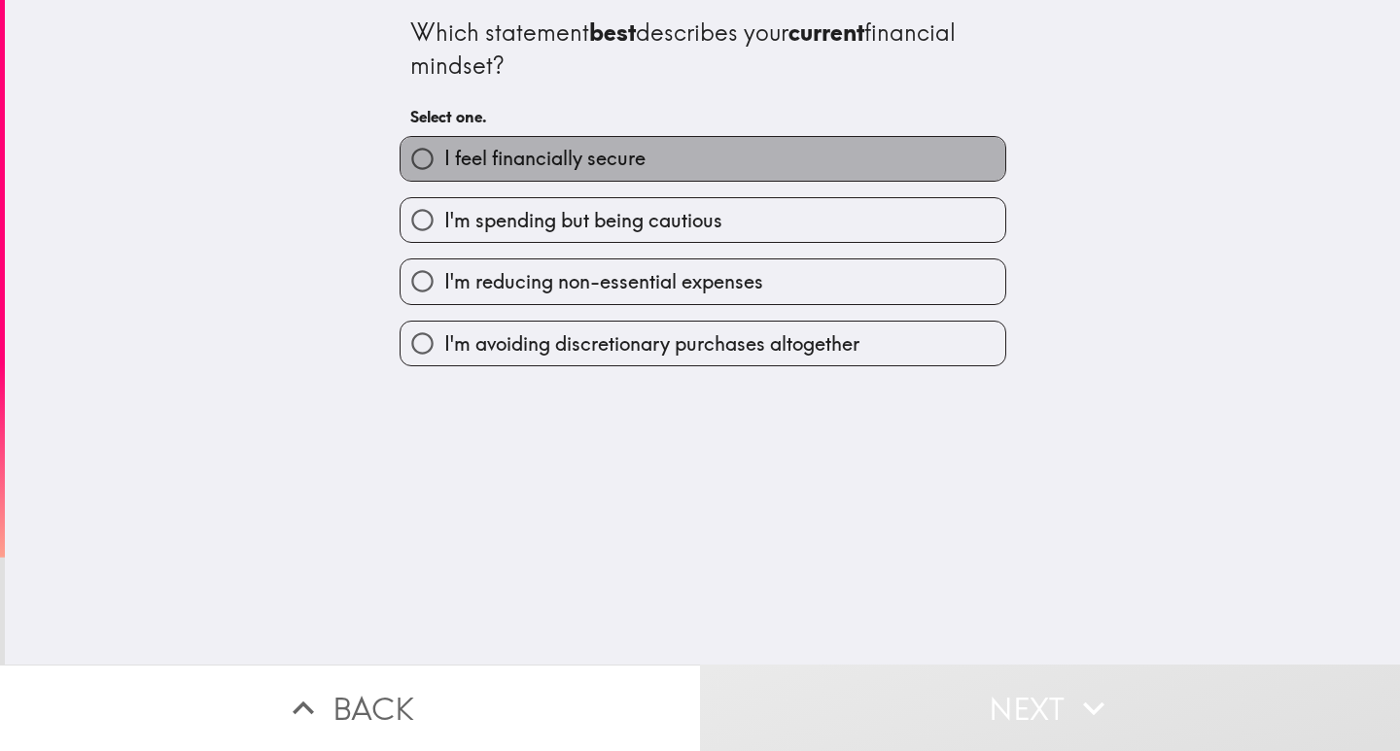
click at [596, 164] on span "I feel financially secure" at bounding box center [544, 158] width 201 height 27
click at [444, 164] on input "I feel financially secure" at bounding box center [422, 159] width 44 height 44
radio input "true"
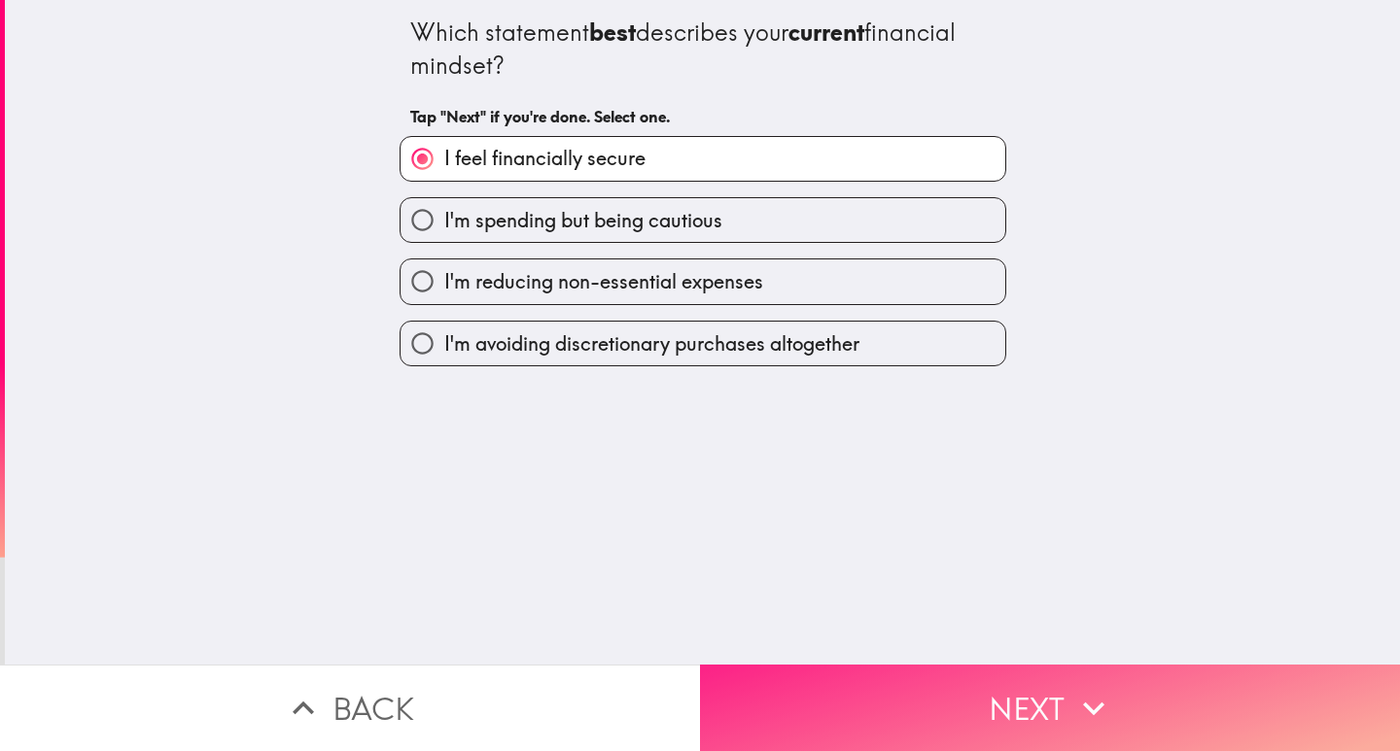
click at [1003, 682] on button "Next" at bounding box center [1050, 708] width 700 height 87
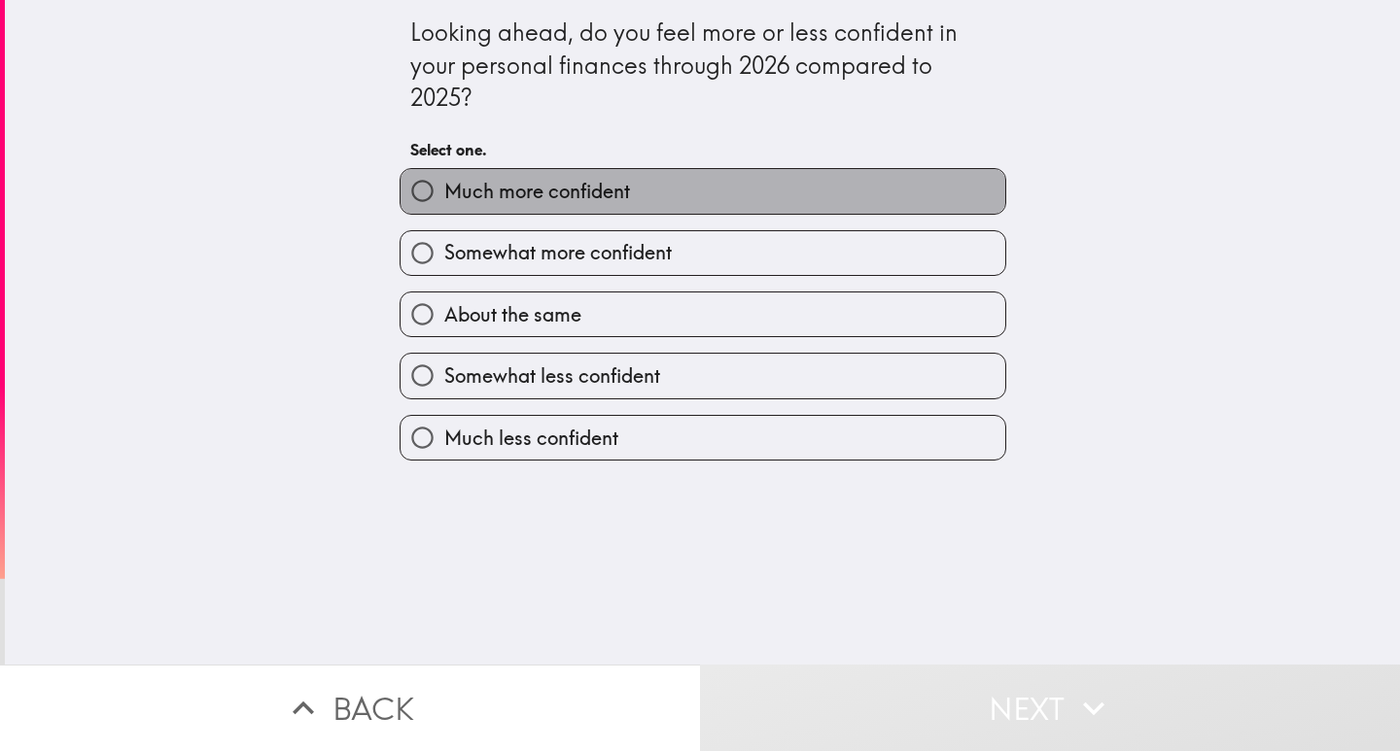
click at [558, 197] on span "Much more confident" at bounding box center [537, 191] width 186 height 27
click at [444, 197] on input "Much more confident" at bounding box center [422, 191] width 44 height 44
radio input "true"
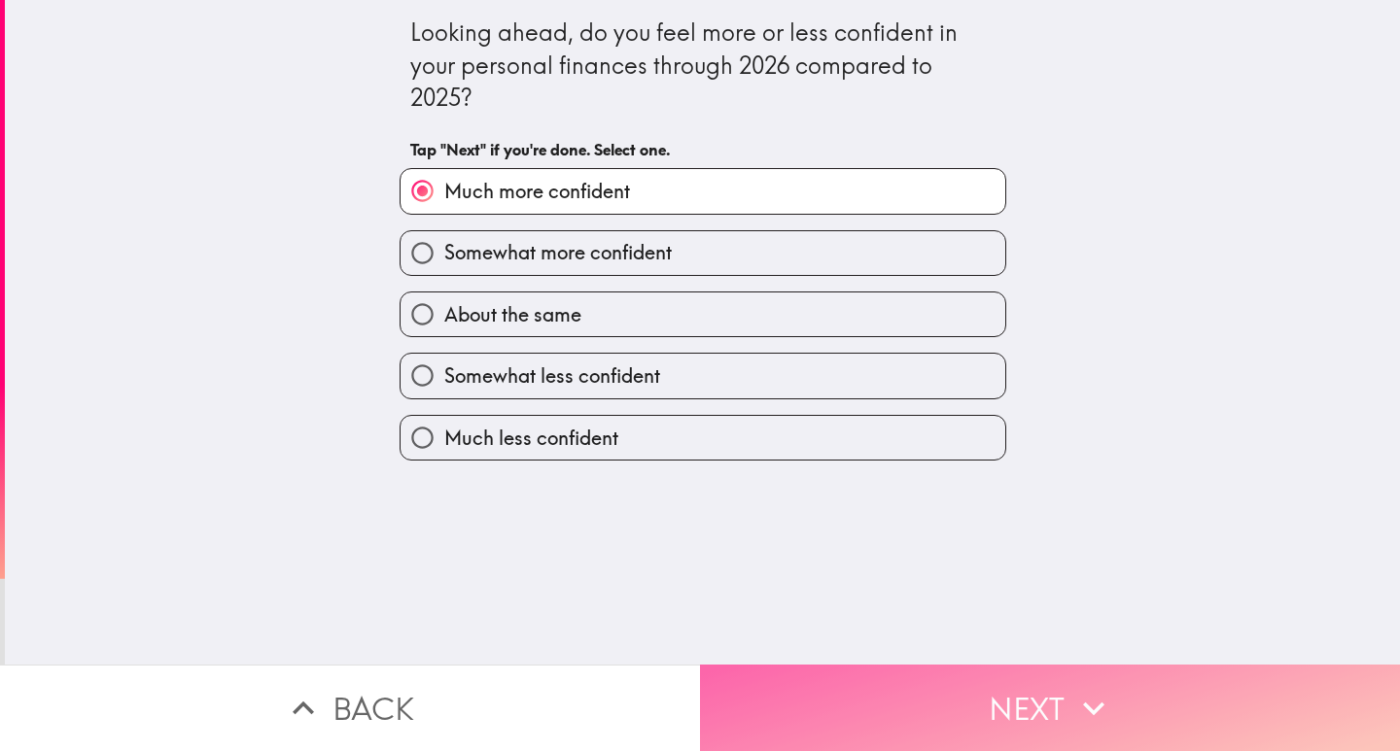
click at [972, 715] on button "Next" at bounding box center [1050, 708] width 700 height 87
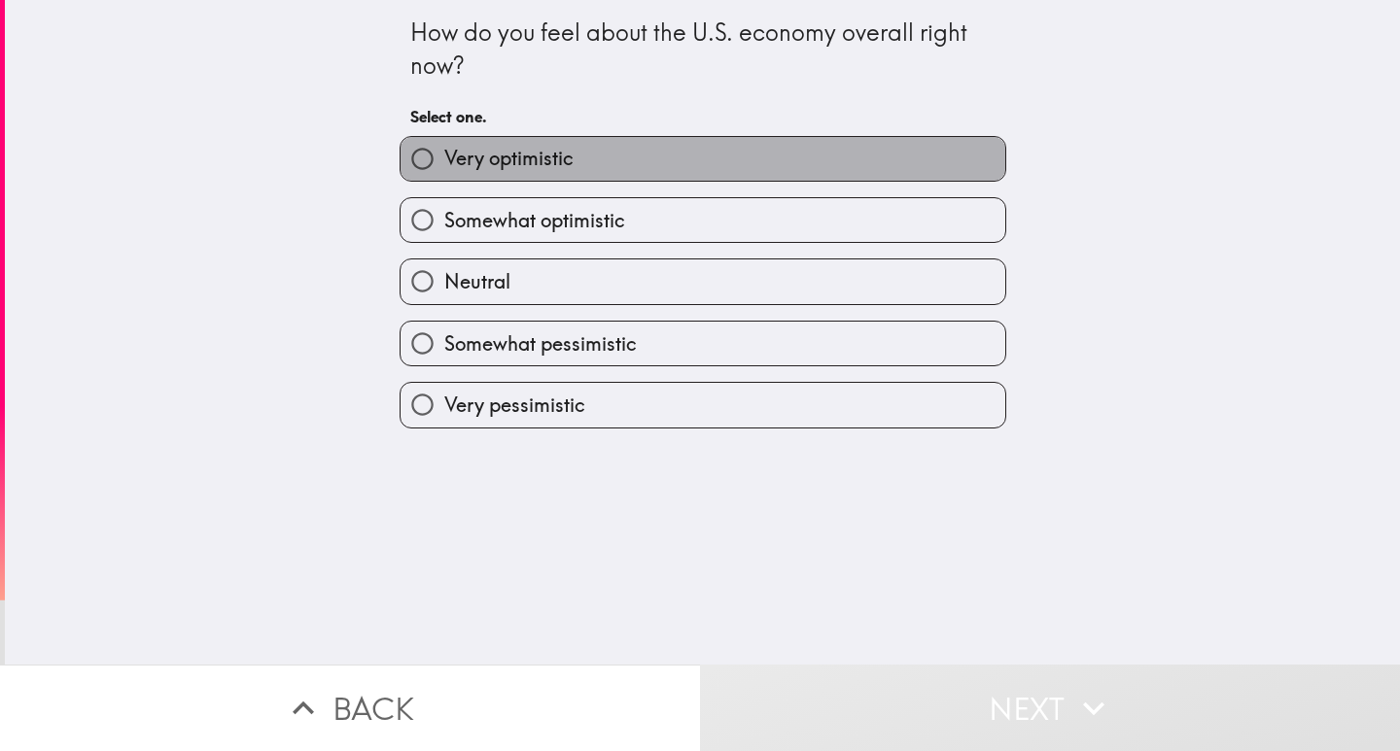
click at [544, 157] on span "Very optimistic" at bounding box center [508, 158] width 129 height 27
click at [444, 157] on input "Very optimistic" at bounding box center [422, 159] width 44 height 44
radio input "true"
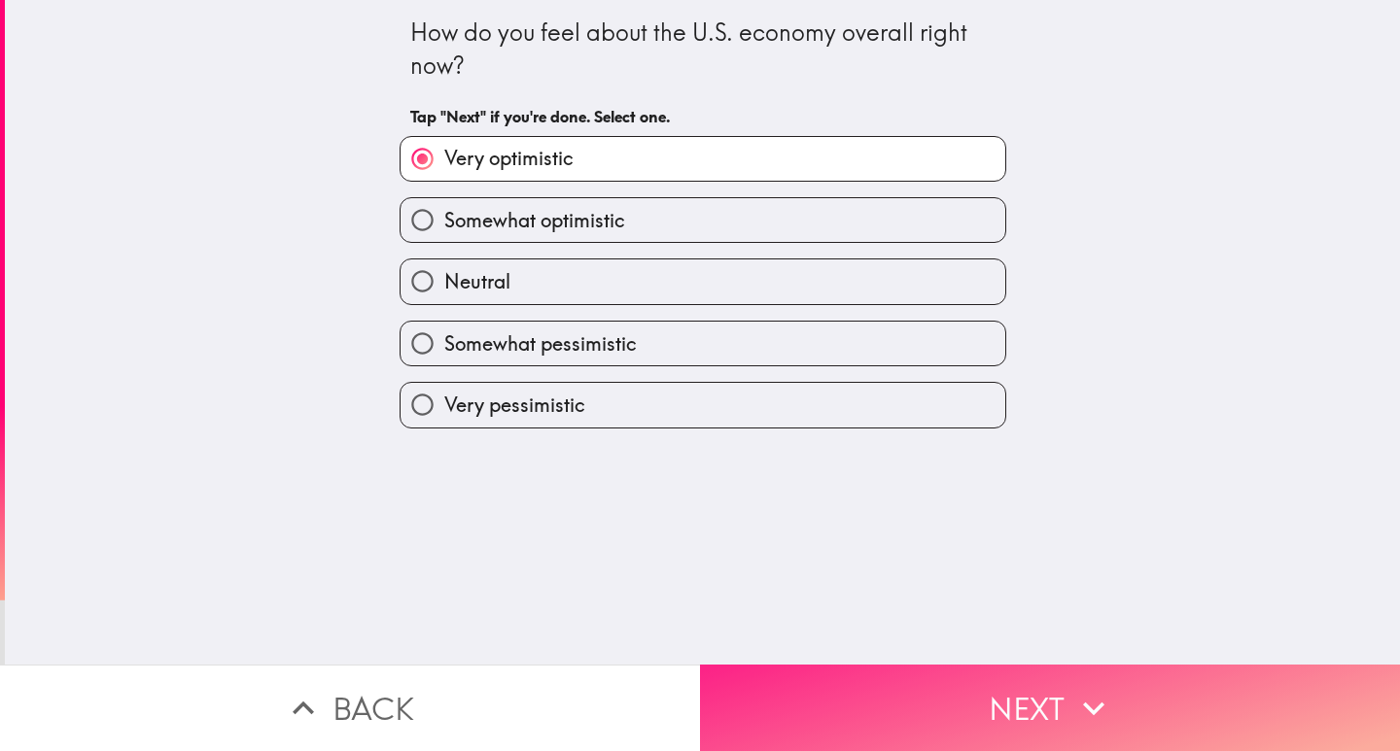
click at [1025, 679] on button "Next" at bounding box center [1050, 708] width 700 height 87
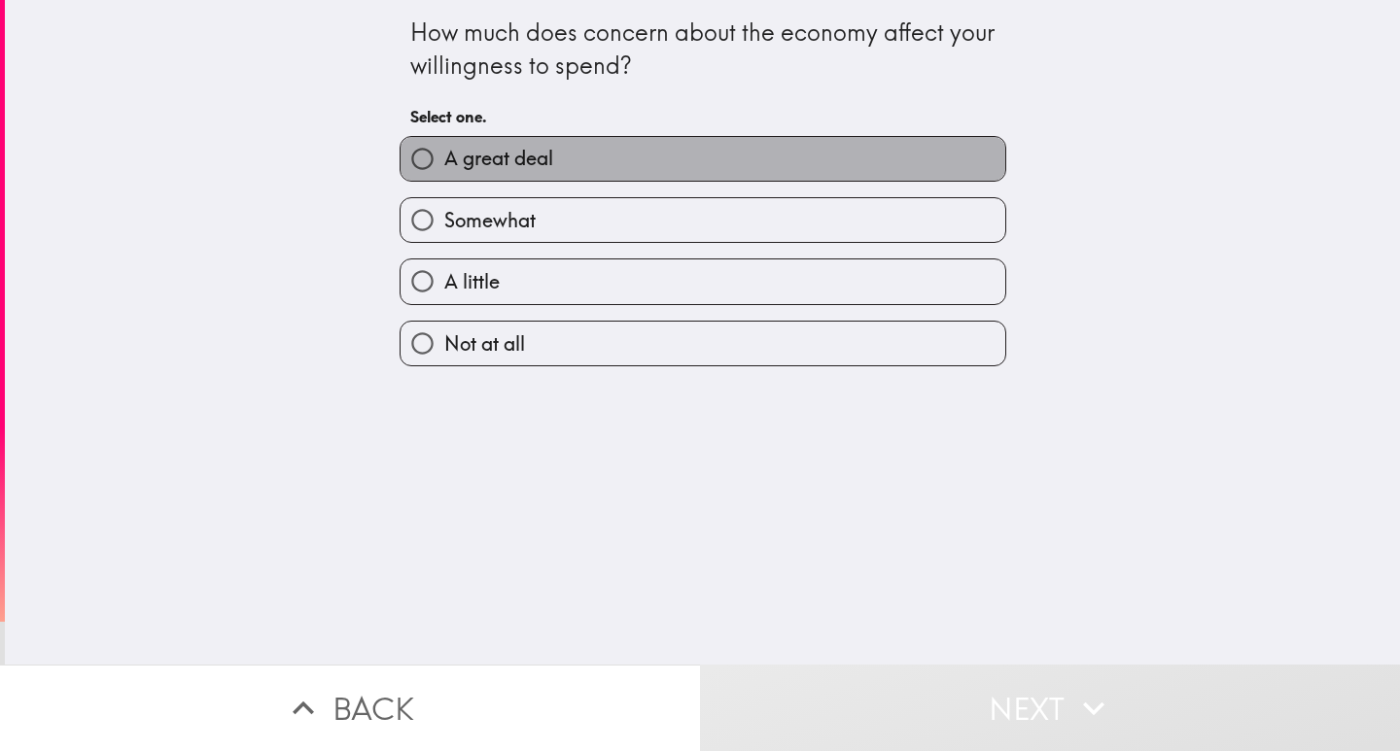
click at [514, 160] on span "A great deal" at bounding box center [498, 158] width 109 height 27
click at [444, 160] on input "A great deal" at bounding box center [422, 159] width 44 height 44
radio input "true"
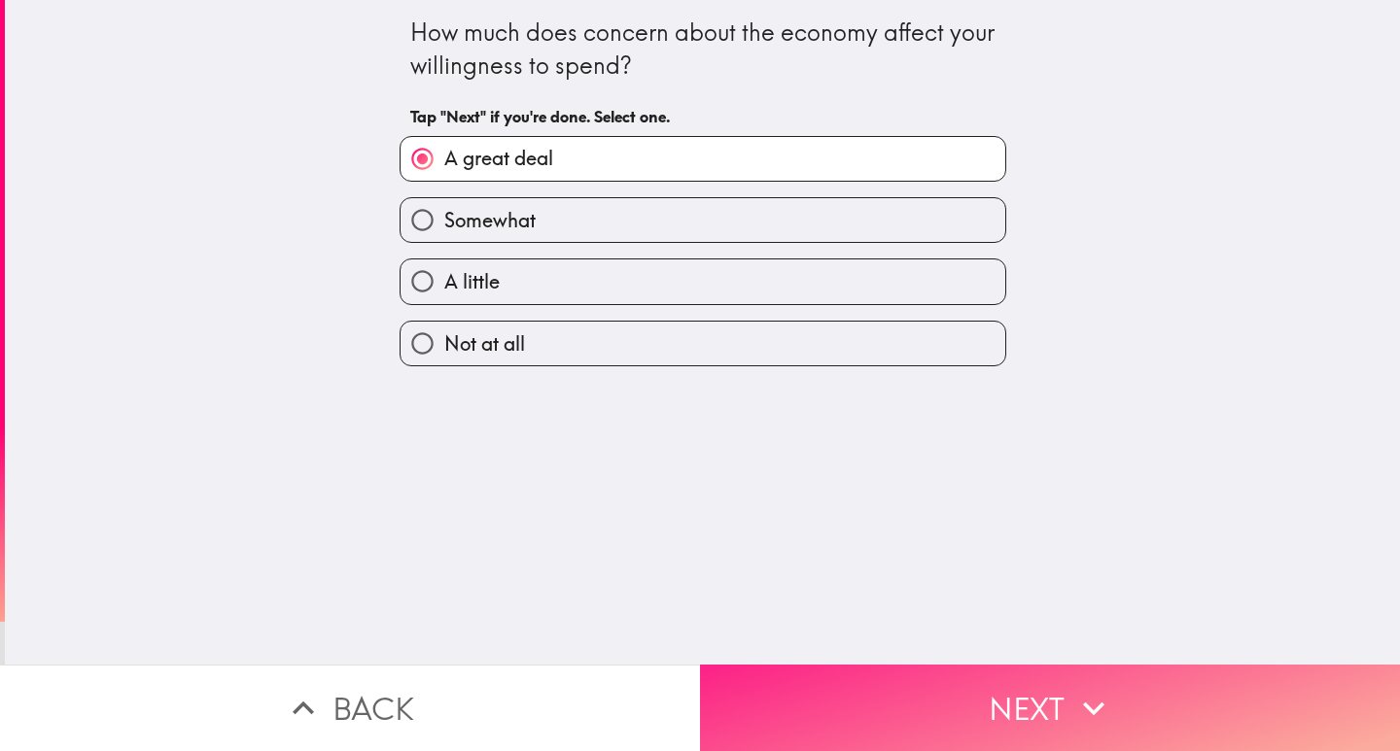
click at [967, 679] on button "Next" at bounding box center [1050, 708] width 700 height 87
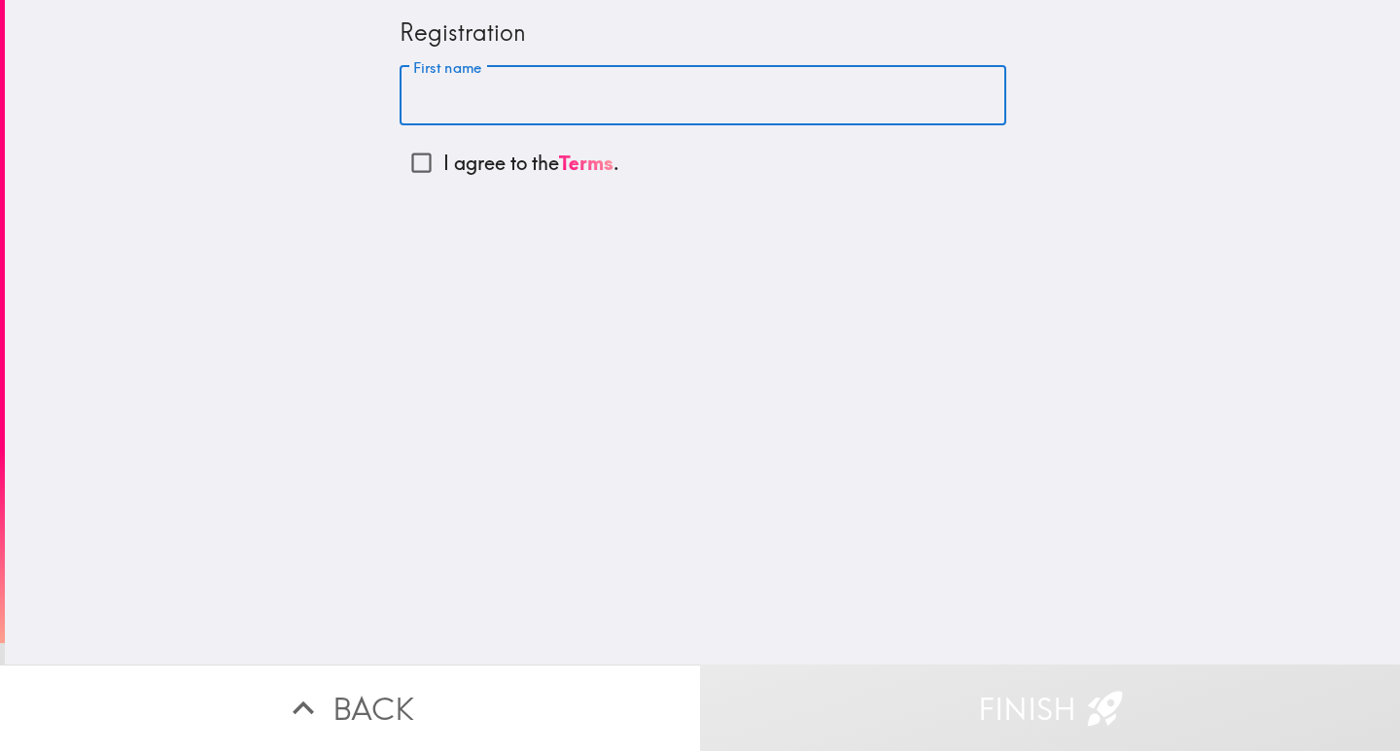
click at [492, 97] on input "First name" at bounding box center [703, 96] width 607 height 60
click at [518, 101] on input "First name" at bounding box center [703, 96] width 607 height 60
type input "[PERSON_NAME]"
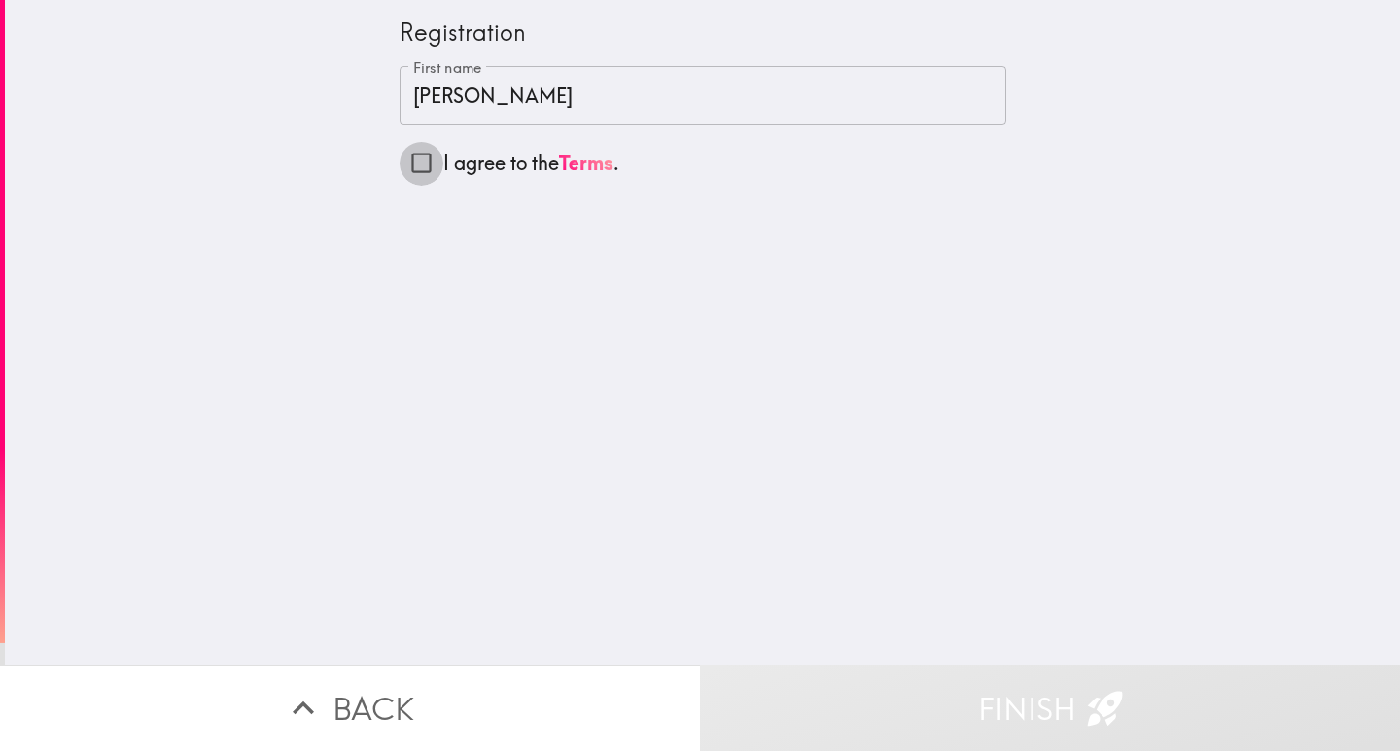
click at [407, 165] on input "I agree to the Terms ." at bounding box center [422, 163] width 44 height 44
checkbox input "true"
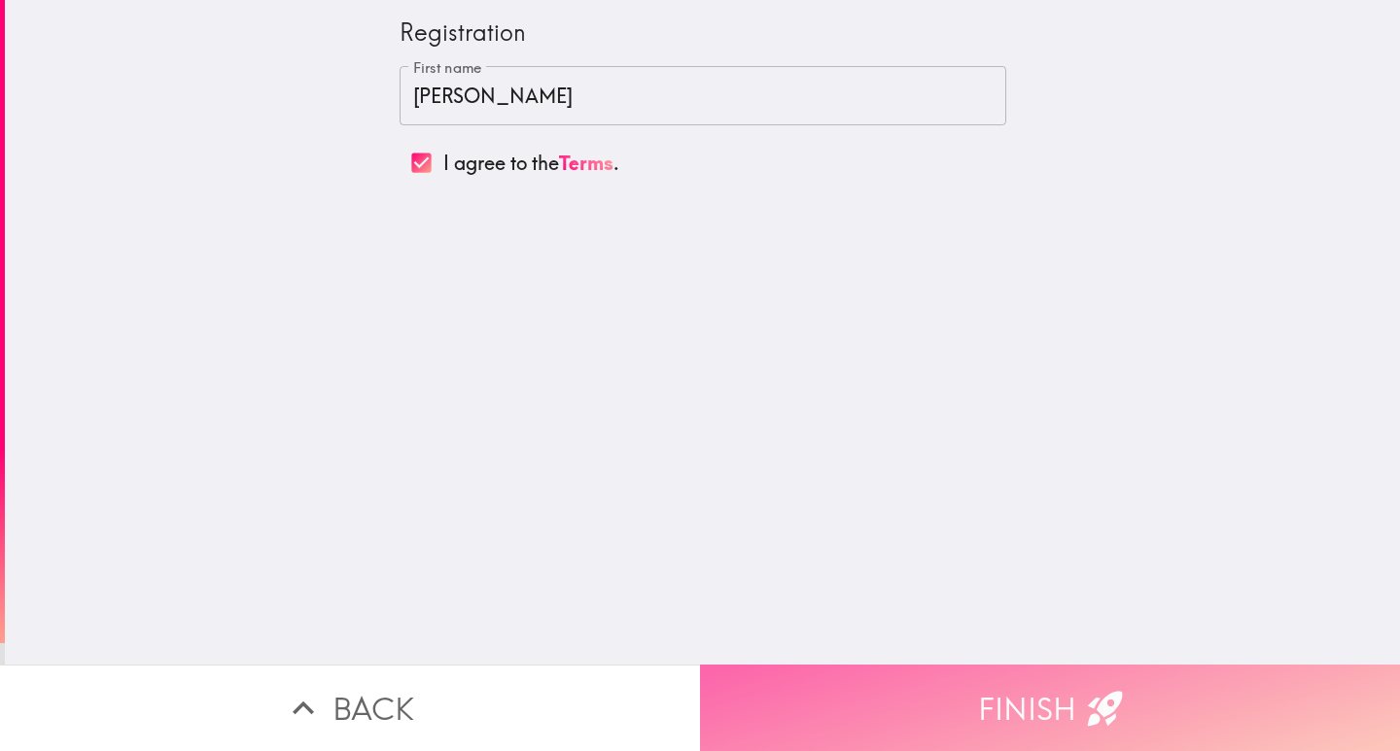
click at [983, 697] on button "Finish" at bounding box center [1050, 708] width 700 height 87
